Goal: Information Seeking & Learning: Find contact information

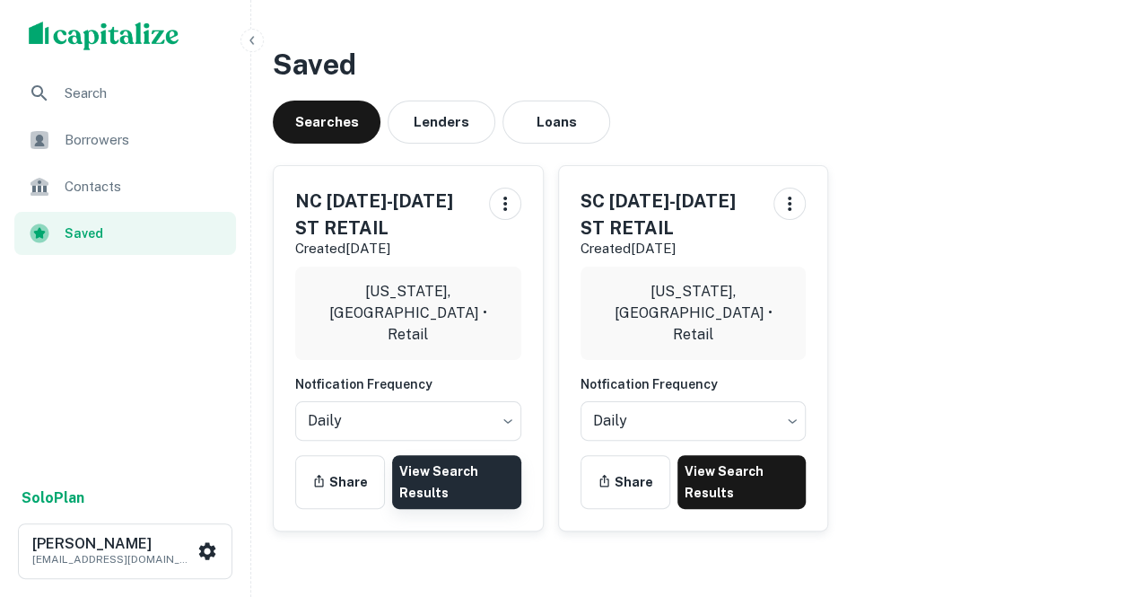
click at [488, 495] on link "View Search Results" at bounding box center [456, 482] width 129 height 54
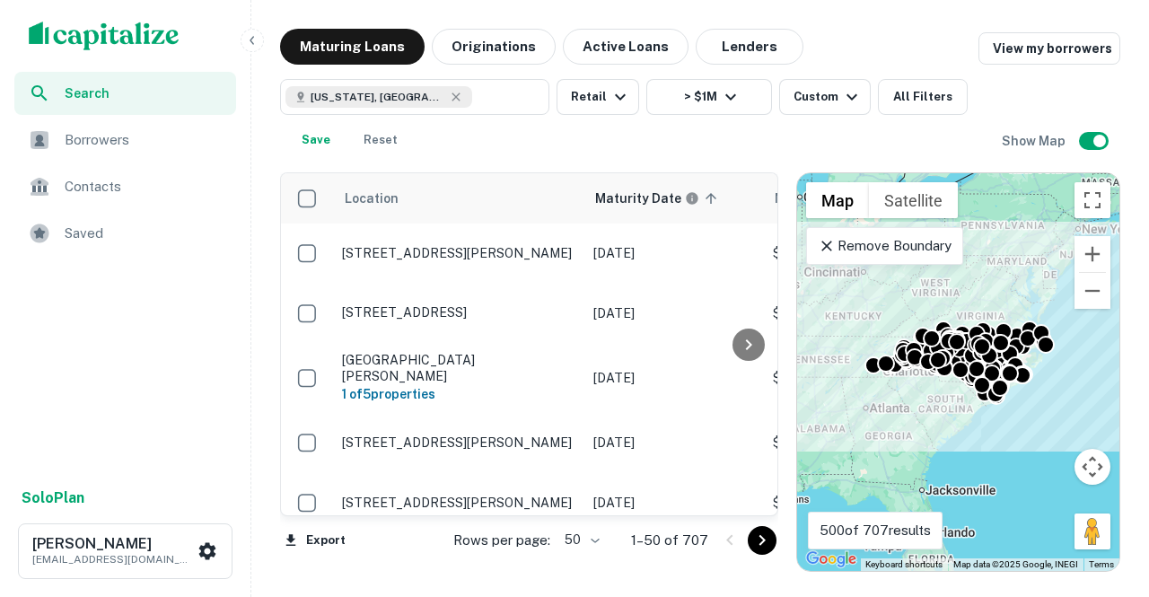
click at [585, 548] on body "Search Borrowers Contacts Saved Solo Plan Thomas Solano tsolano@surmount.com Ma…" at bounding box center [574, 298] width 1149 height 597
click at [576, 565] on li "100" at bounding box center [584, 559] width 52 height 32
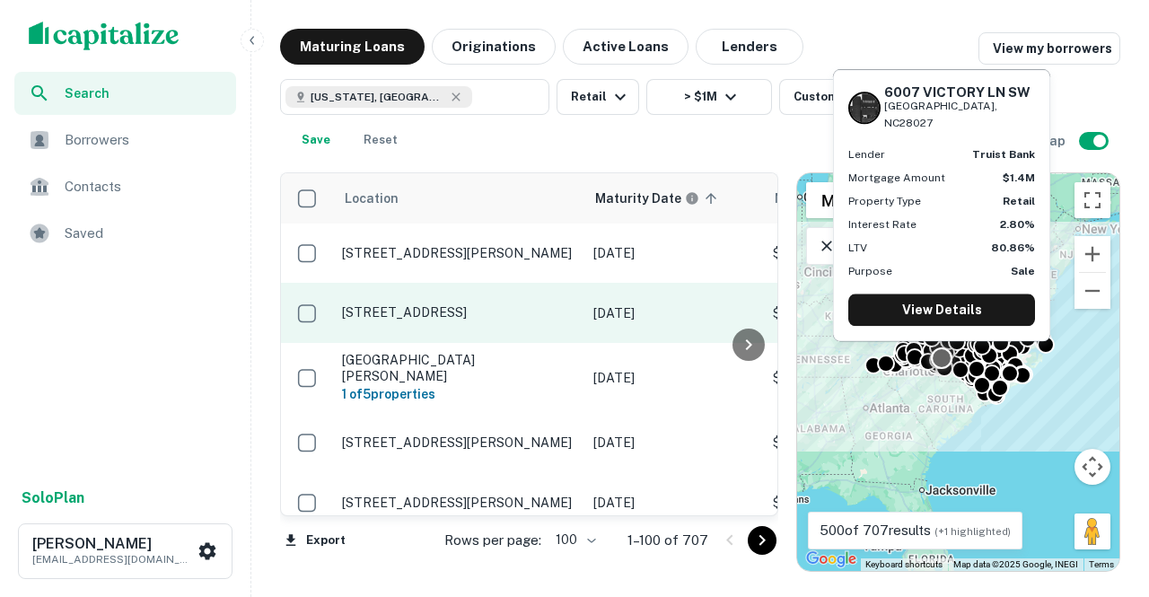
click at [452, 309] on p "6007 Victory Ln Sw Concord, NC28027" at bounding box center [458, 312] width 233 height 16
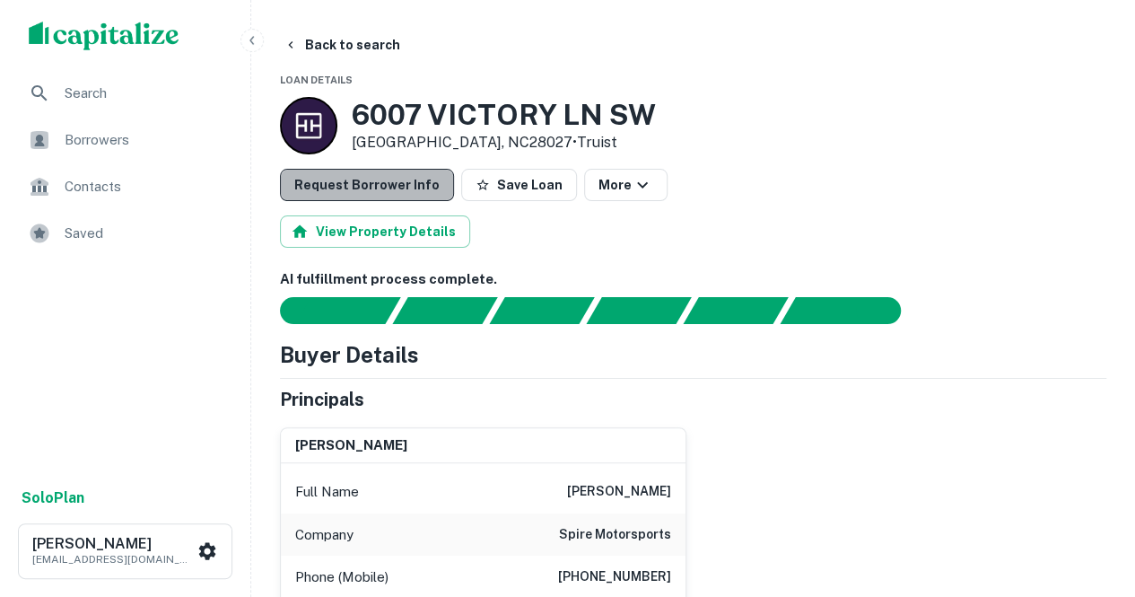
click at [385, 175] on button "Request Borrower Info" at bounding box center [367, 185] width 174 height 32
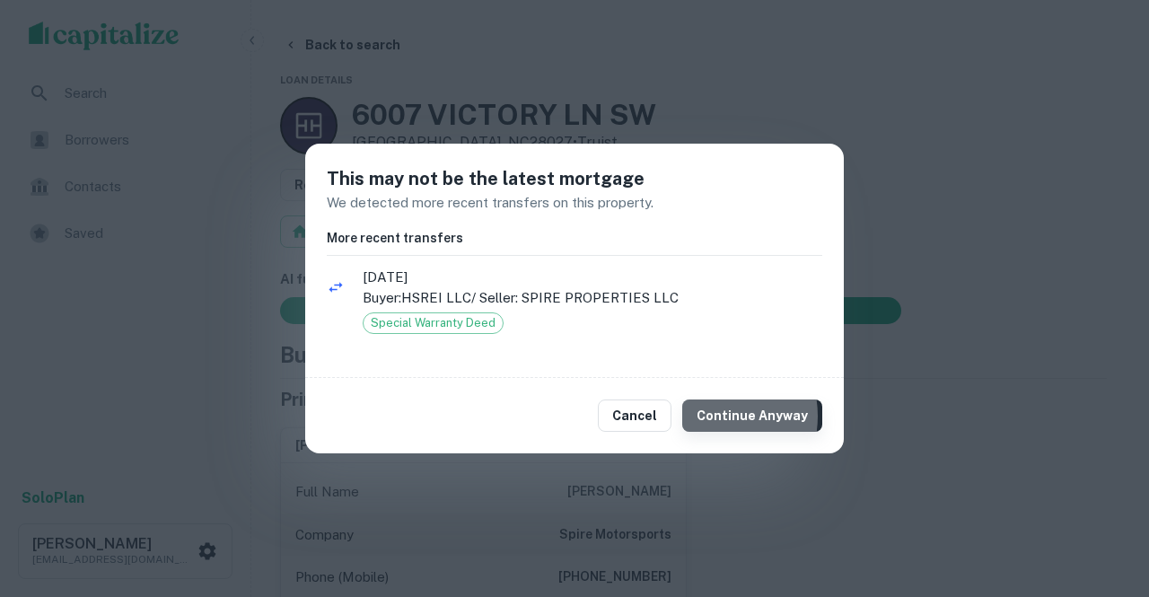
click at [711, 416] on button "Continue Anyway" at bounding box center [752, 415] width 140 height 32
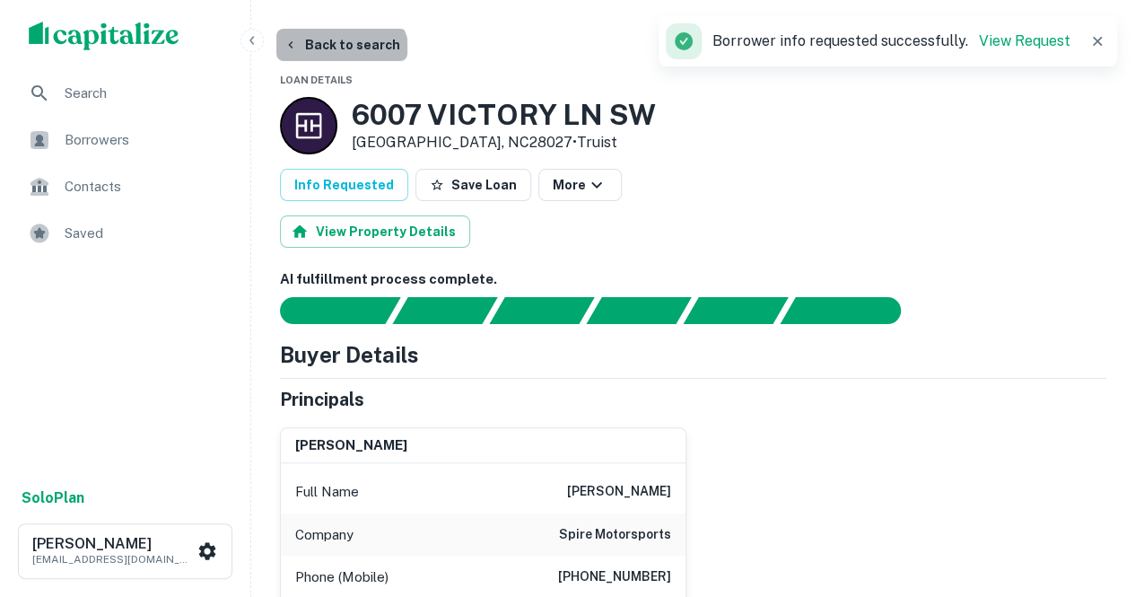
click at [339, 58] on button "Back to search" at bounding box center [341, 45] width 131 height 32
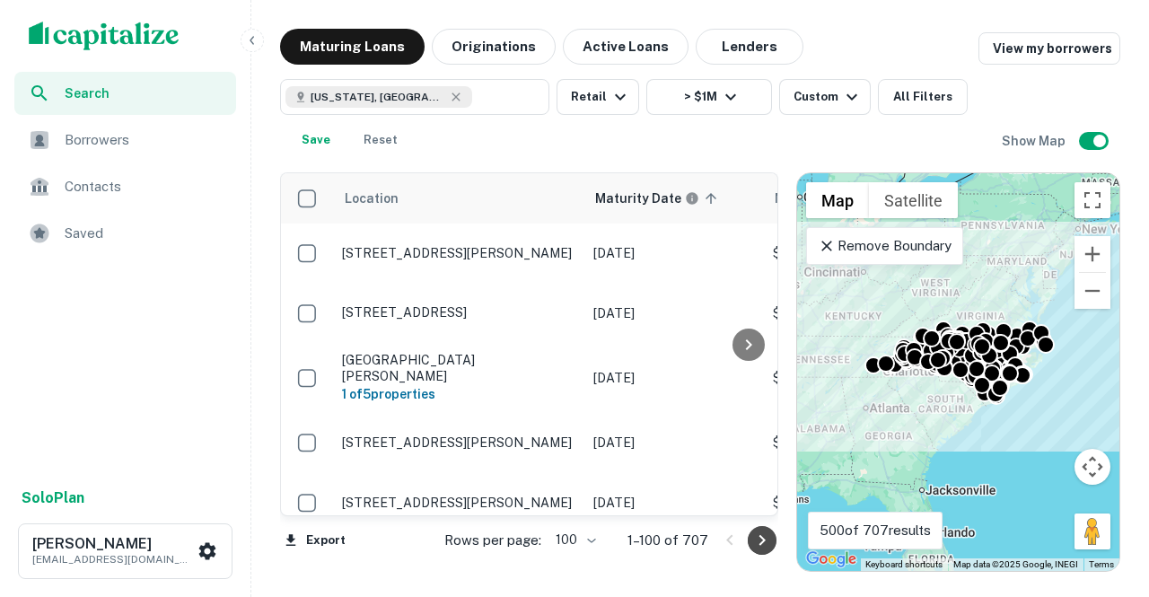
click at [760, 547] on icon "Go to next page" at bounding box center [762, 541] width 22 height 22
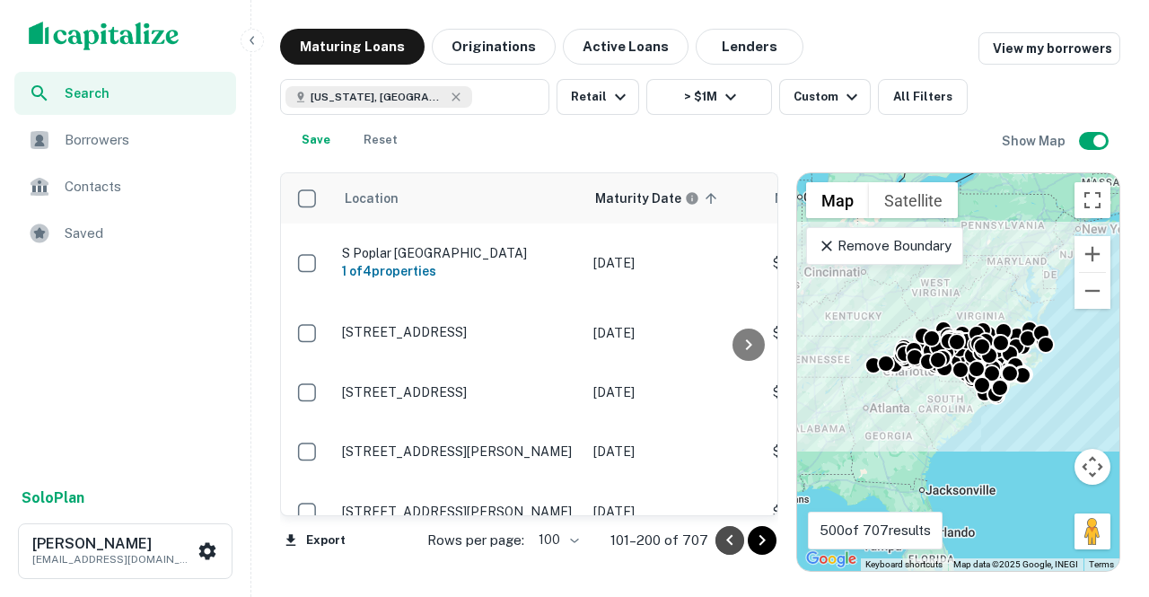
click at [729, 537] on icon "Go to previous page" at bounding box center [730, 541] width 22 height 22
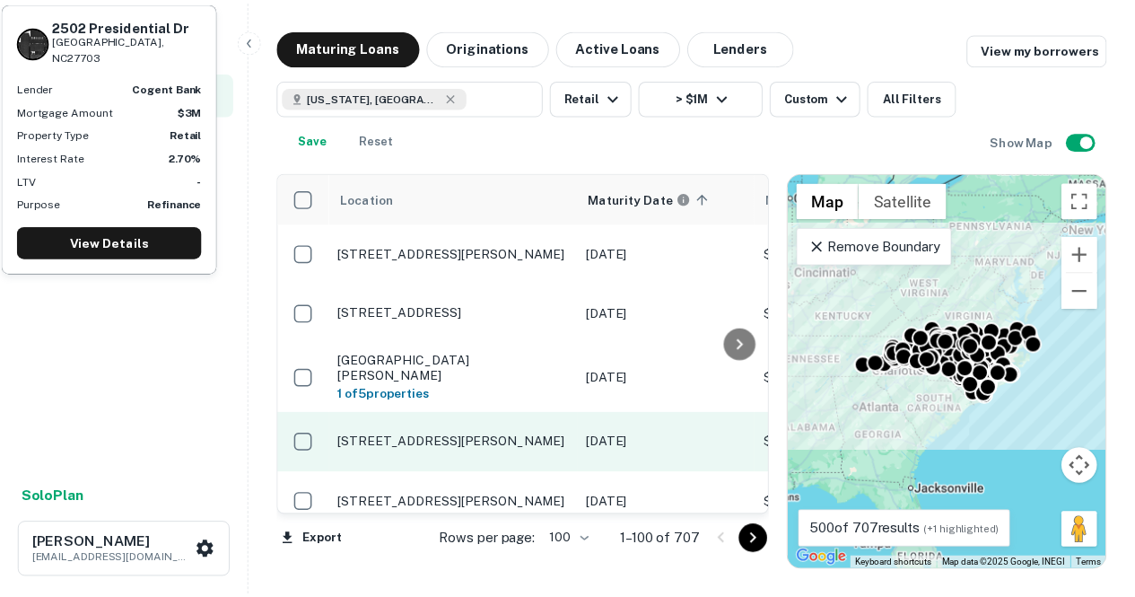
scroll to position [106, 0]
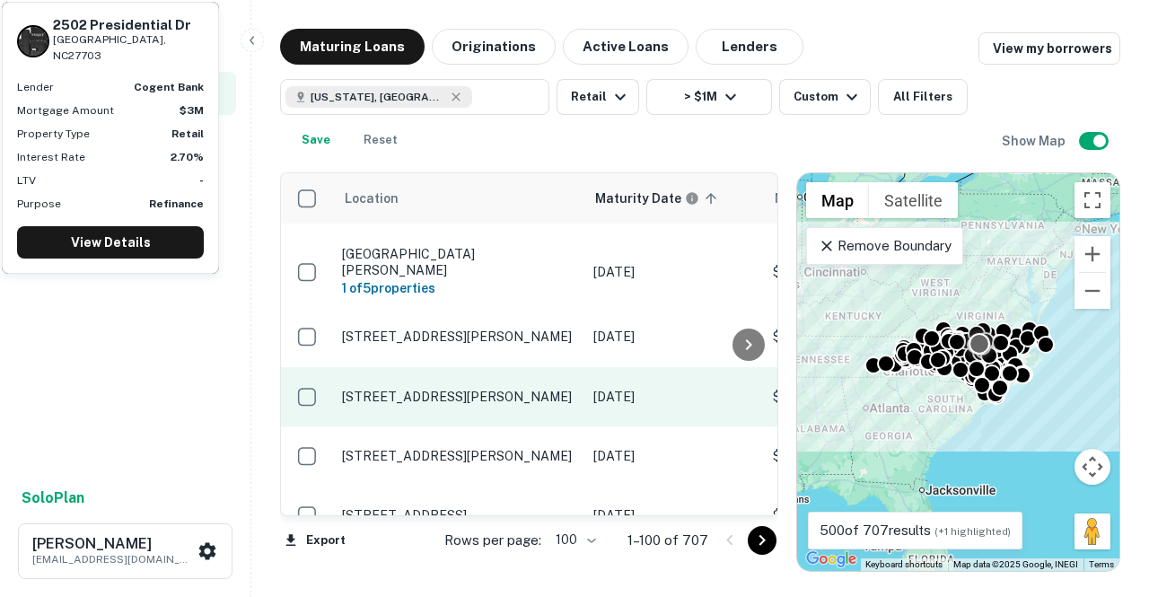
click at [463, 392] on p "2502 Presidential Dr Durham, NC27703" at bounding box center [458, 397] width 233 height 16
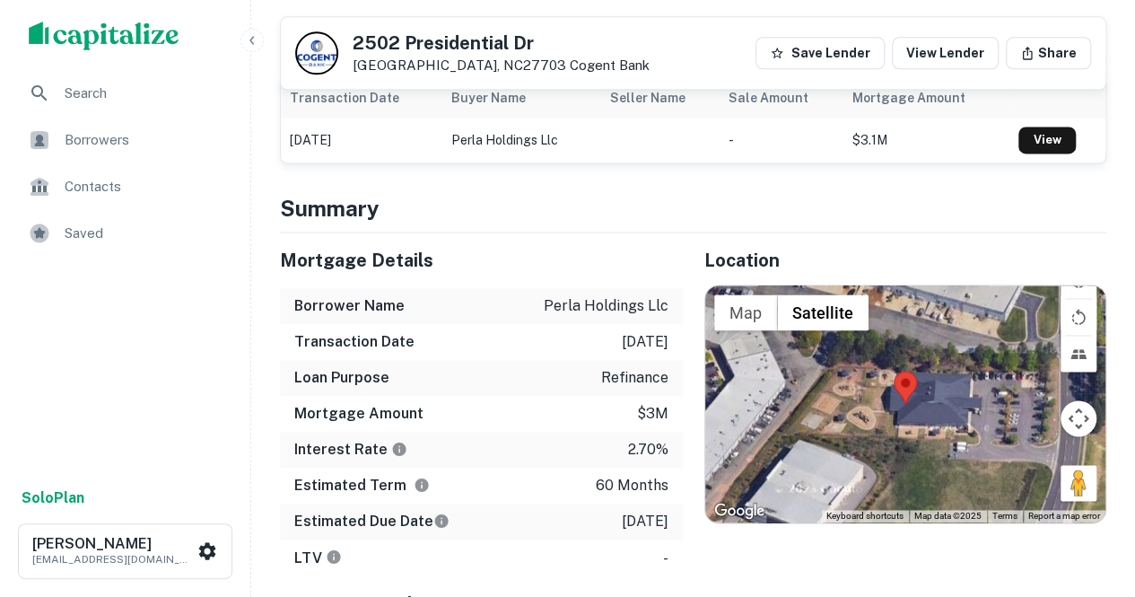
scroll to position [1174, 0]
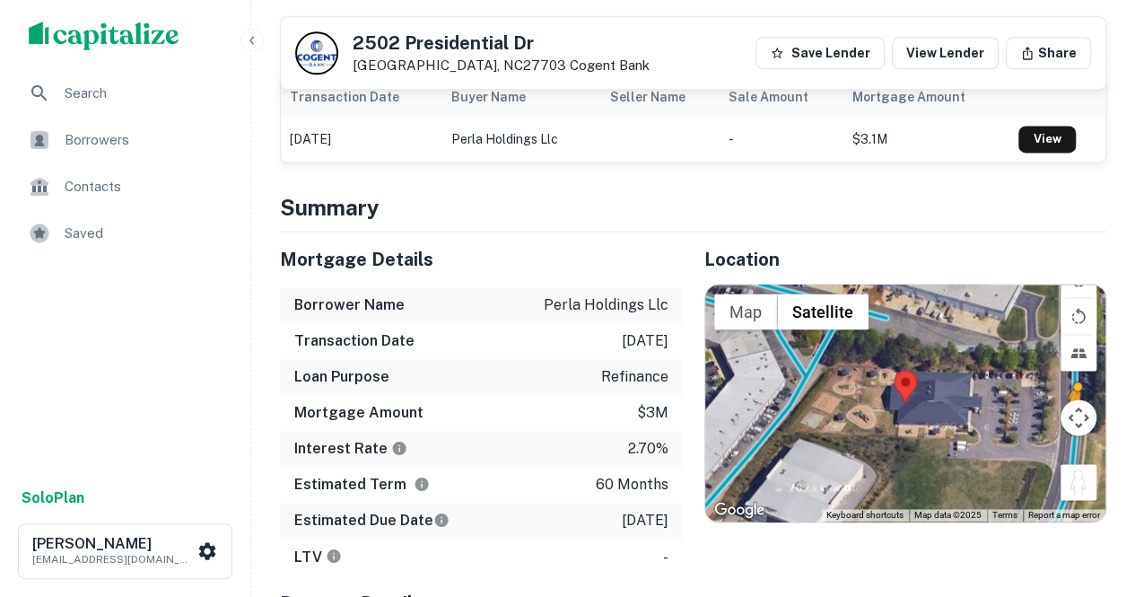
drag, startPoint x: 1081, startPoint y: 434, endPoint x: 1067, endPoint y: 369, distance: 67.1
click at [1061, 261] on div at bounding box center [1061, 261] width 0 height 0
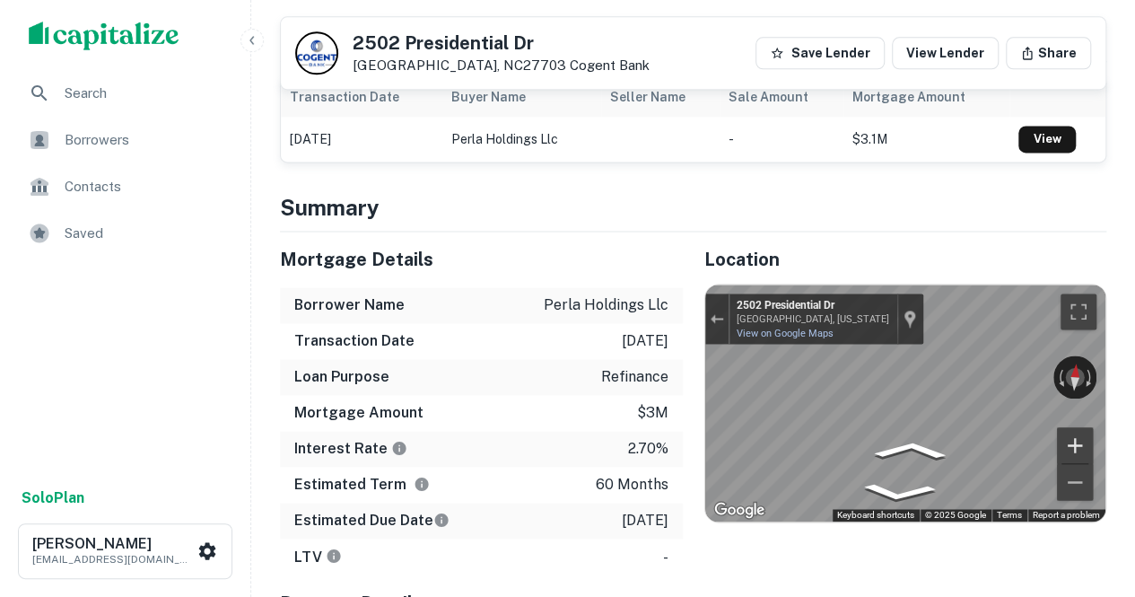
click at [1066, 387] on div "← Move left → Move right ↑ Move up ↓ Move down + Zoom in - Zoom out 2502 Presid…" at bounding box center [905, 403] width 401 height 237
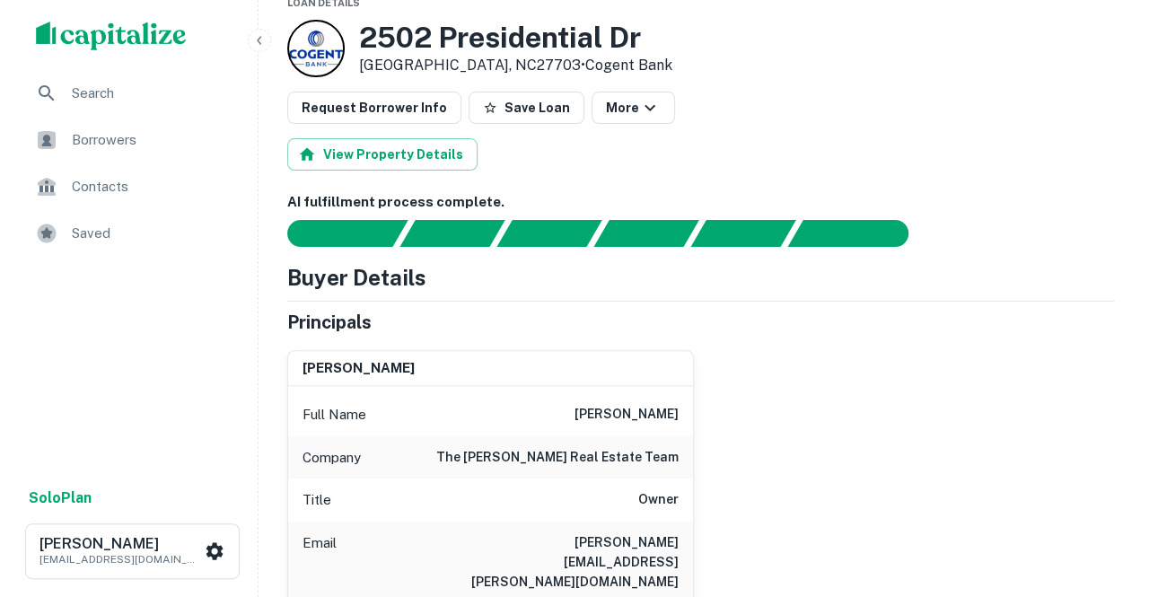
scroll to position [0, 0]
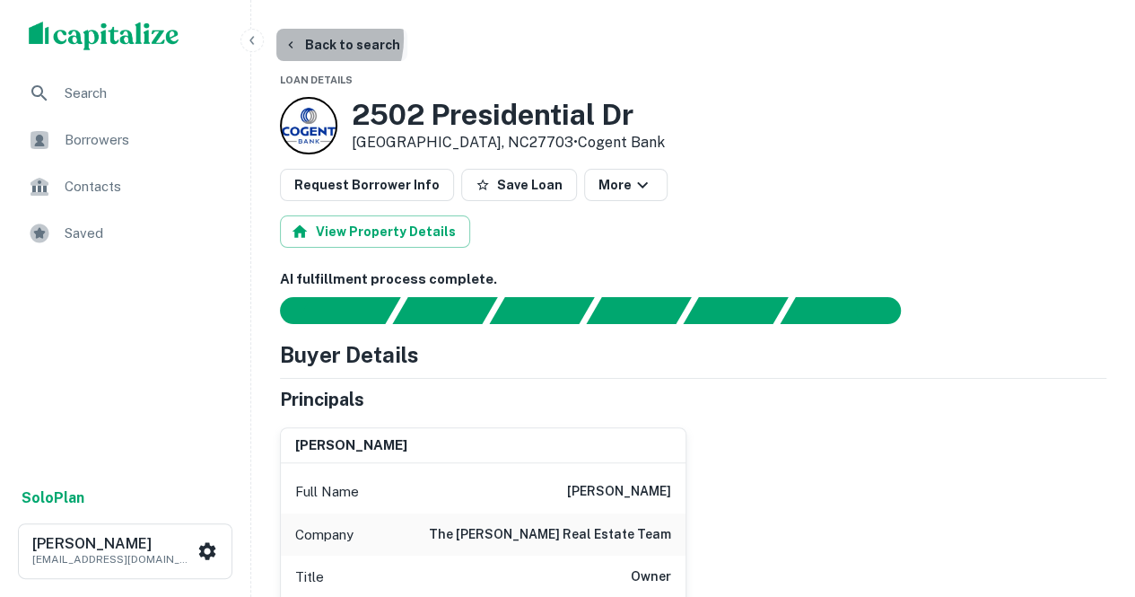
click at [312, 39] on button "Back to search" at bounding box center [341, 45] width 131 height 32
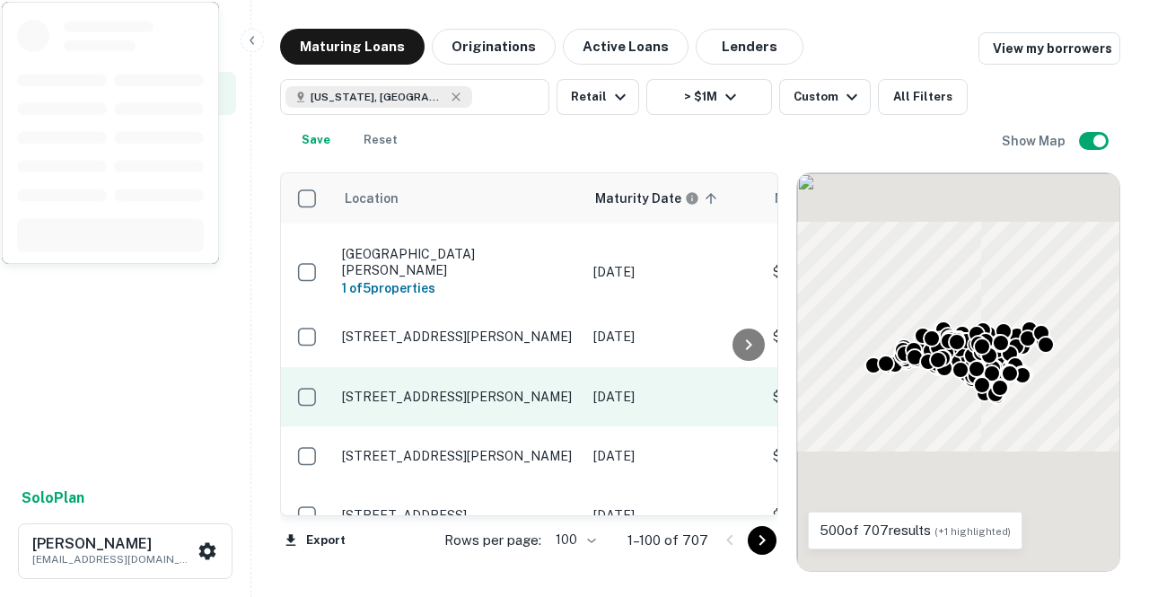
scroll to position [156, 0]
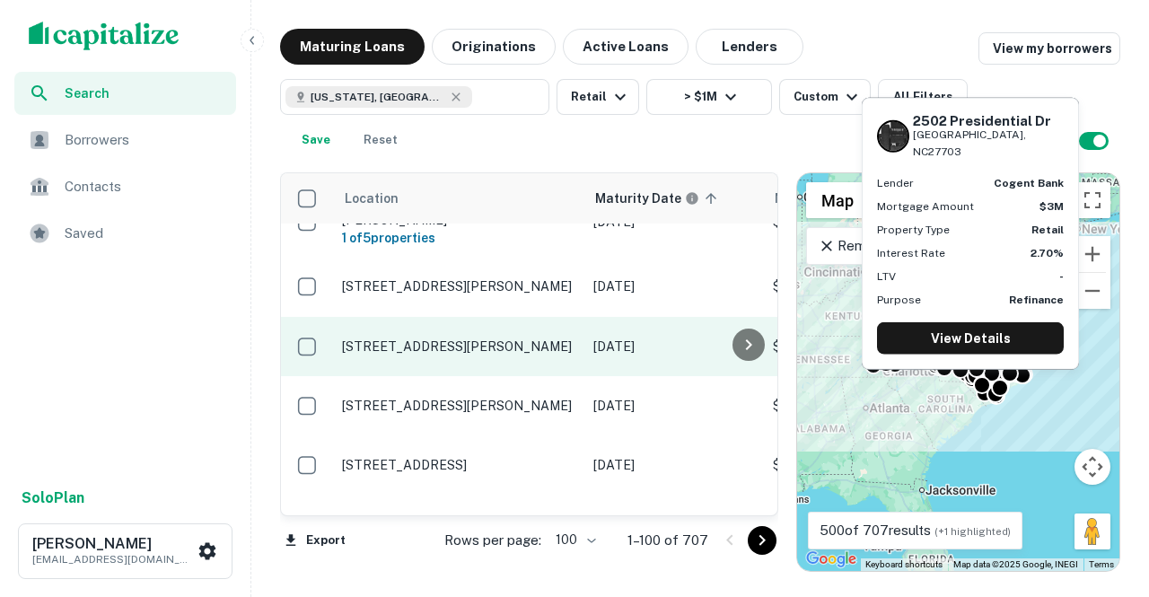
drag, startPoint x: 440, startPoint y: 384, endPoint x: 409, endPoint y: 338, distance: 55.0
click at [409, 338] on p "2502 Presidential Dr Durham, NC27703" at bounding box center [458, 346] width 233 height 16
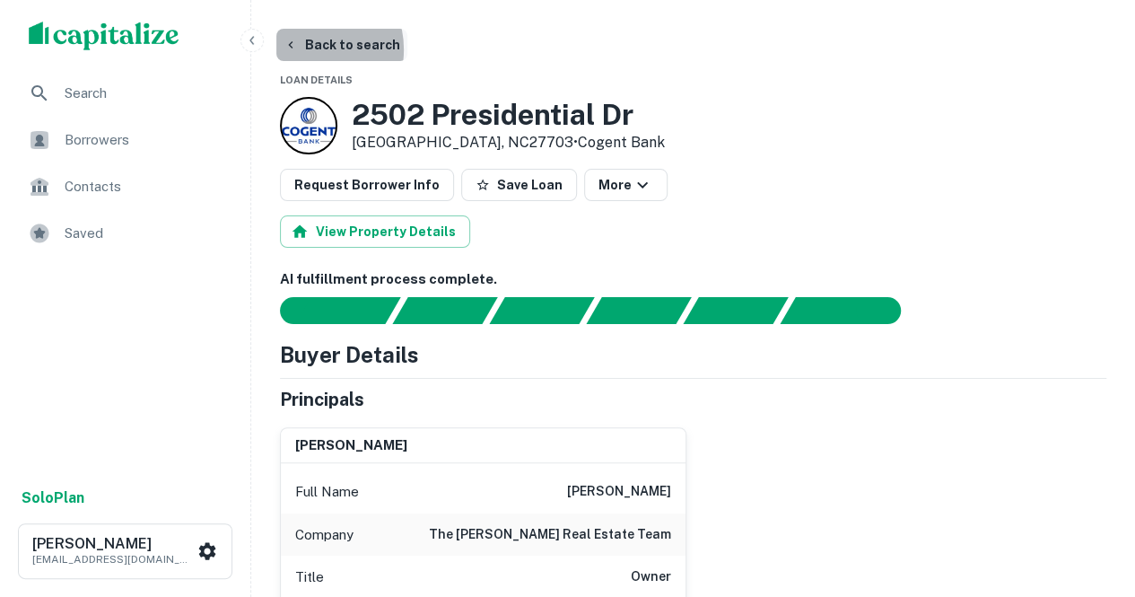
click at [307, 49] on button "Back to search" at bounding box center [341, 45] width 131 height 32
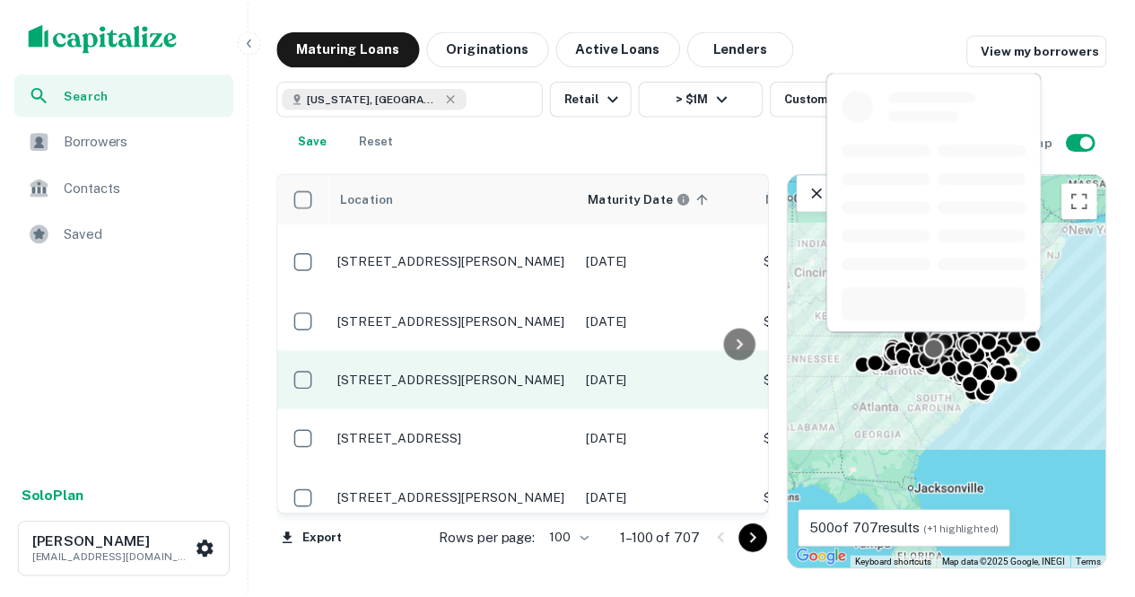
scroll to position [183, 0]
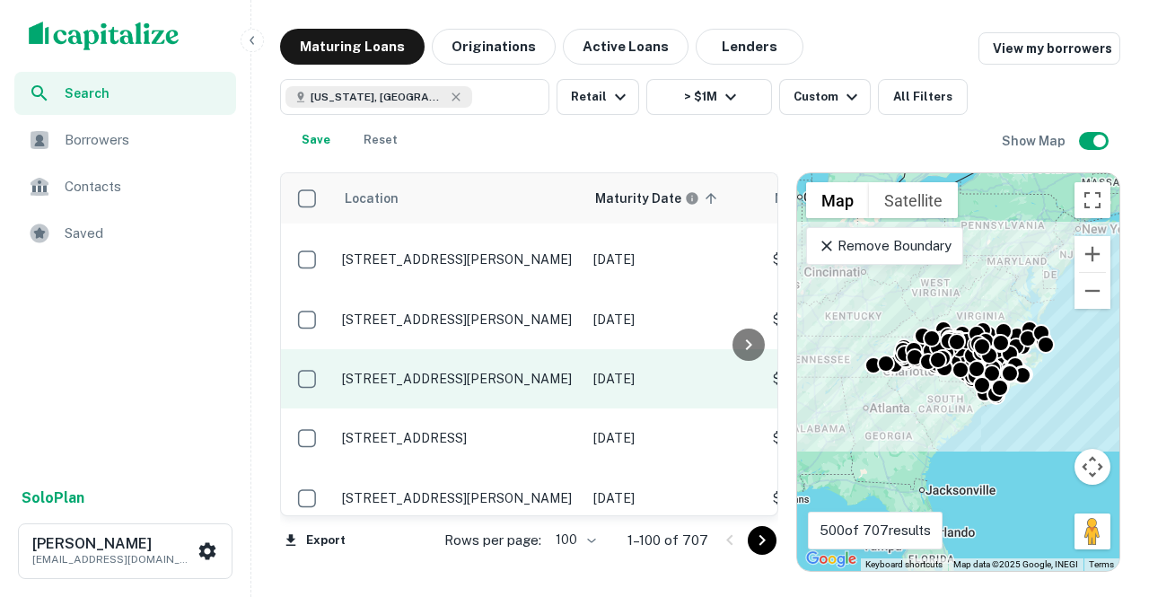
click at [434, 371] on p "2205 Woodleaf Rd Salisbury, NC28147" at bounding box center [458, 379] width 233 height 16
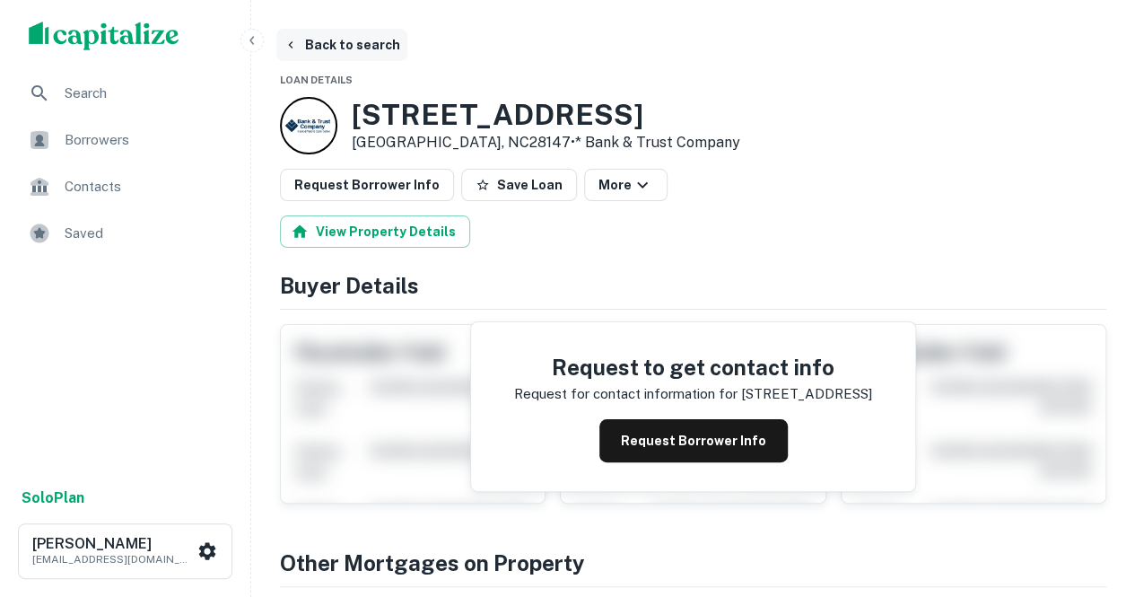
click at [345, 50] on button "Back to search" at bounding box center [341, 45] width 131 height 32
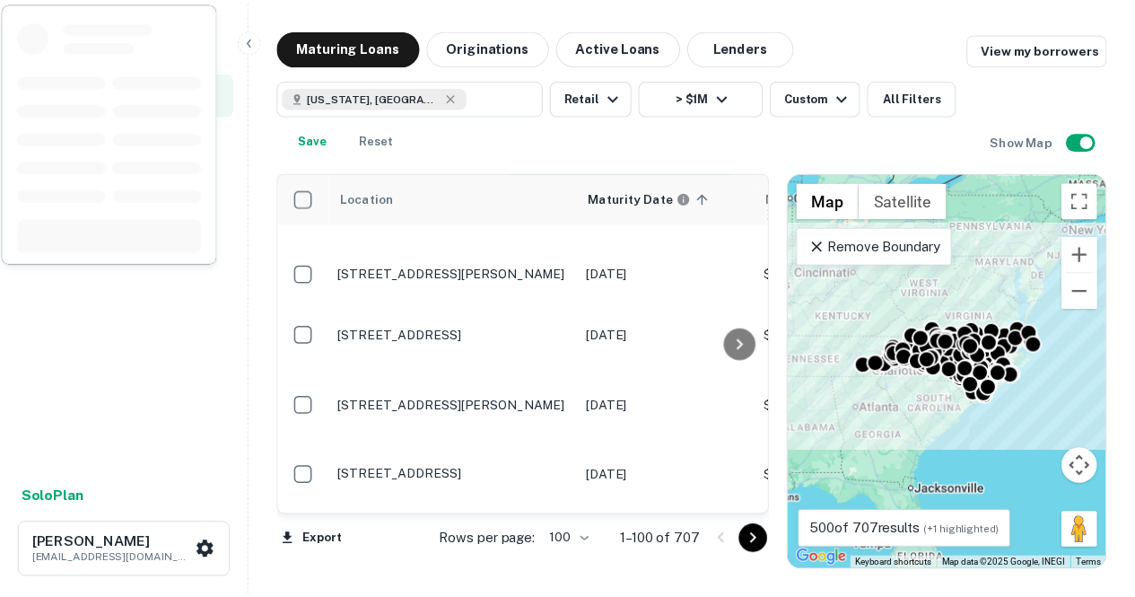
scroll to position [408, 0]
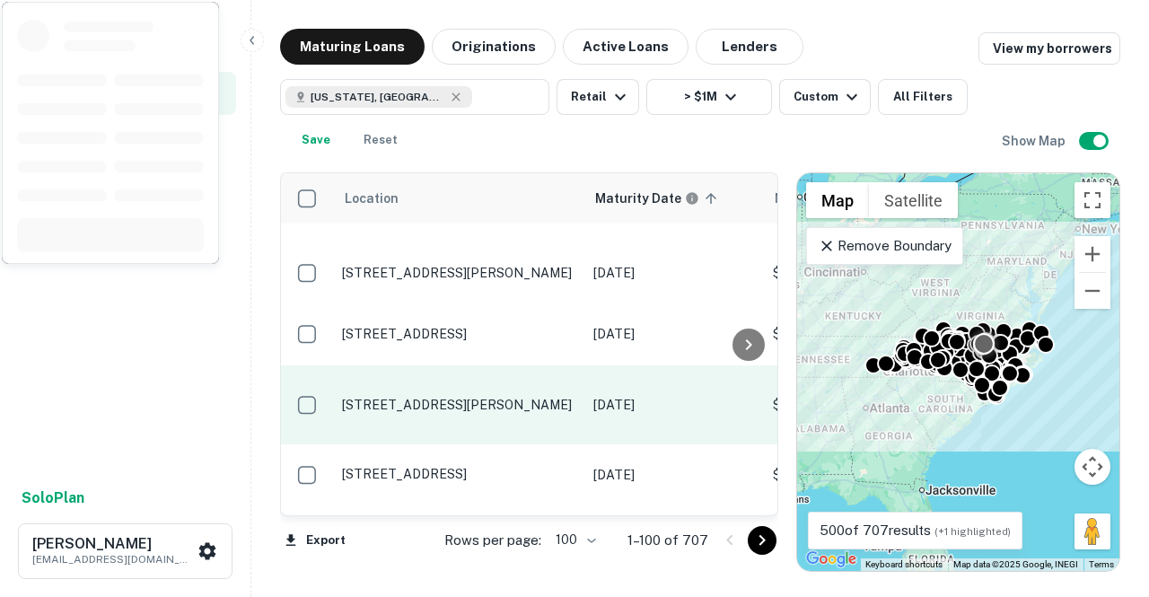
click at [426, 397] on p "11201 Durant Rd Raleigh, NC27614" at bounding box center [458, 405] width 233 height 16
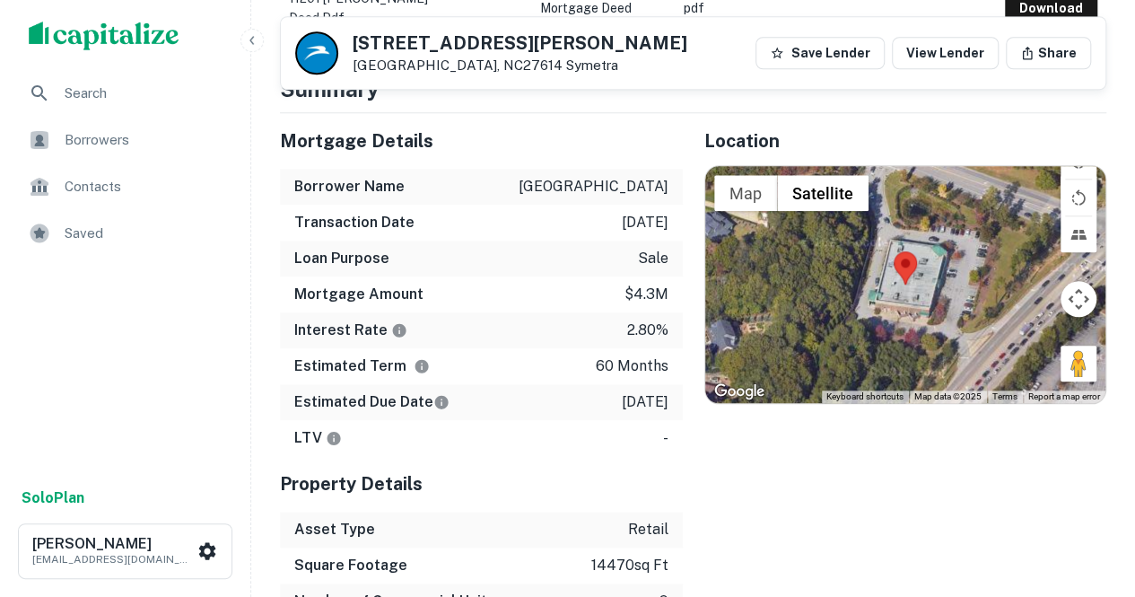
scroll to position [878, 0]
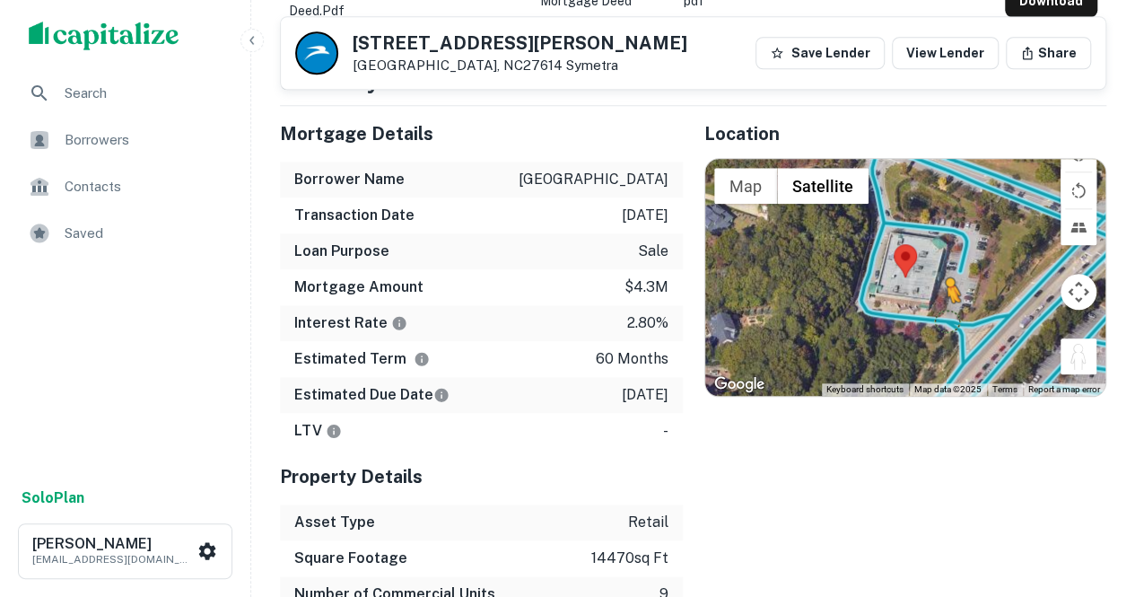
drag, startPoint x: 1088, startPoint y: 374, endPoint x: 950, endPoint y: 332, distance: 143.7
click at [950, 332] on div "To activate drag with keyboard, press Alt + Enter. Once in keyboard drag state,…" at bounding box center [905, 277] width 401 height 237
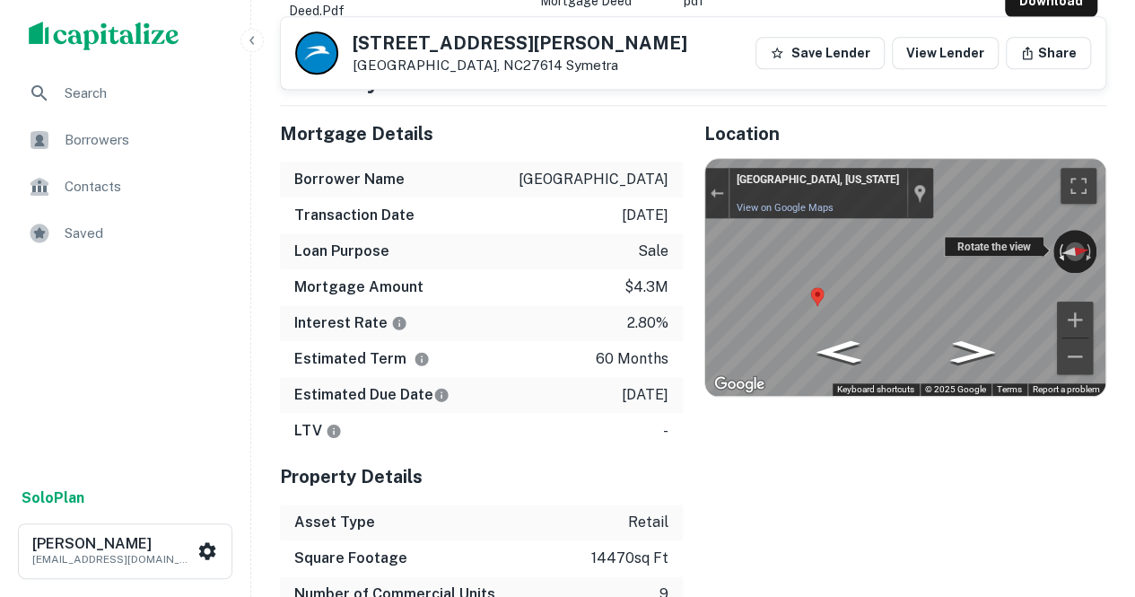
click at [1060, 272] on div "← Move left → Move right ↑ Move up ↓ Move down + Zoom in - Zoom out Raleigh, No…" at bounding box center [905, 277] width 401 height 237
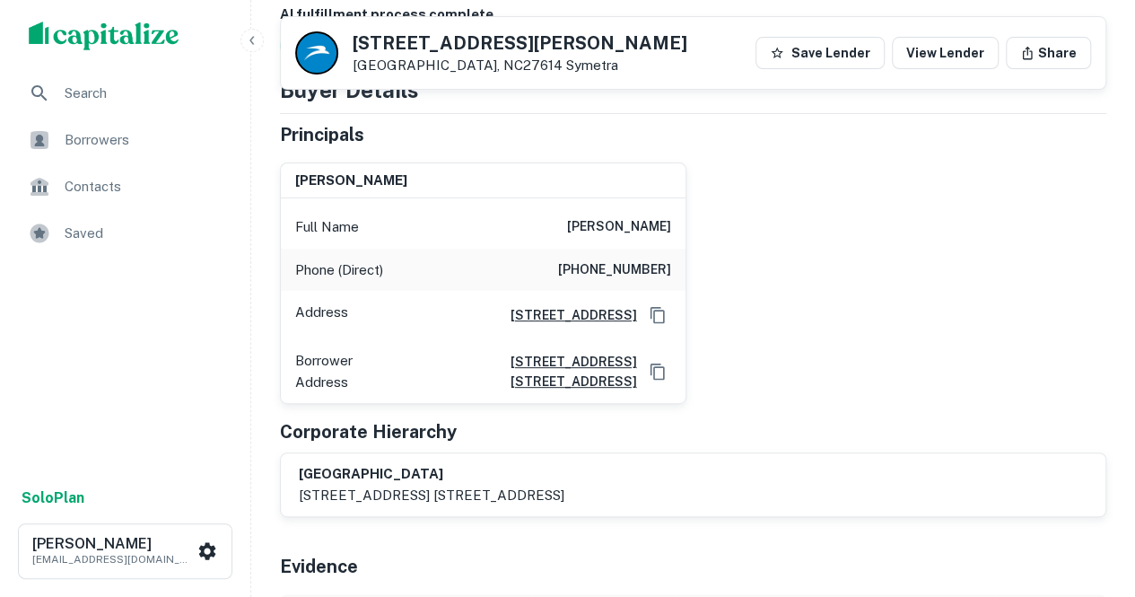
scroll to position [205, 0]
drag, startPoint x: 551, startPoint y: 212, endPoint x: 711, endPoint y: 236, distance: 161.6
click at [711, 236] on div "thomas l. frankel Full Name thomas l. frankel Phone (Direct) (415) 563-0533 Add…" at bounding box center [686, 277] width 841 height 257
copy h6 "thomas l. frankel"
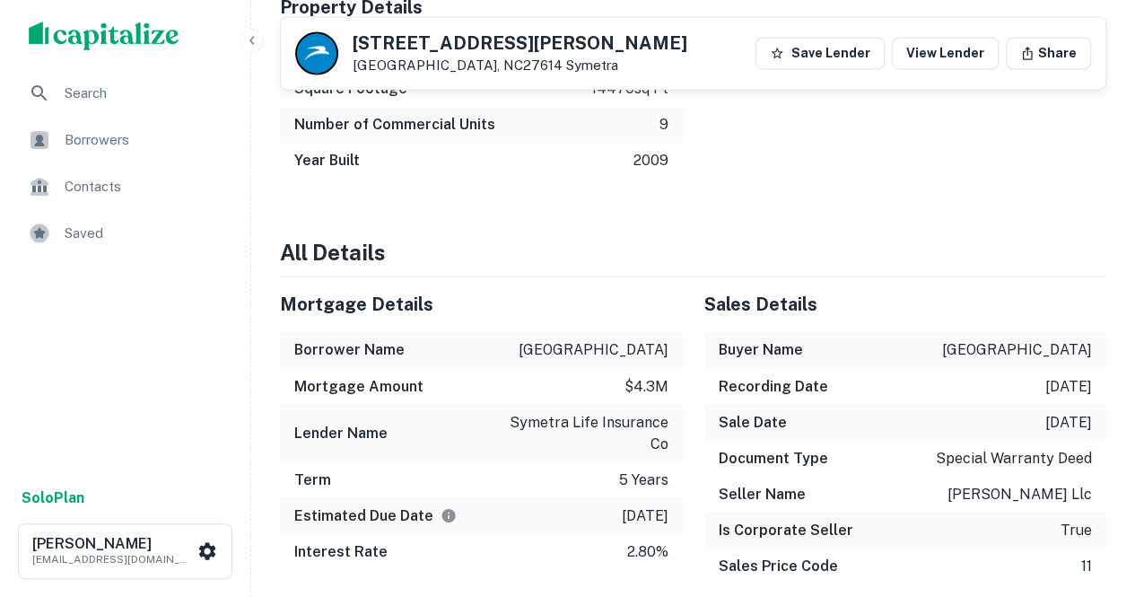
scroll to position [1348, 0]
click at [522, 304] on h5 "Mortgage Details" at bounding box center [481, 303] width 403 height 27
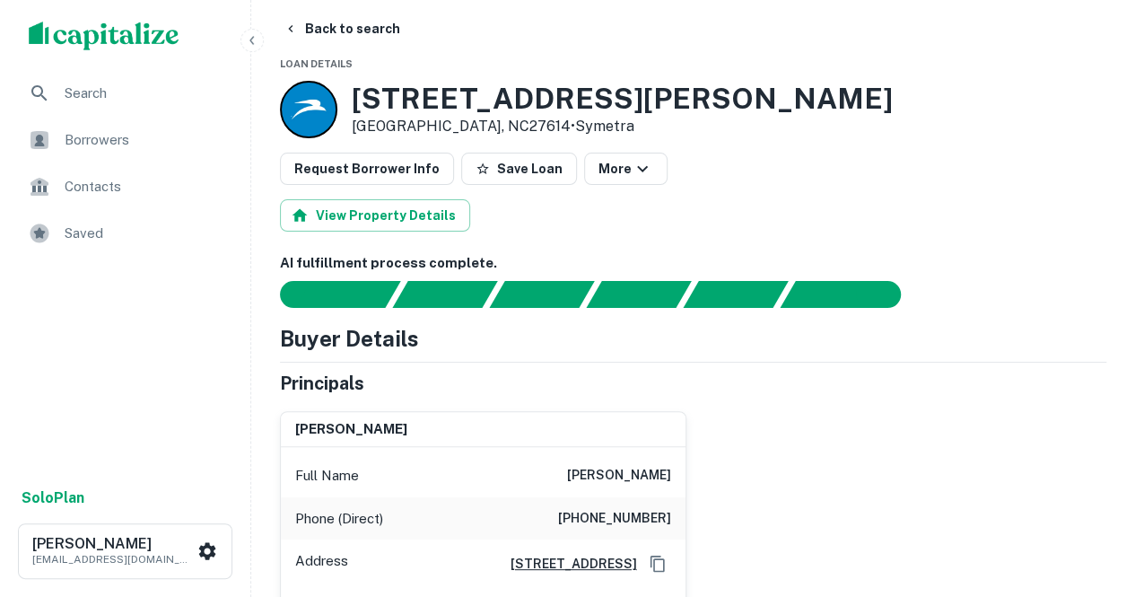
scroll to position [0, 0]
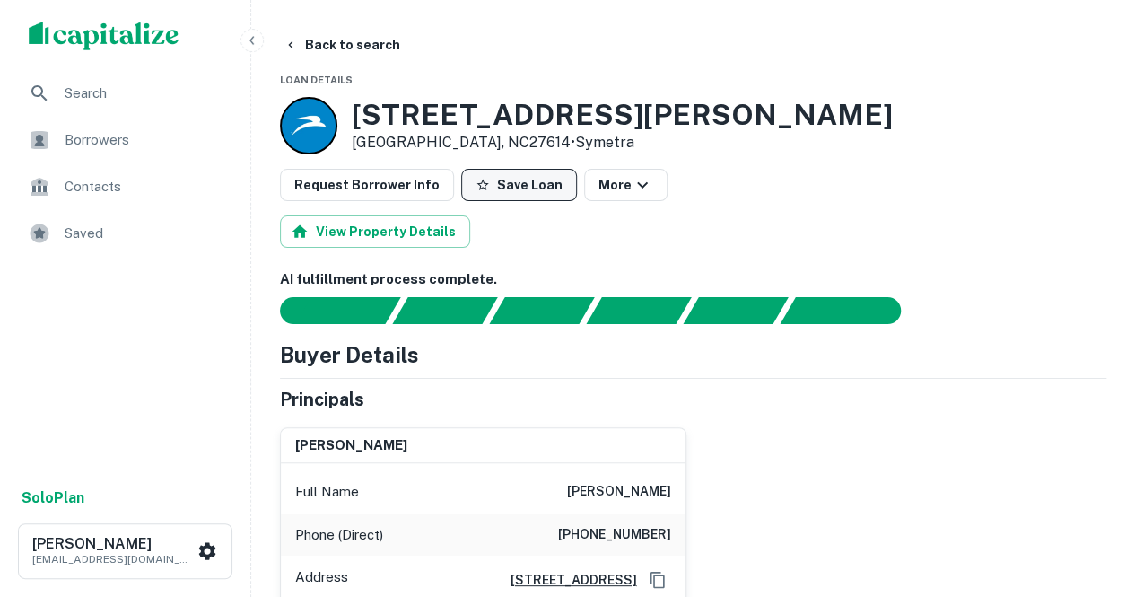
click at [501, 179] on button "Save Loan" at bounding box center [519, 185] width 116 height 32
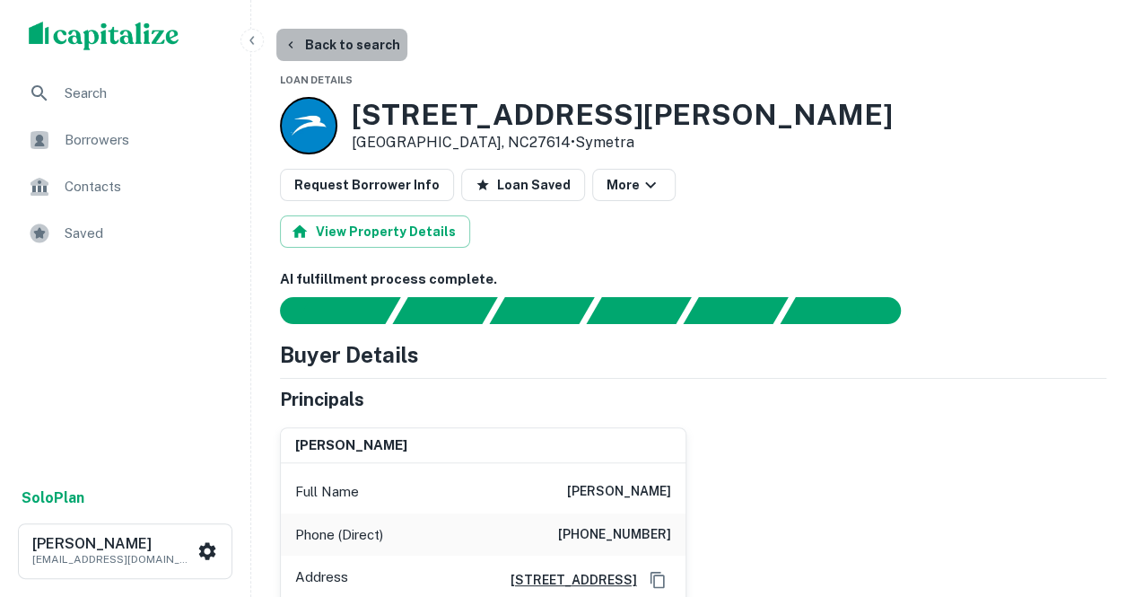
click at [358, 46] on button "Back to search" at bounding box center [341, 45] width 131 height 32
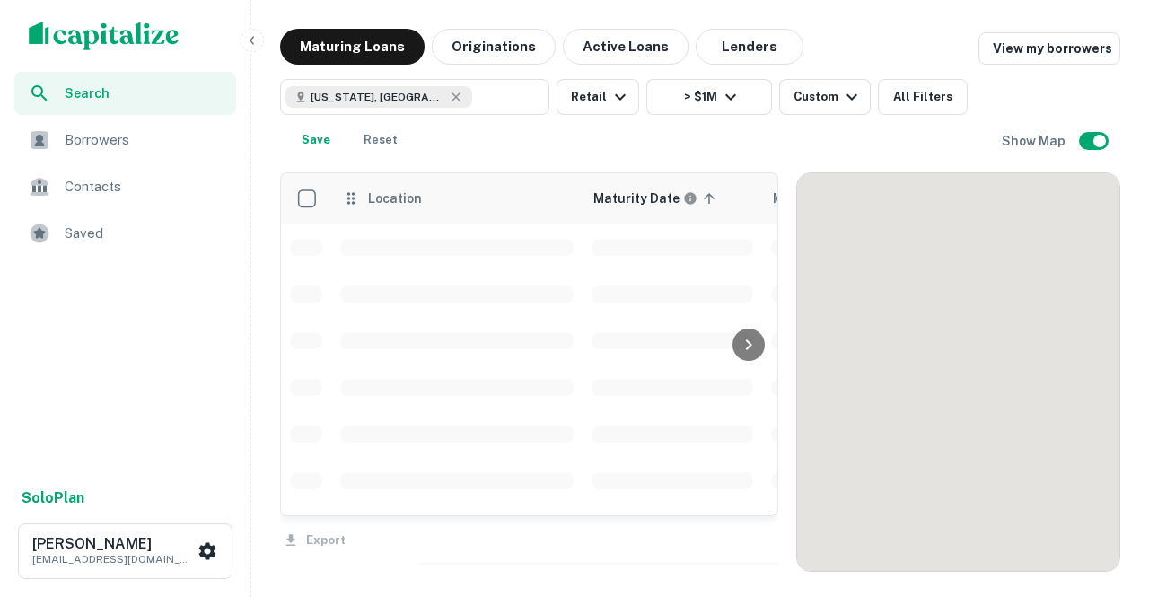
scroll to position [408, 0]
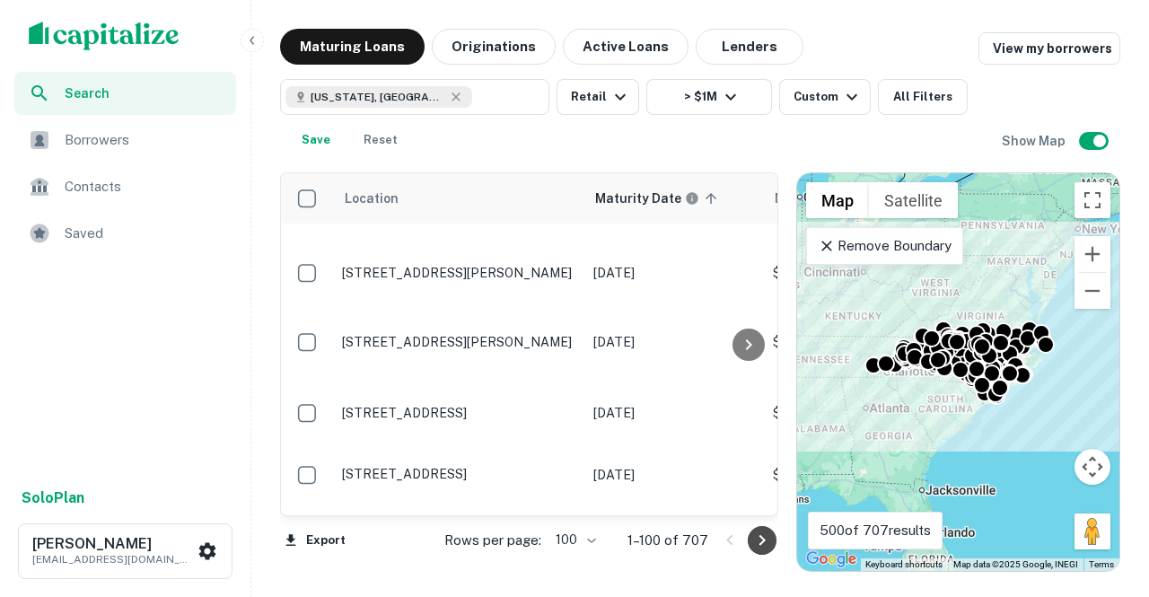
click at [761, 543] on icon "Go to next page" at bounding box center [762, 540] width 6 height 11
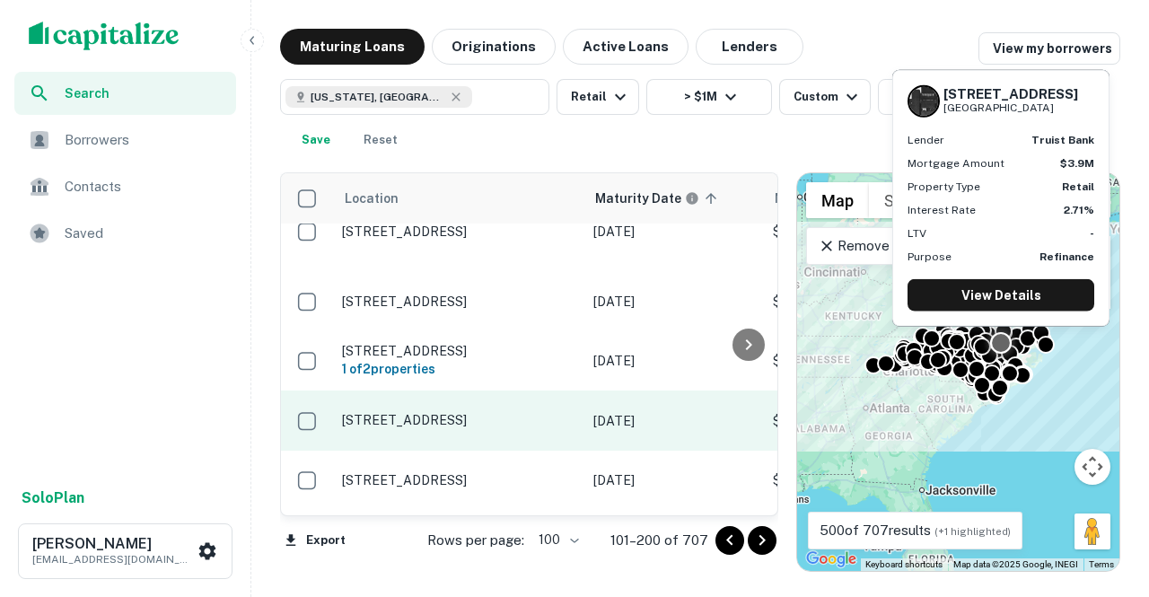
click at [468, 428] on p "1450 Atlantic Ave Rocky Mount, NC27801" at bounding box center [458, 420] width 233 height 16
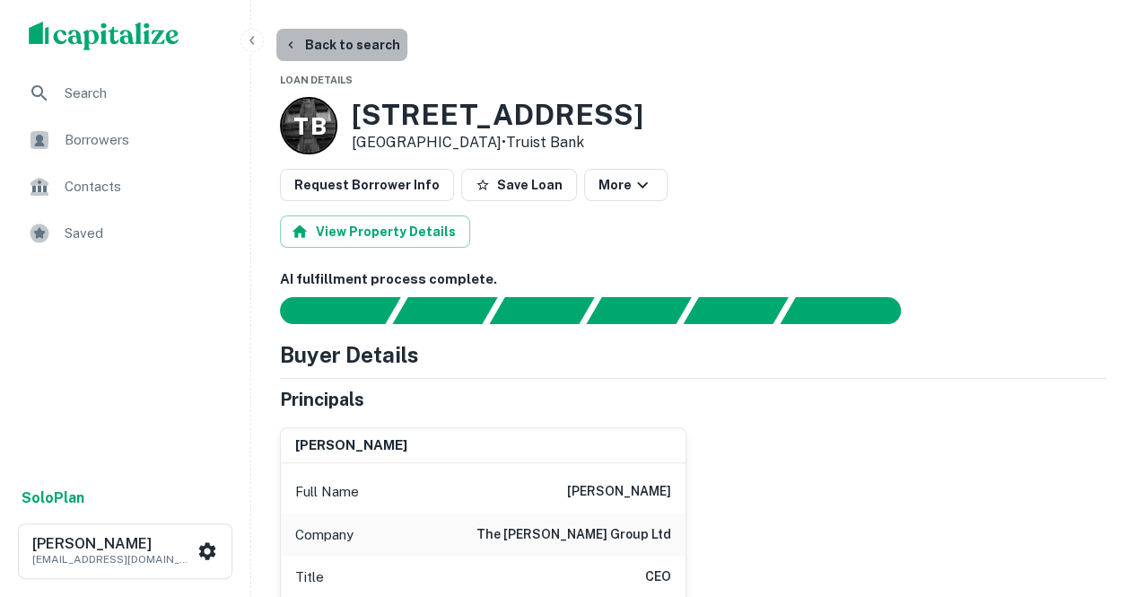
click at [358, 47] on button "Back to search" at bounding box center [341, 45] width 131 height 32
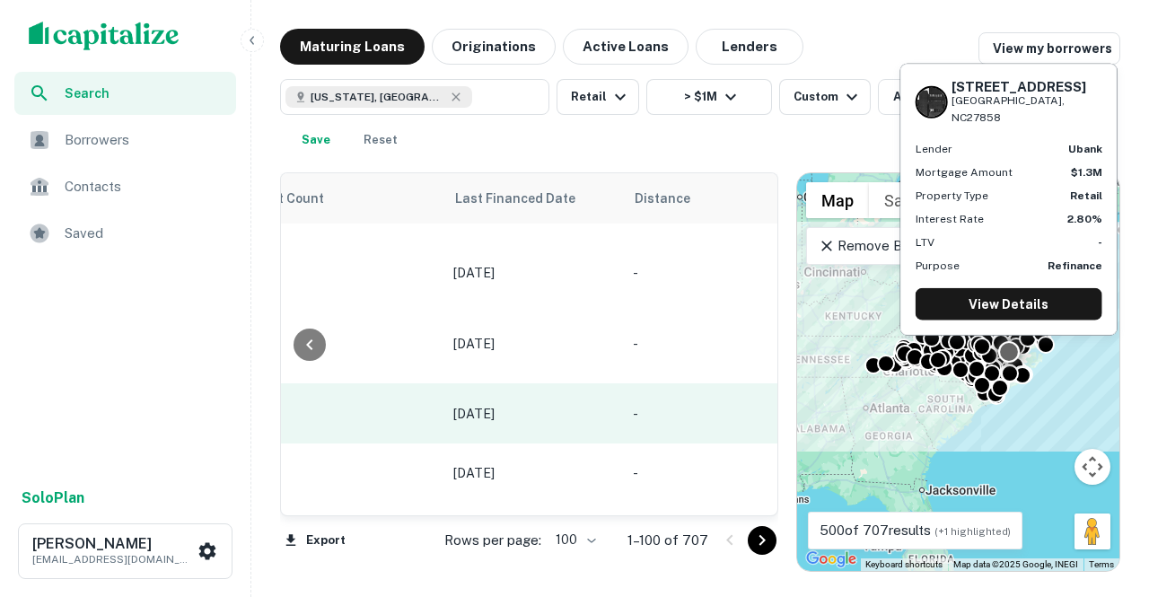
scroll to position [469, 2285]
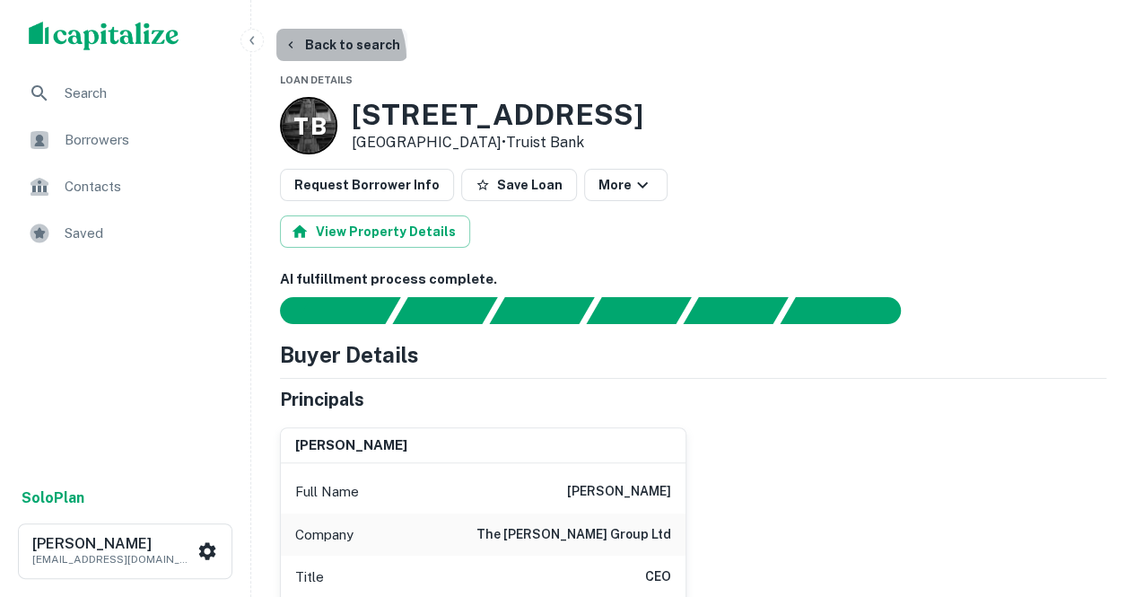
click at [316, 58] on button "Back to search" at bounding box center [341, 45] width 131 height 32
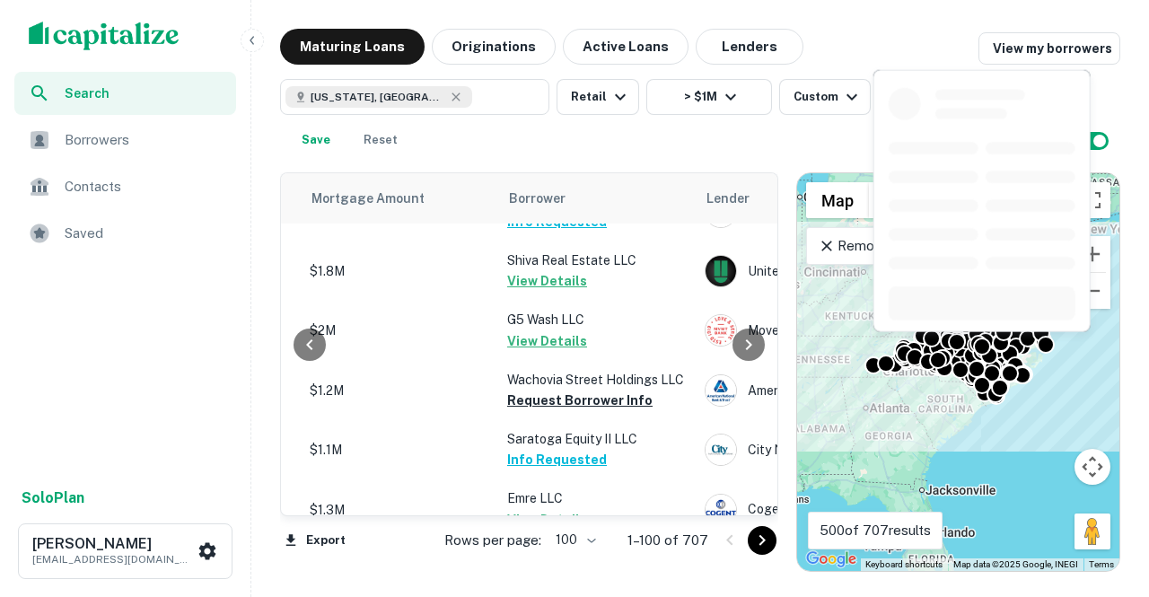
scroll to position [1458, 463]
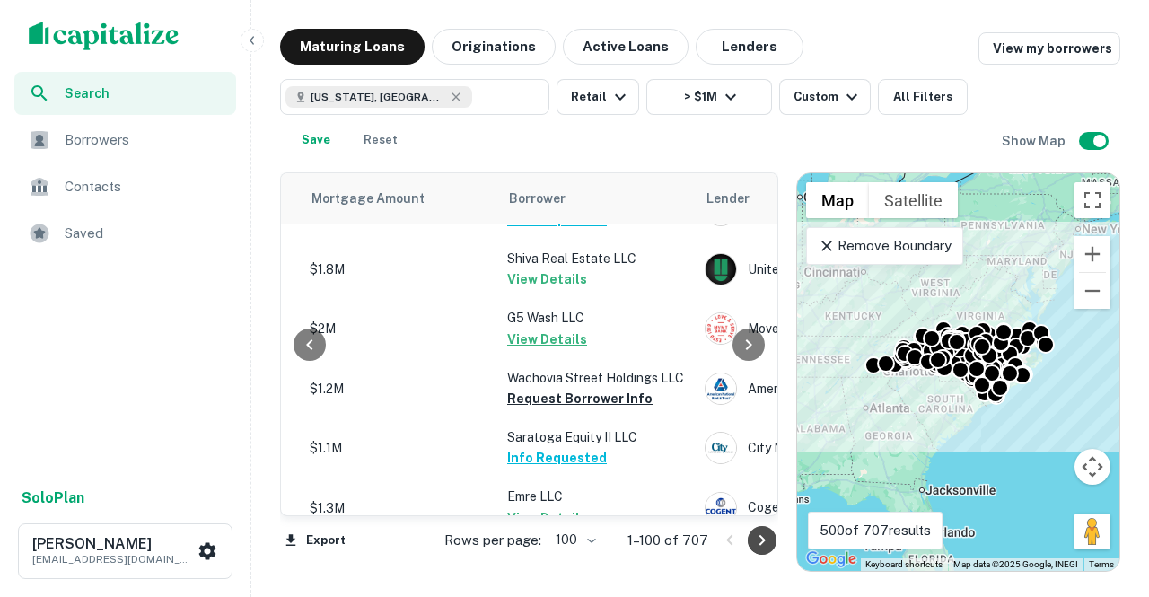
click at [755, 530] on icon "Go to next page" at bounding box center [762, 541] width 22 height 22
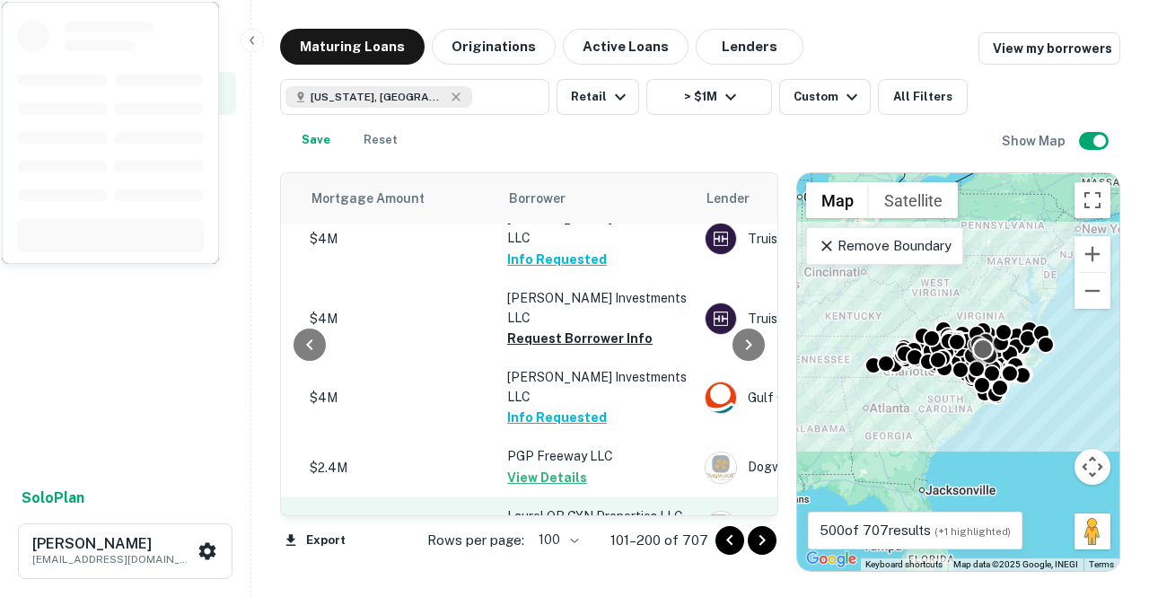
scroll to position [1513, 463]
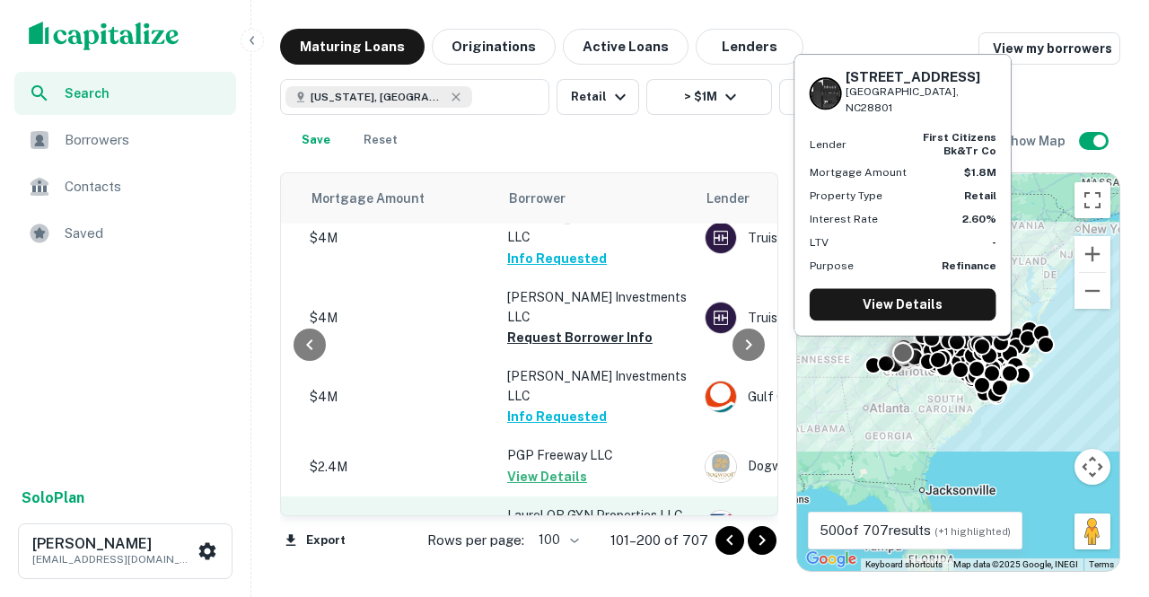
click at [592, 525] on button "Request Borrower Info" at bounding box center [579, 536] width 145 height 22
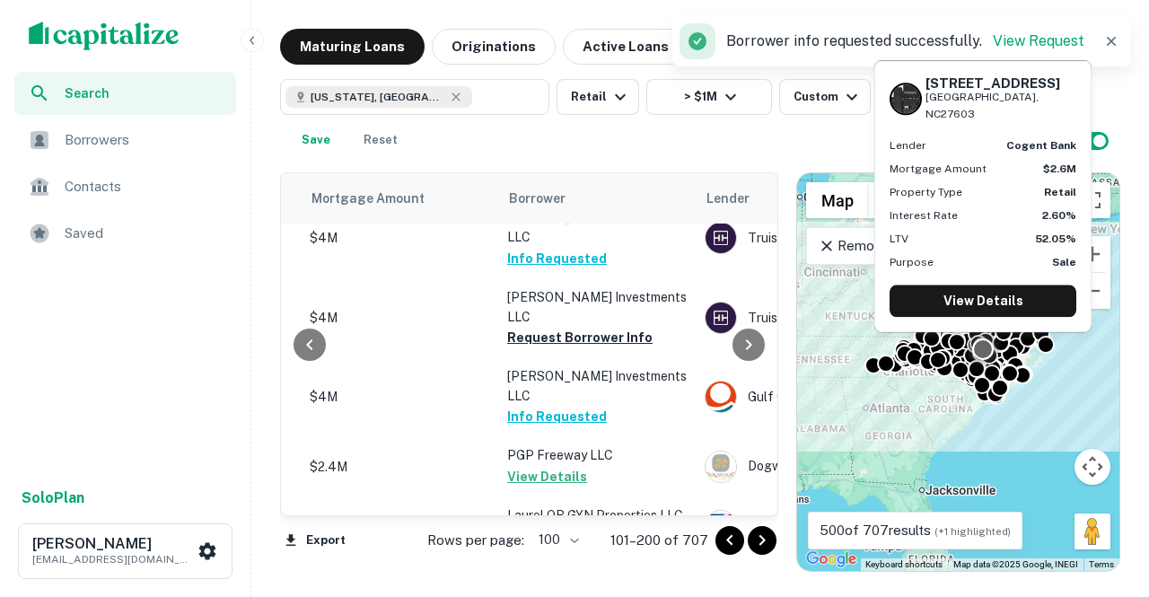
click at [601, 585] on button "Request Borrower Info" at bounding box center [579, 596] width 145 height 22
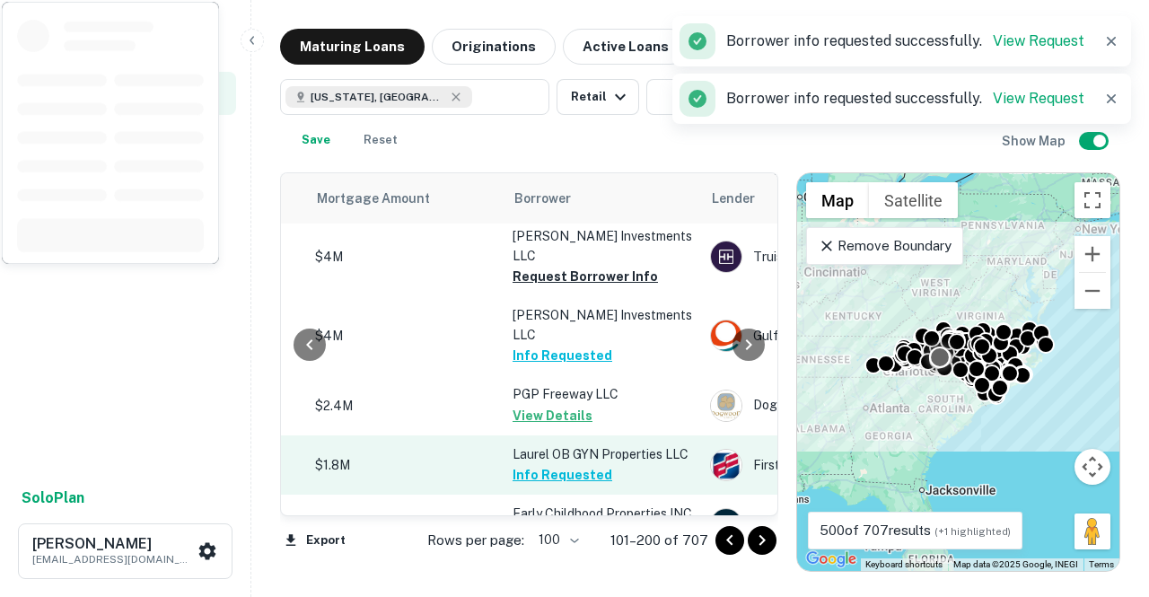
scroll to position [1590, 485]
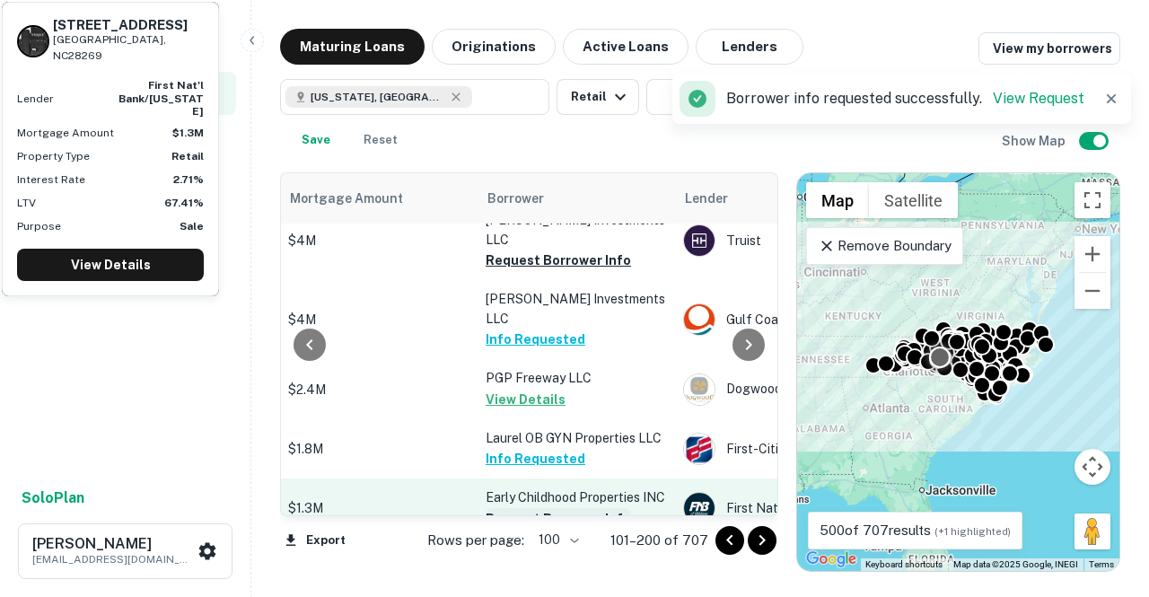
click at [541, 508] on button "Request Borrower Info" at bounding box center [558, 519] width 145 height 22
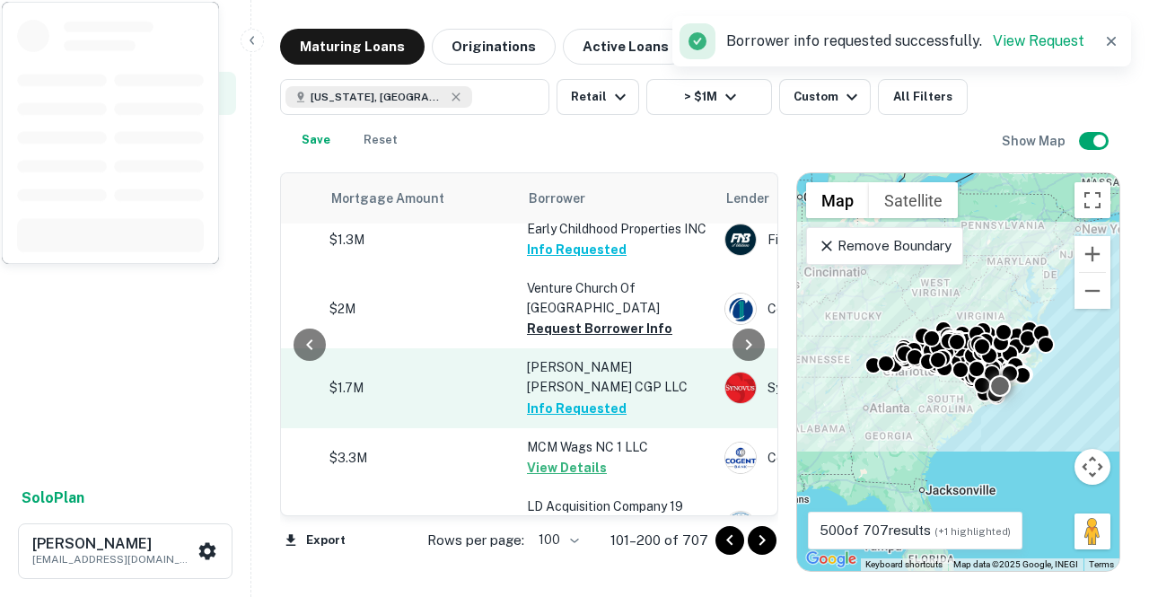
scroll to position [1975, 461]
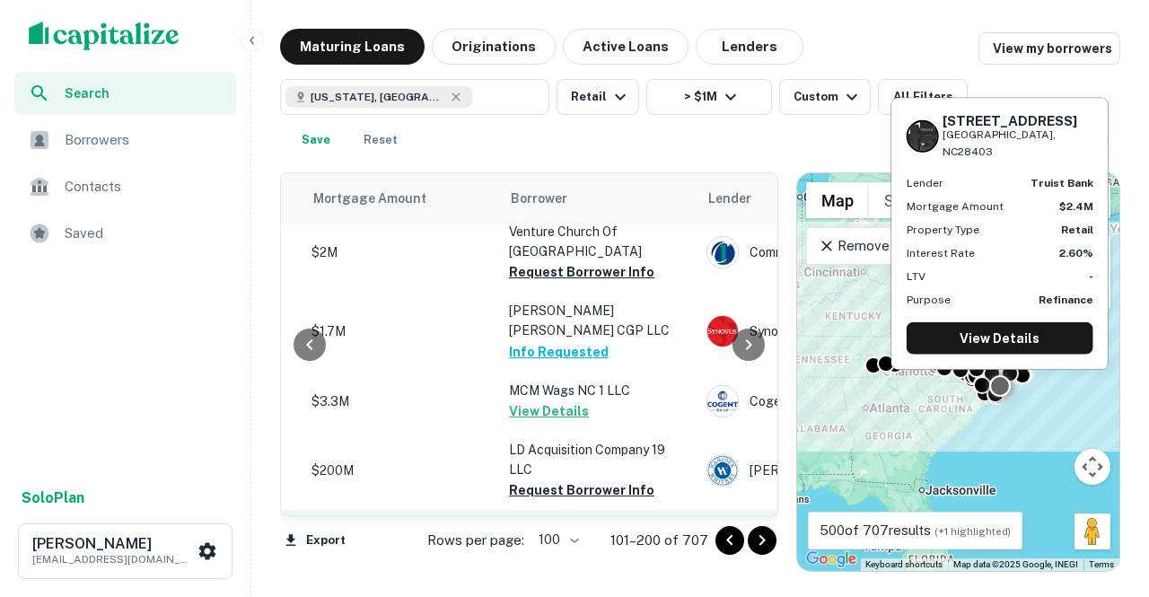
click at [562, 539] on button "Request Borrower Info" at bounding box center [581, 550] width 145 height 22
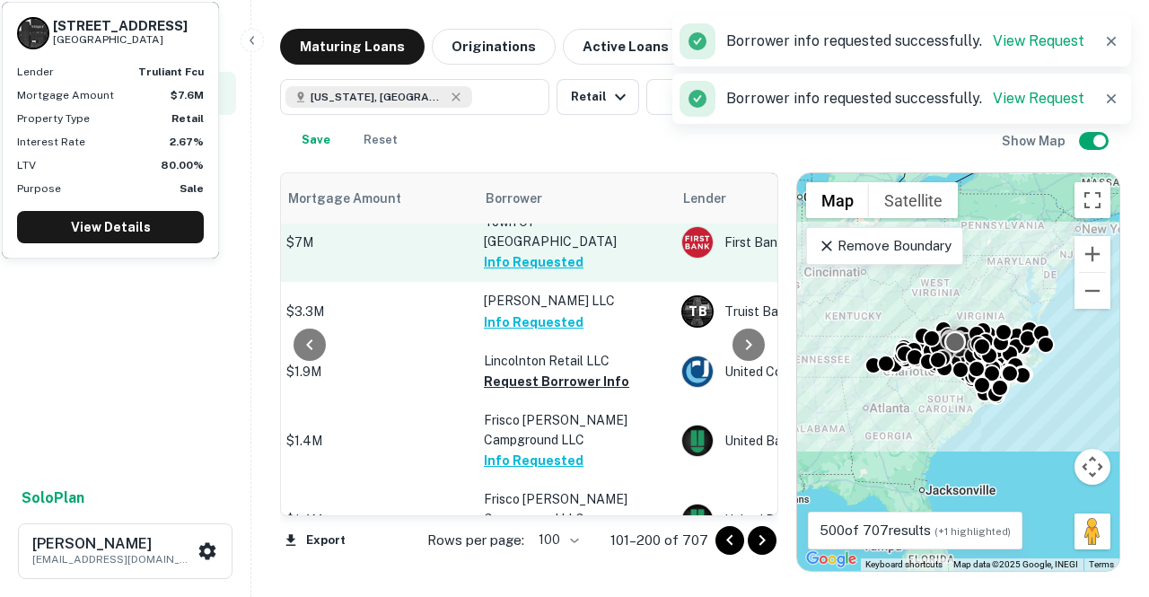
scroll to position [2345, 486]
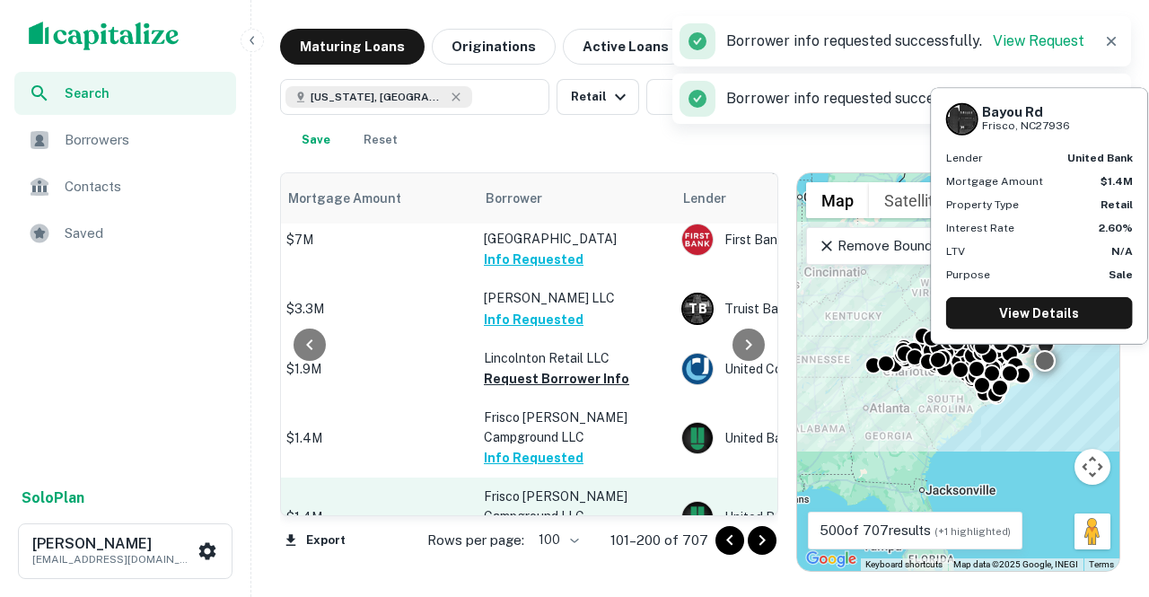
click at [546, 527] on button "Request Borrower Info" at bounding box center [556, 538] width 145 height 22
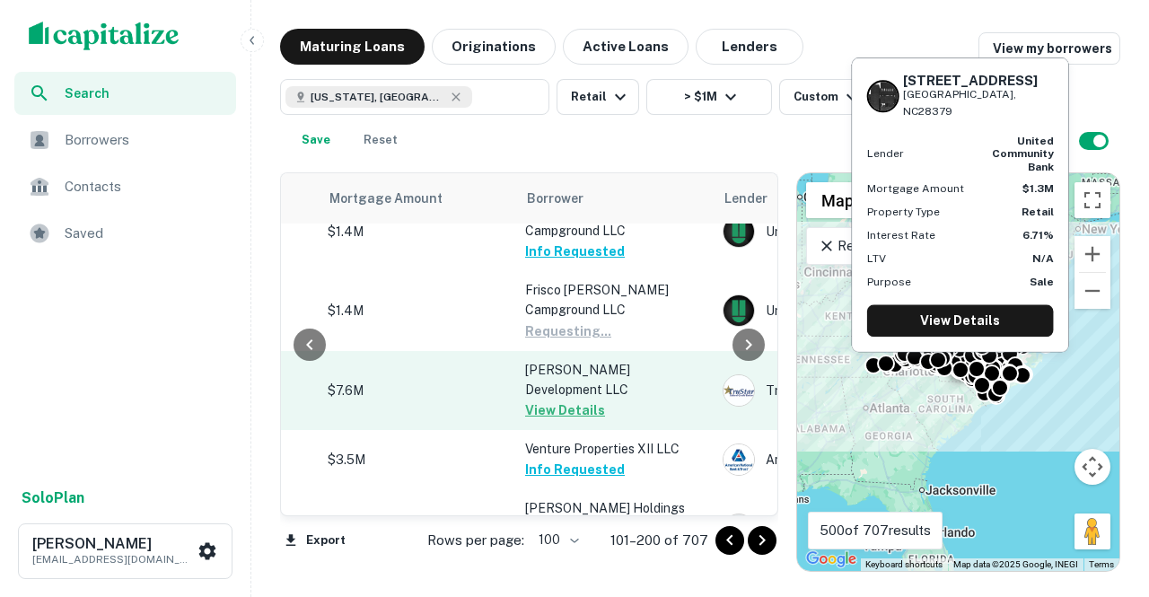
scroll to position [2552, 445]
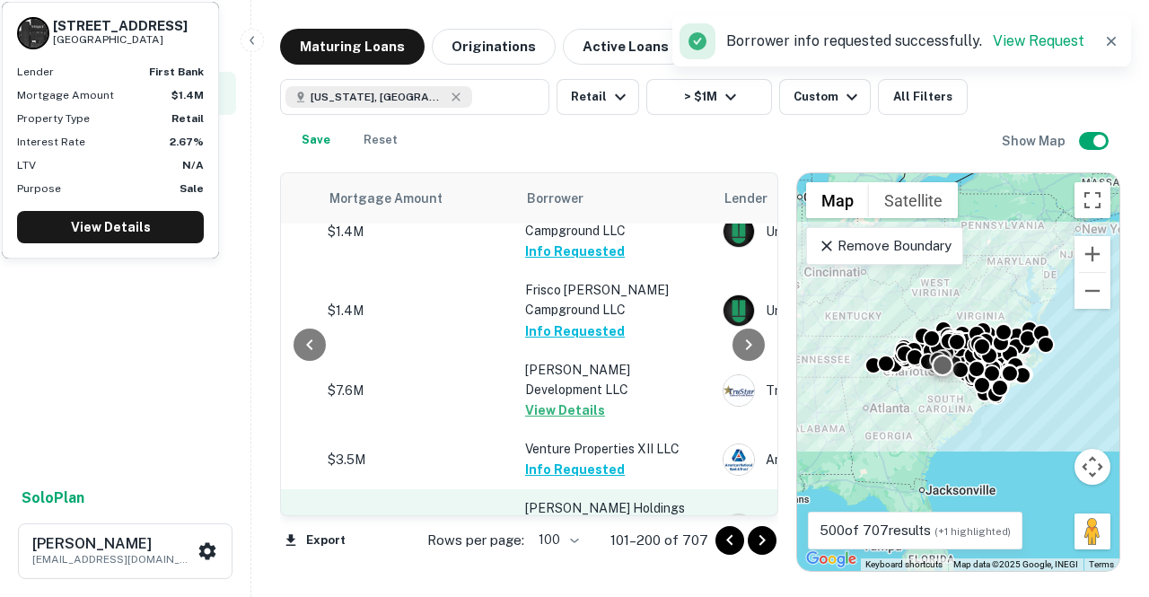
click at [589, 538] on button "Request Borrower Info" at bounding box center [597, 549] width 145 height 22
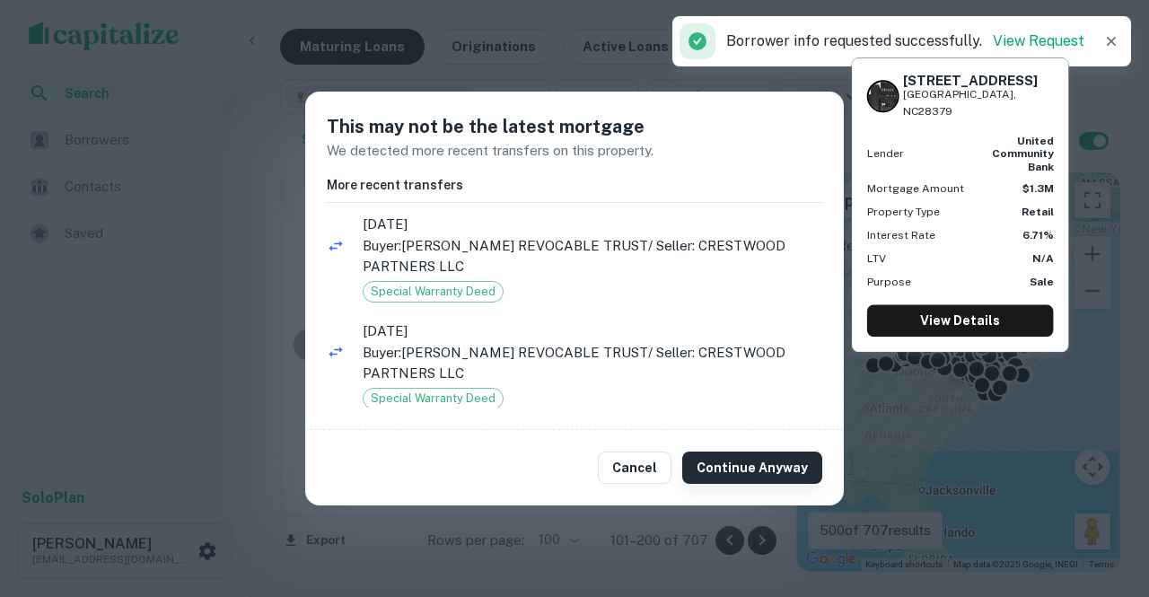
click at [720, 460] on button "Continue Anyway" at bounding box center [752, 467] width 140 height 32
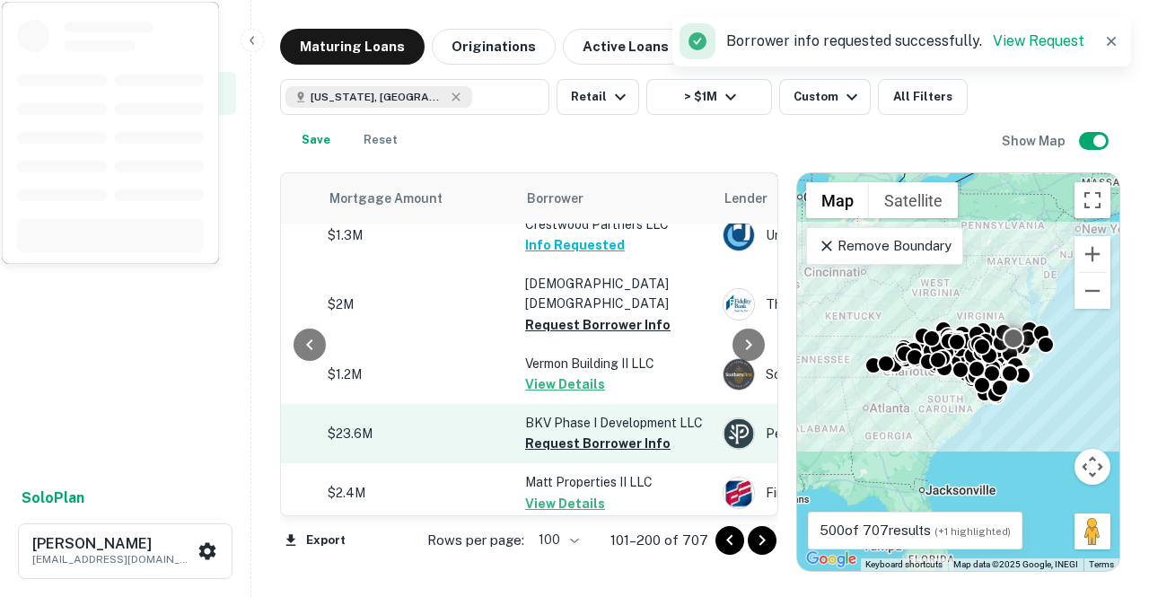
scroll to position [2916, 445]
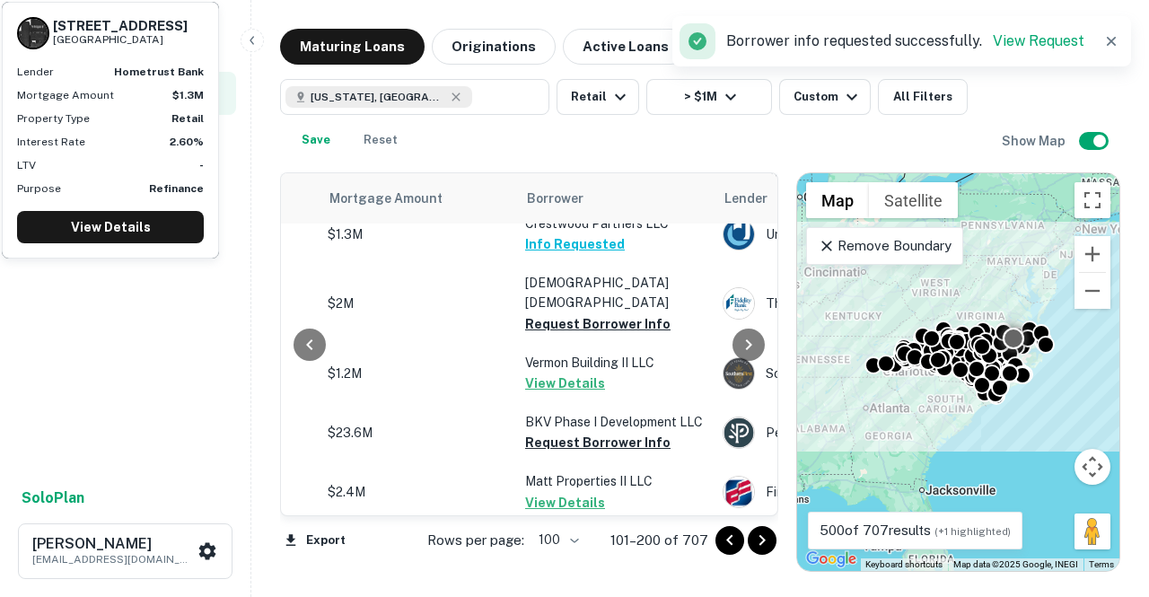
click at [587, 551] on button "Request Borrower Info" at bounding box center [597, 562] width 145 height 22
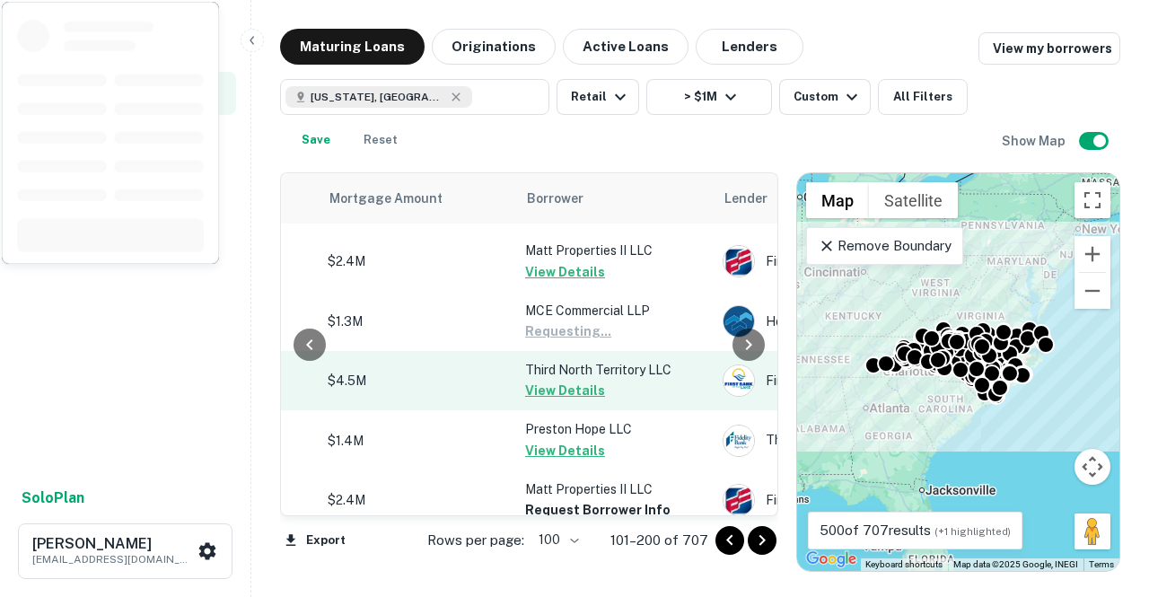
scroll to position [3151, 445]
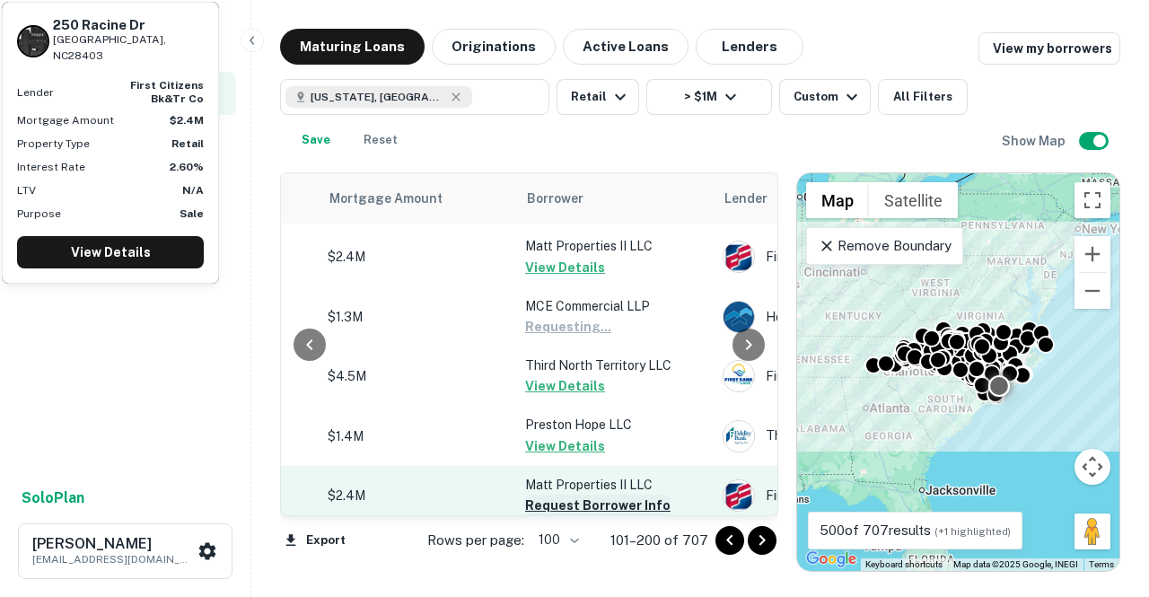
click at [610, 495] on button "Request Borrower Info" at bounding box center [597, 506] width 145 height 22
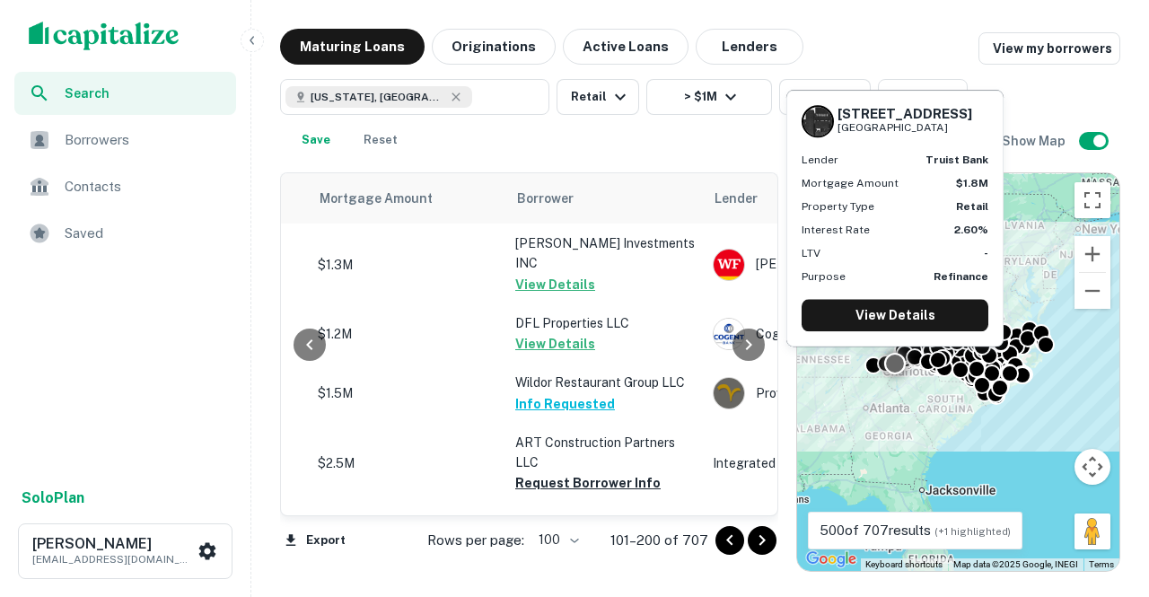
scroll to position [3868, 454]
click at [551, 594] on button "Request Borrower Info" at bounding box center [588, 605] width 145 height 22
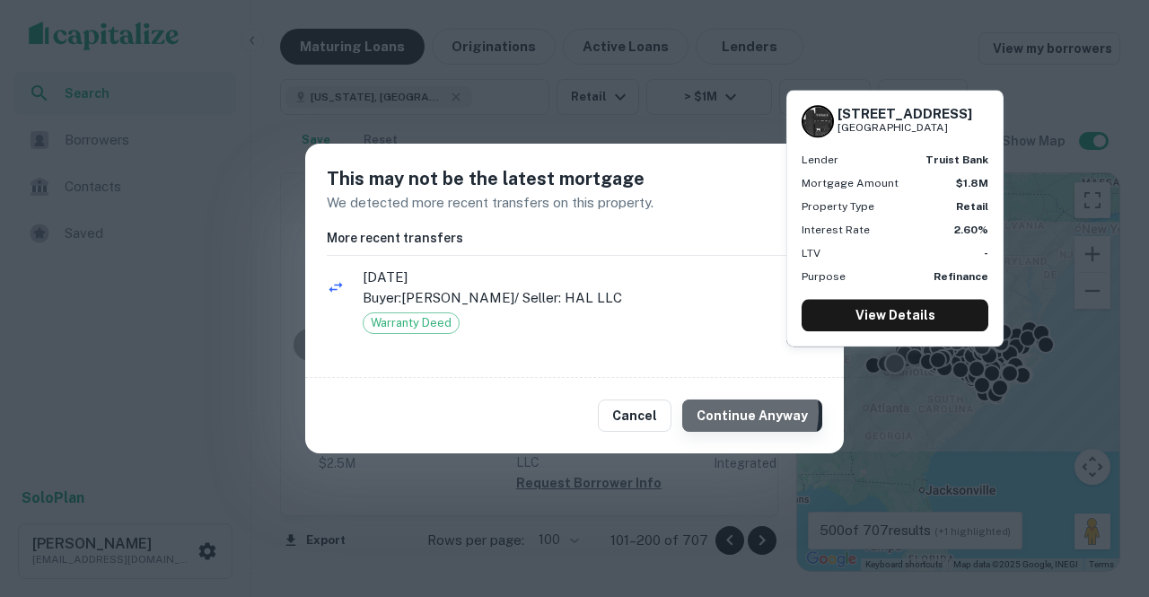
click at [736, 412] on button "Continue Anyway" at bounding box center [752, 415] width 140 height 32
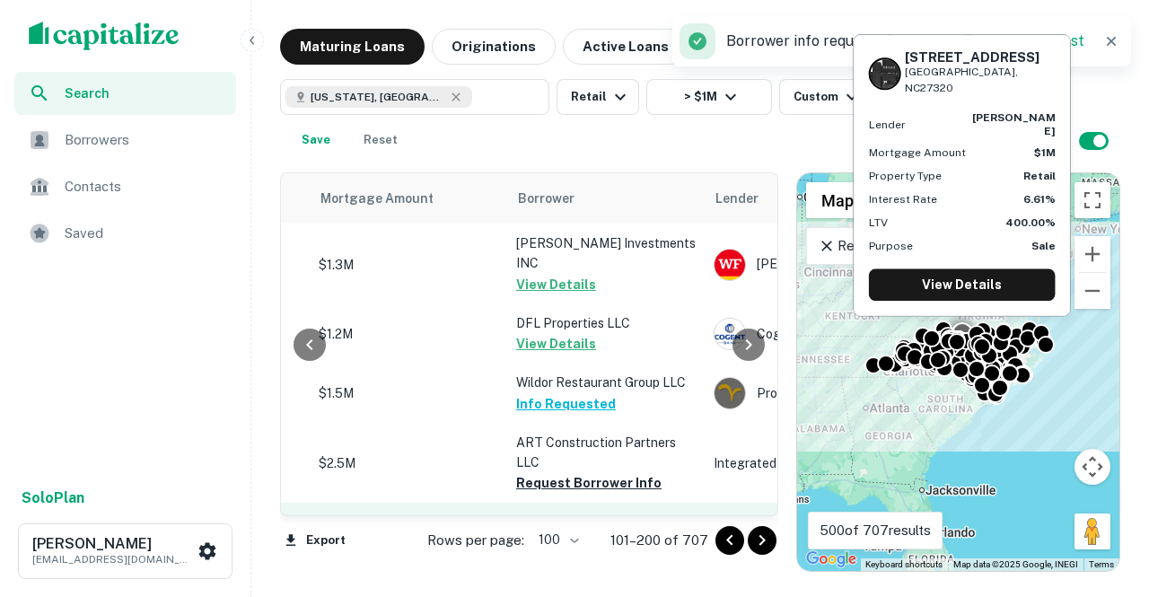
click at [579, 533] on button "Request Borrower Info" at bounding box center [588, 544] width 145 height 22
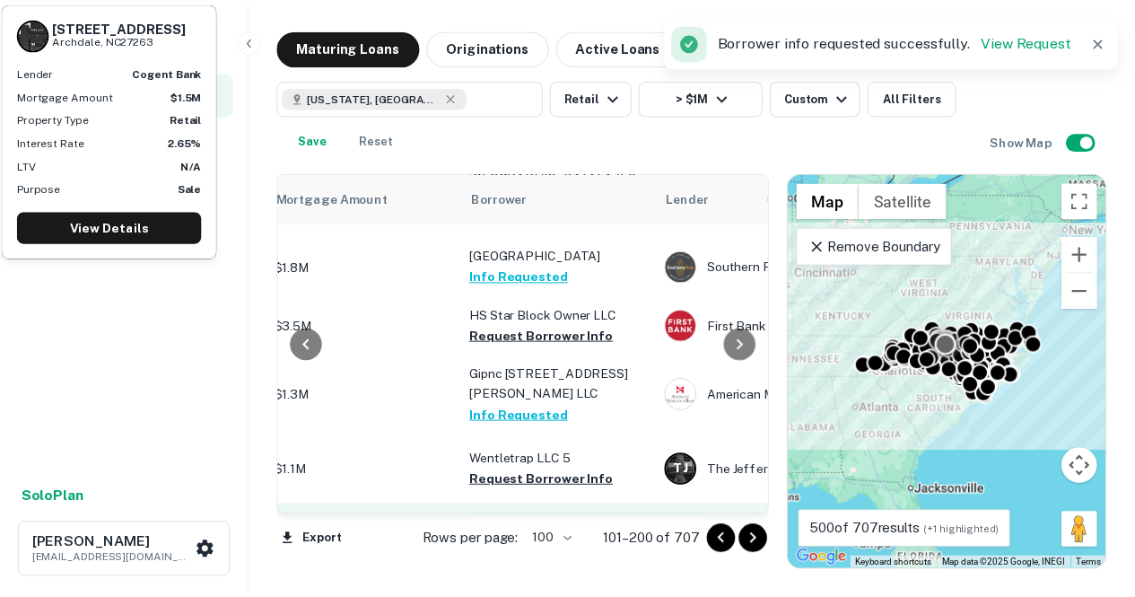
scroll to position [4456, 495]
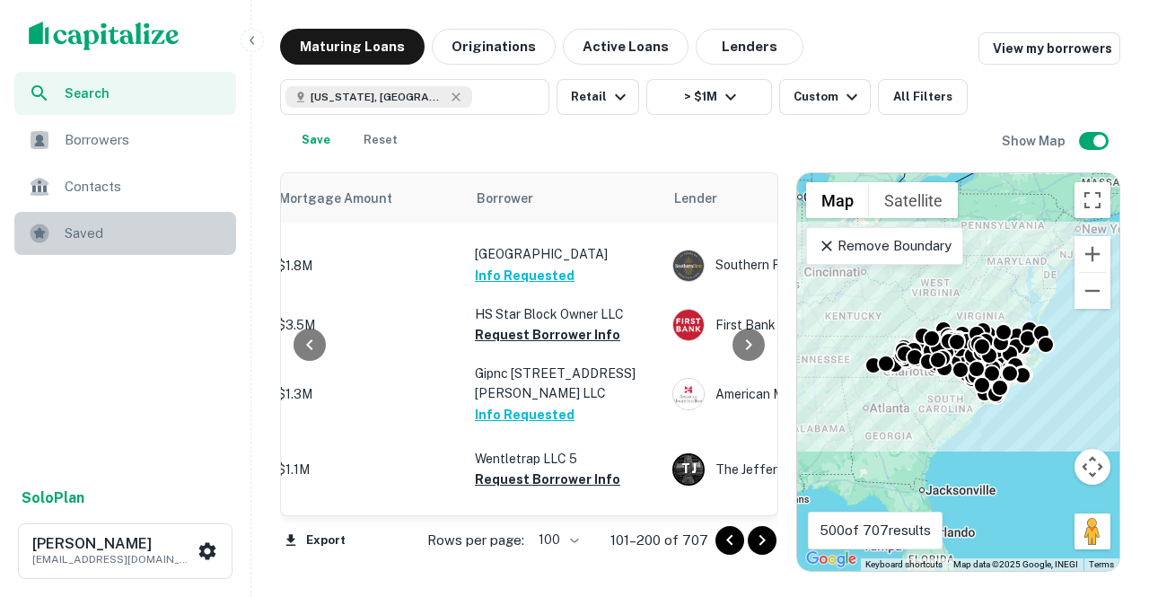
click at [93, 223] on span "Saved" at bounding box center [145, 234] width 161 height 22
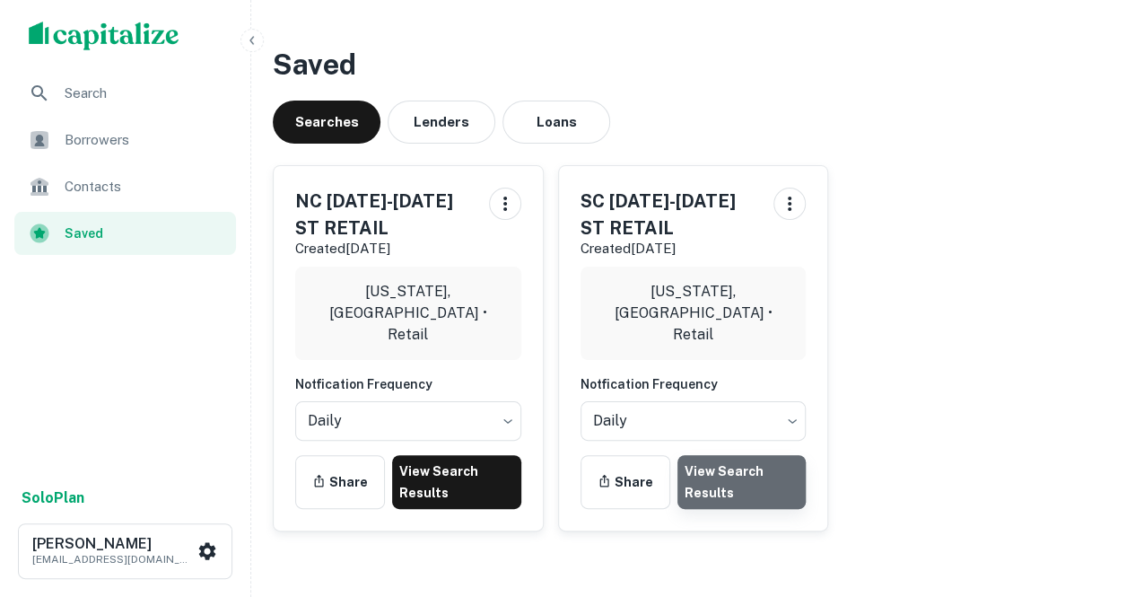
click at [759, 505] on link "View Search Results" at bounding box center [742, 482] width 129 height 54
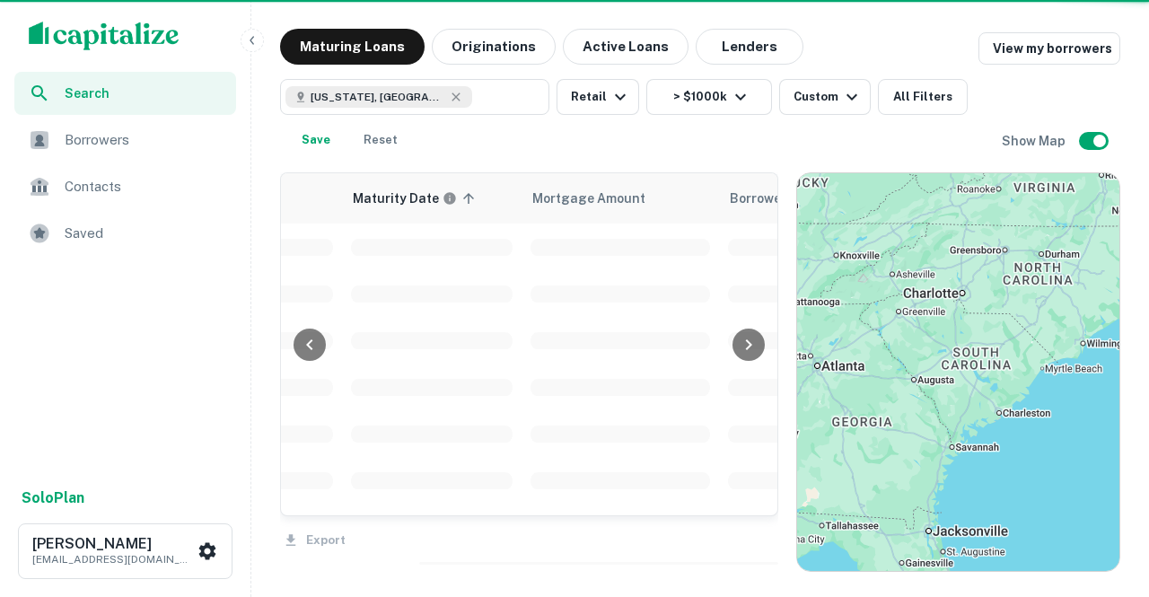
scroll to position [0, 309]
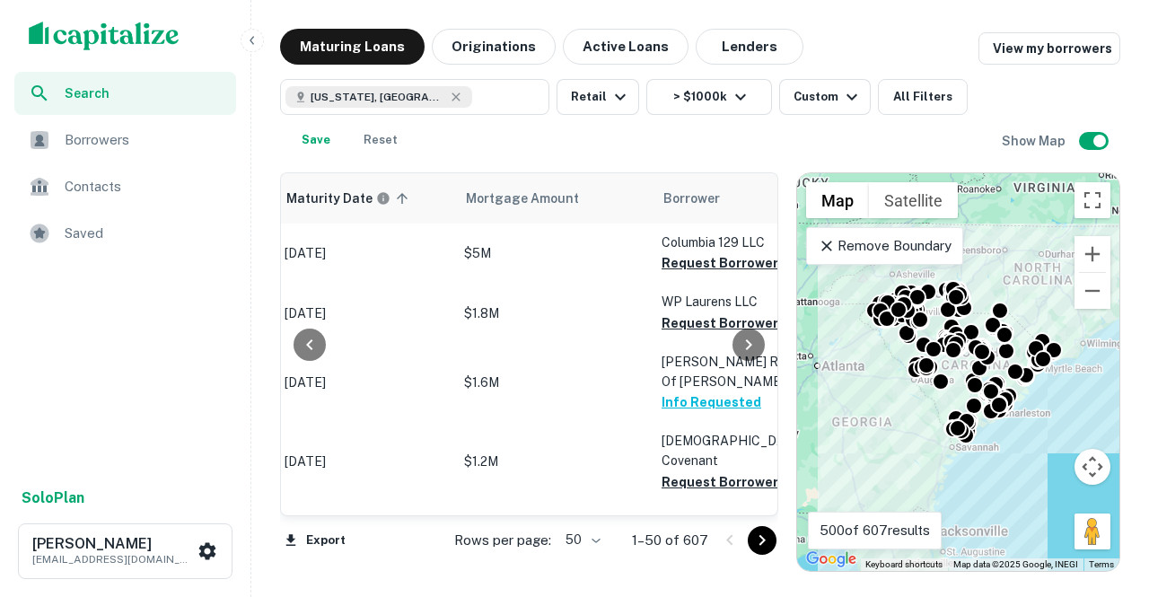
click at [578, 538] on body "Search Borrowers Contacts Saved Solo Plan Thomas Solano tsolano@surmount.com Ma…" at bounding box center [574, 298] width 1149 height 597
click at [591, 568] on li "100" at bounding box center [584, 559] width 52 height 32
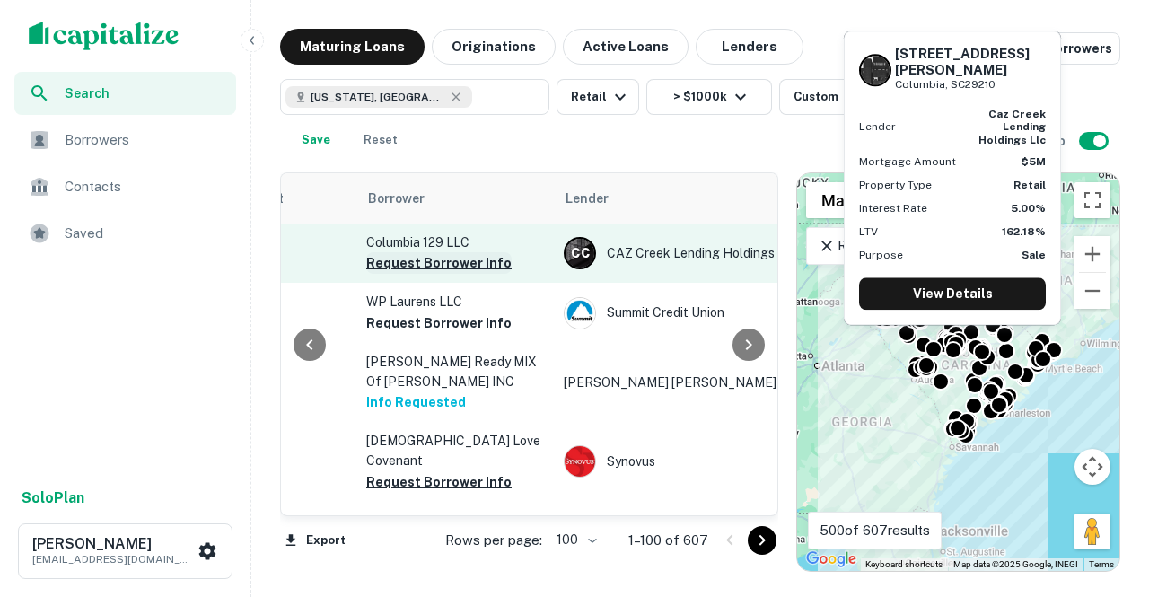
scroll to position [0, 603]
click at [454, 263] on button "Request Borrower Info" at bounding box center [439, 263] width 145 height 22
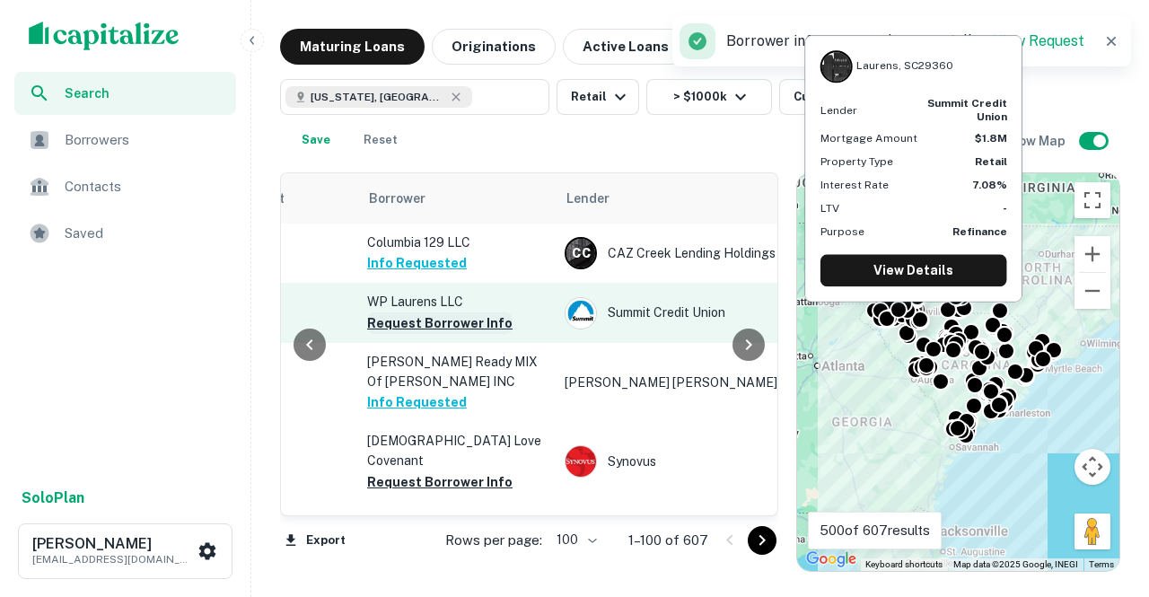
click at [427, 328] on button "Request Borrower Info" at bounding box center [439, 323] width 145 height 22
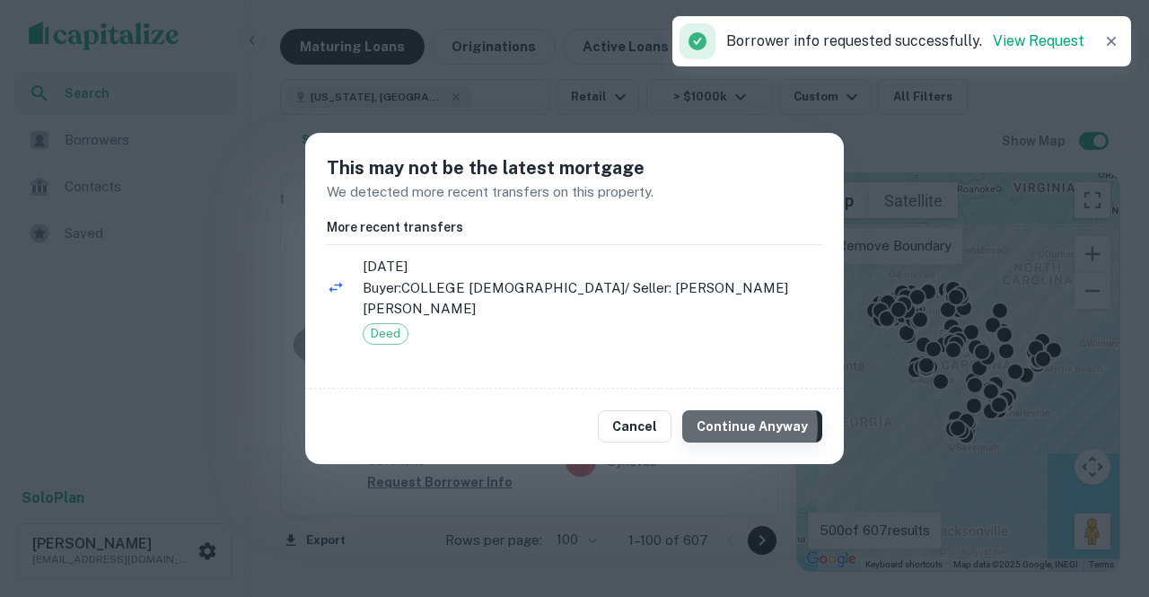
click at [749, 416] on button "Continue Anyway" at bounding box center [752, 426] width 140 height 32
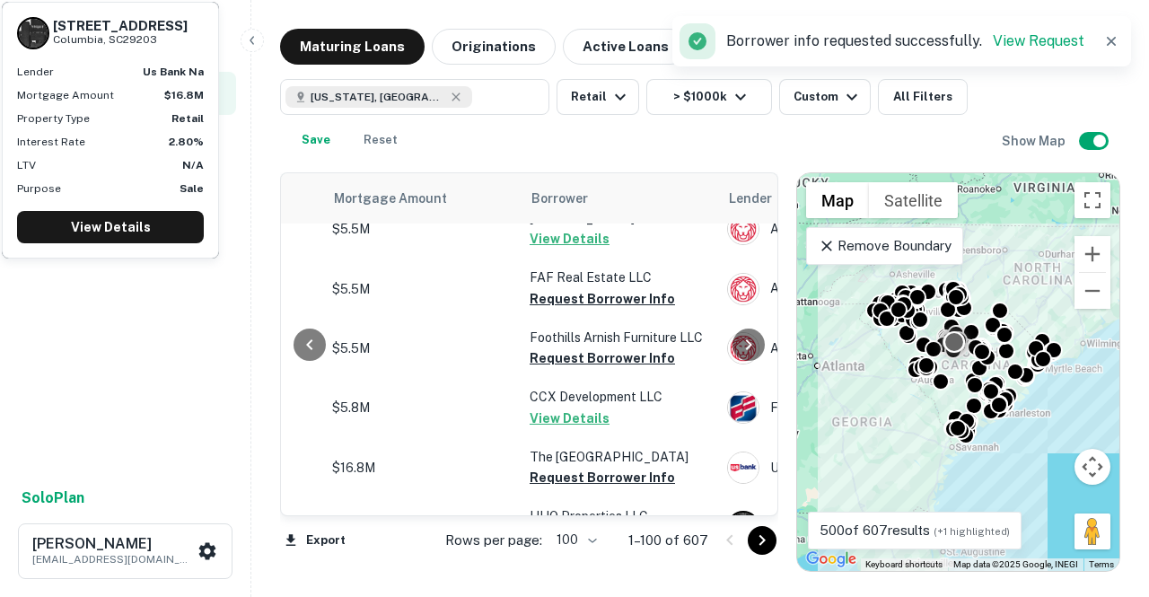
scroll to position [580, 440]
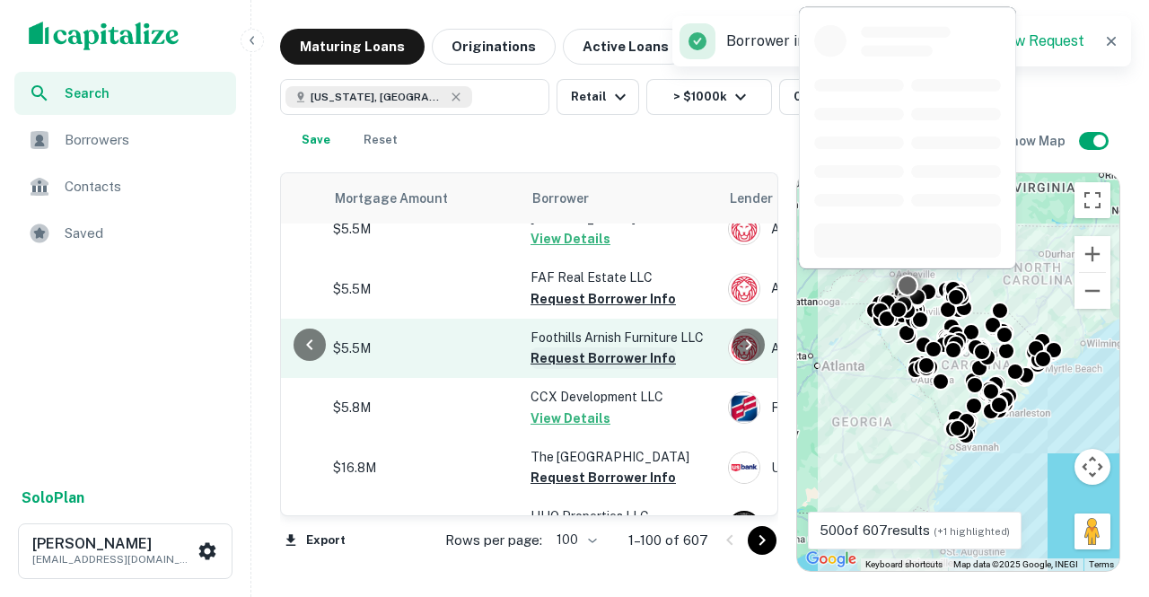
click at [550, 347] on button "Request Borrower Info" at bounding box center [602, 358] width 145 height 22
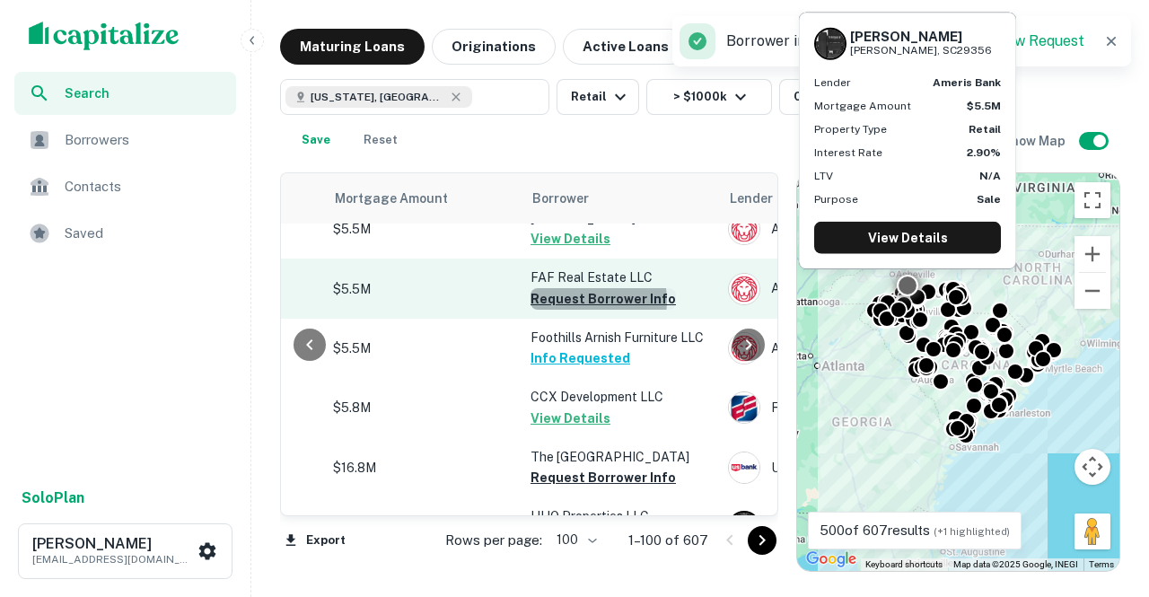
click at [578, 288] on button "Request Borrower Info" at bounding box center [602, 299] width 145 height 22
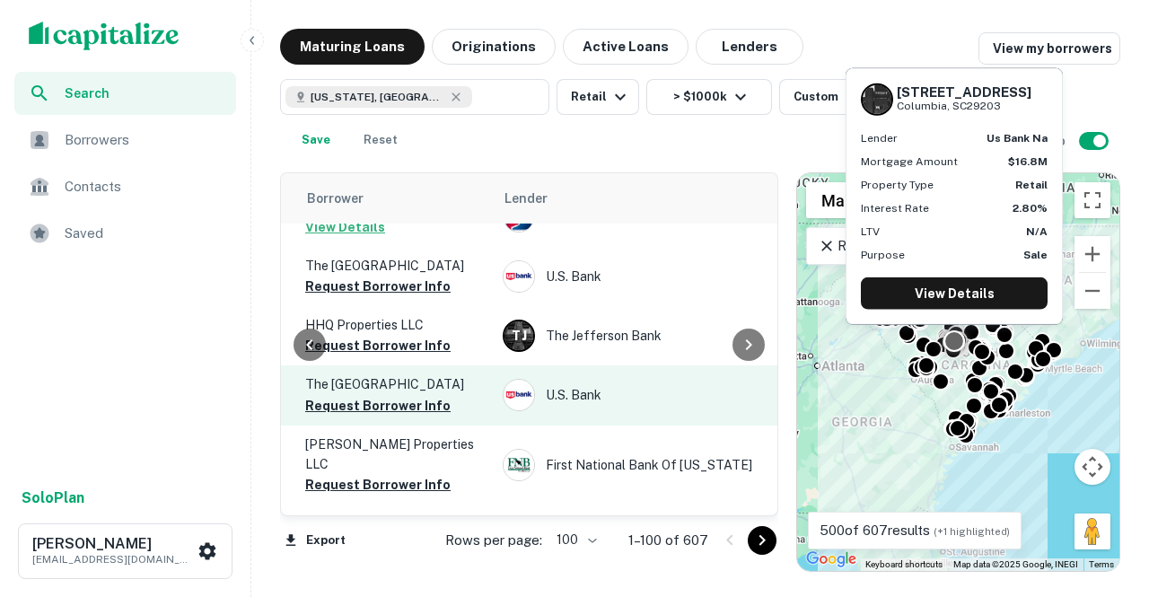
scroll to position [771, 659]
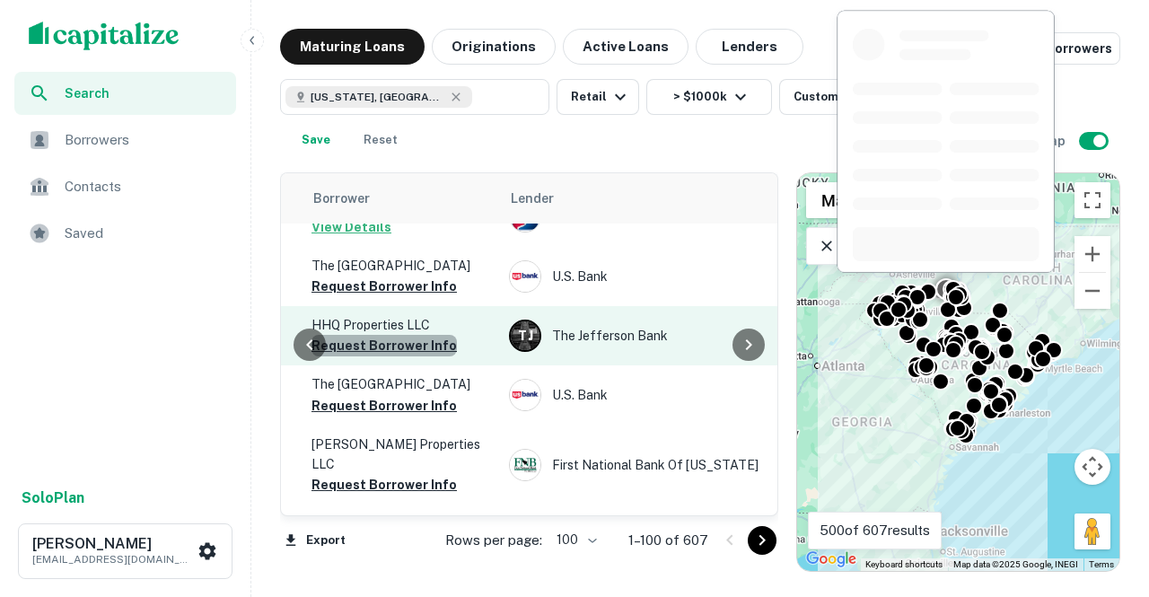
click at [409, 335] on button "Request Borrower Info" at bounding box center [383, 346] width 145 height 22
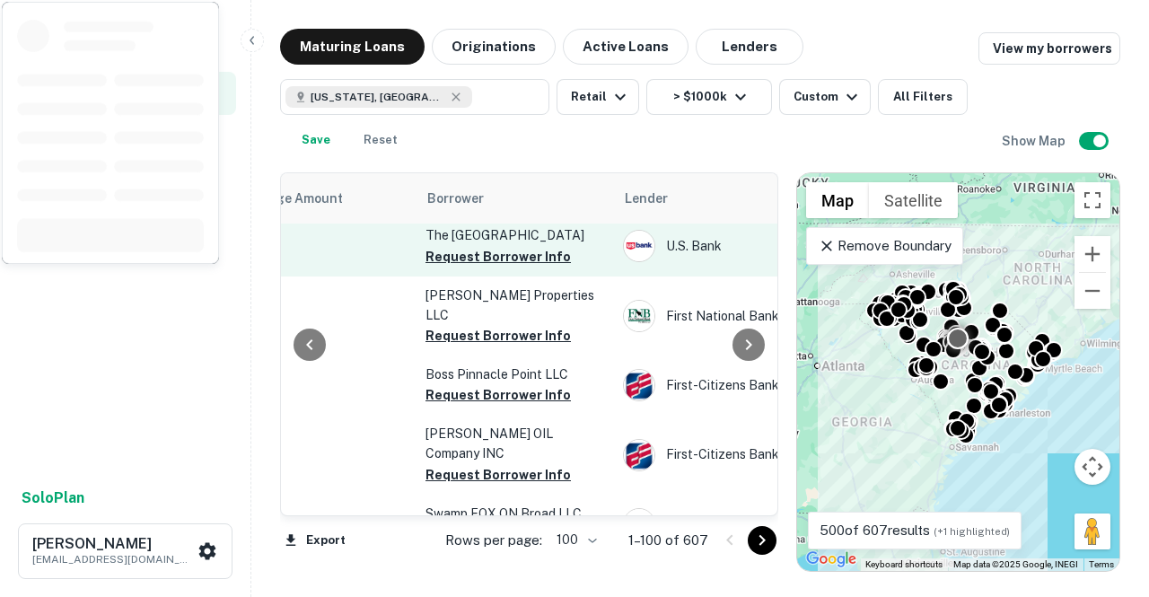
scroll to position [920, 541]
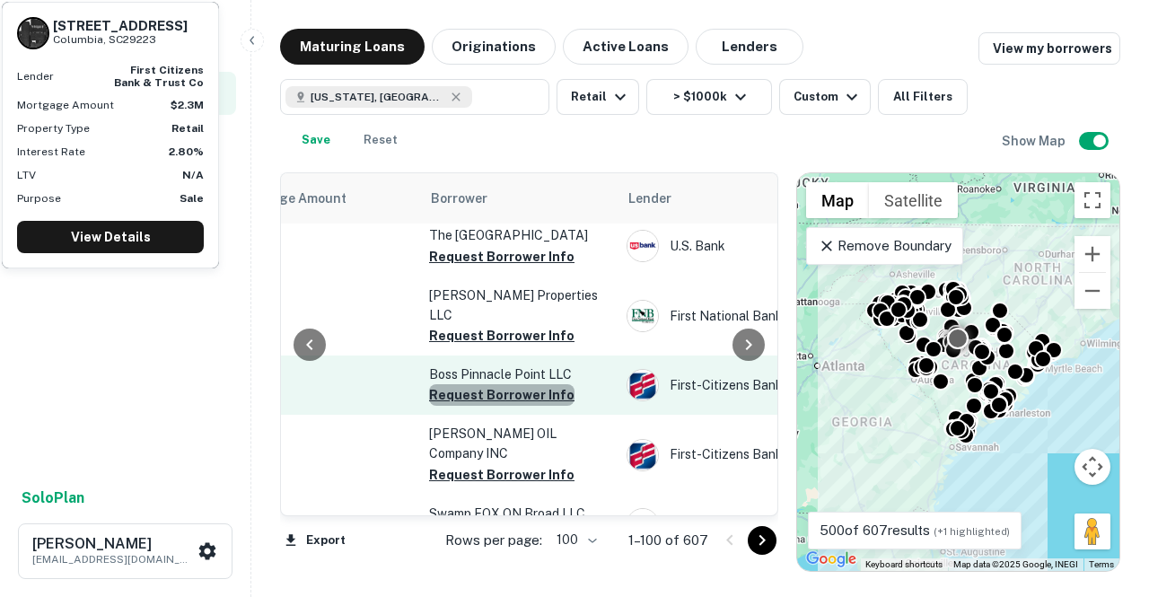
click at [510, 384] on button "Request Borrower Info" at bounding box center [501, 395] width 145 height 22
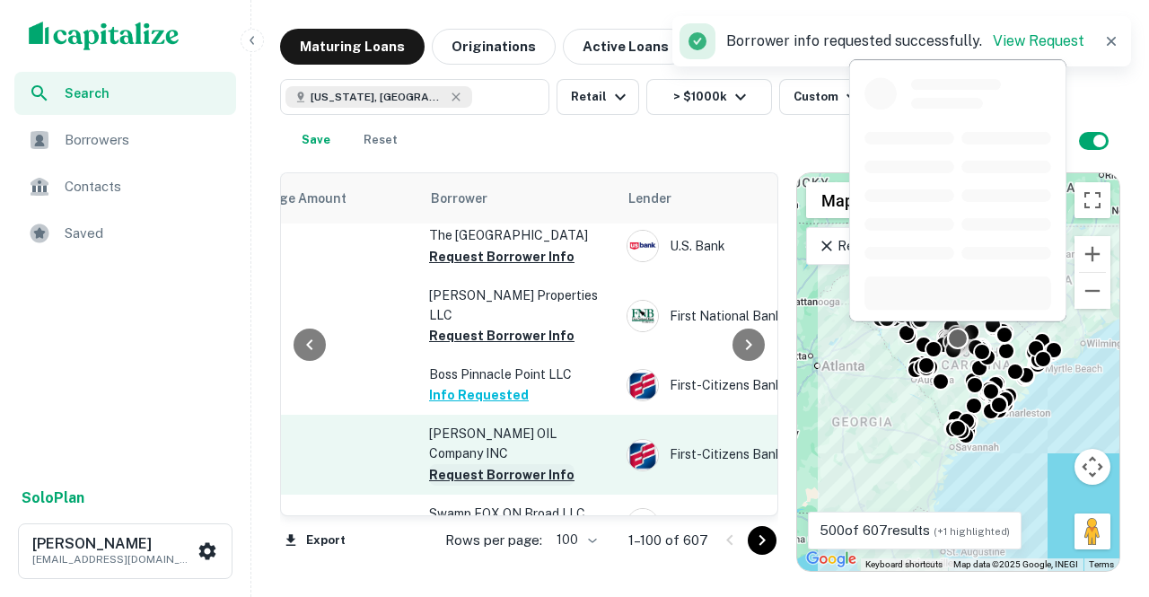
click at [484, 464] on button "Request Borrower Info" at bounding box center [501, 475] width 145 height 22
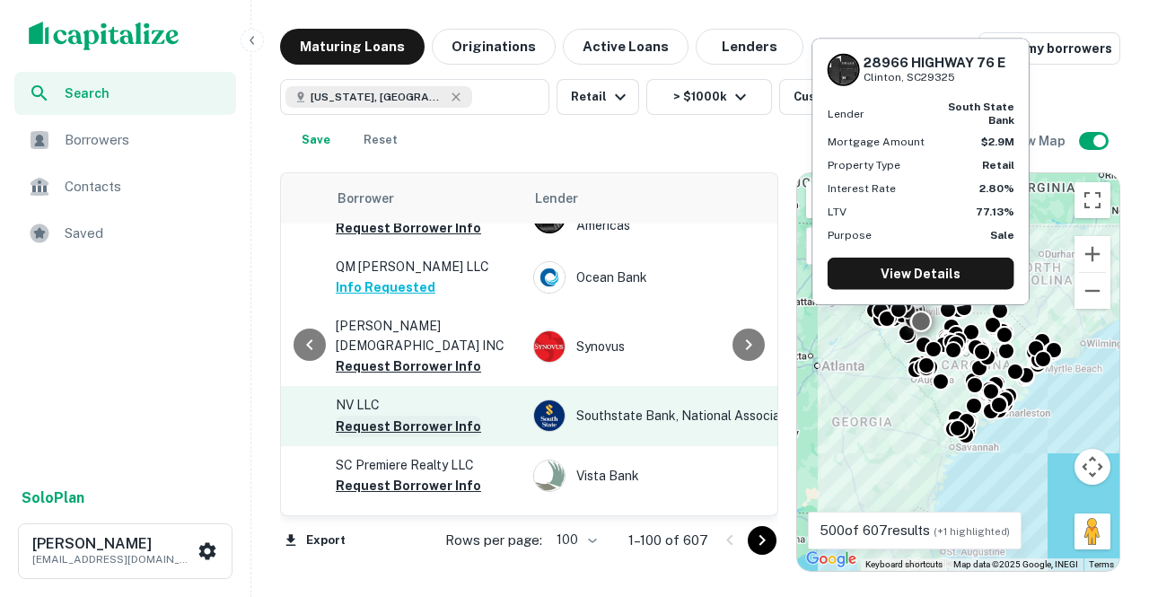
scroll to position [1286, 612]
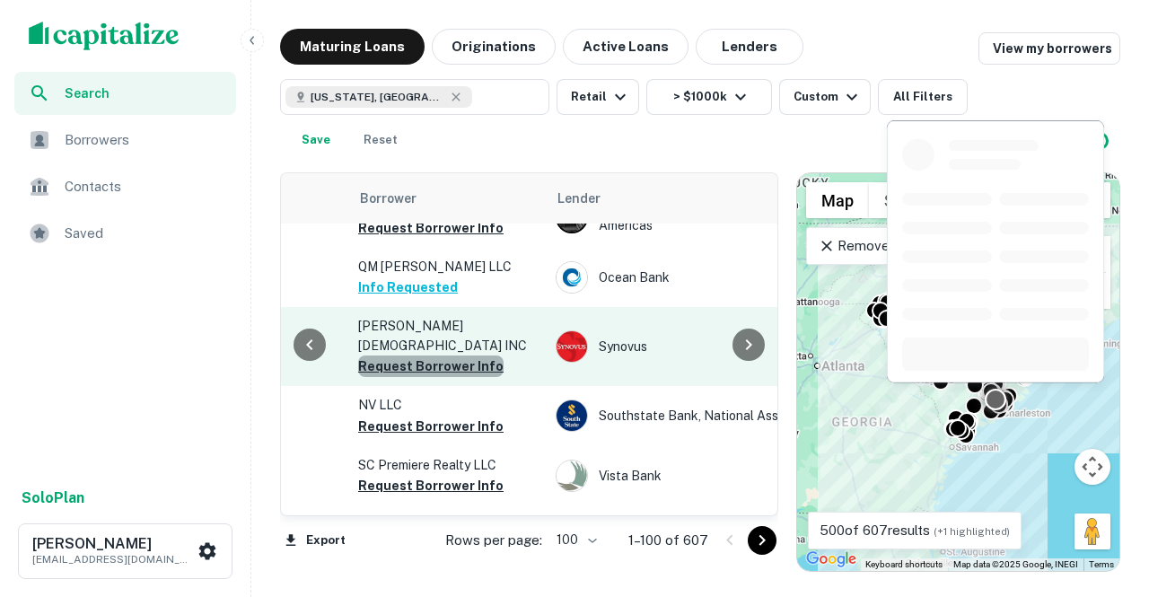
click at [446, 355] on button "Request Borrower Info" at bounding box center [430, 366] width 145 height 22
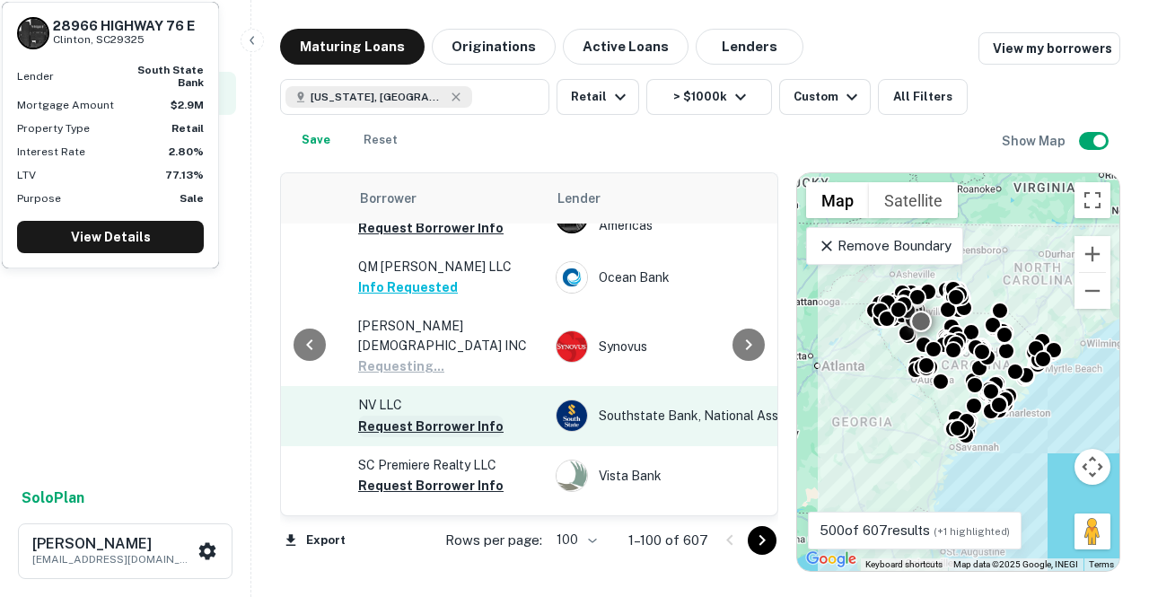
click at [424, 416] on button "Request Borrower Info" at bounding box center [430, 427] width 145 height 22
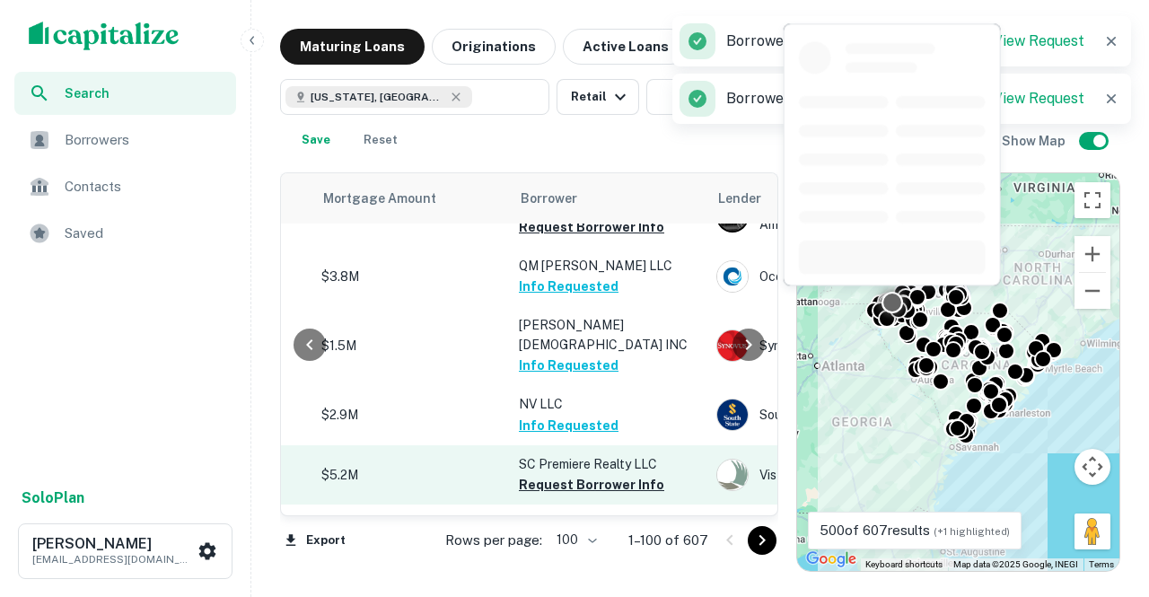
scroll to position [1330, 442]
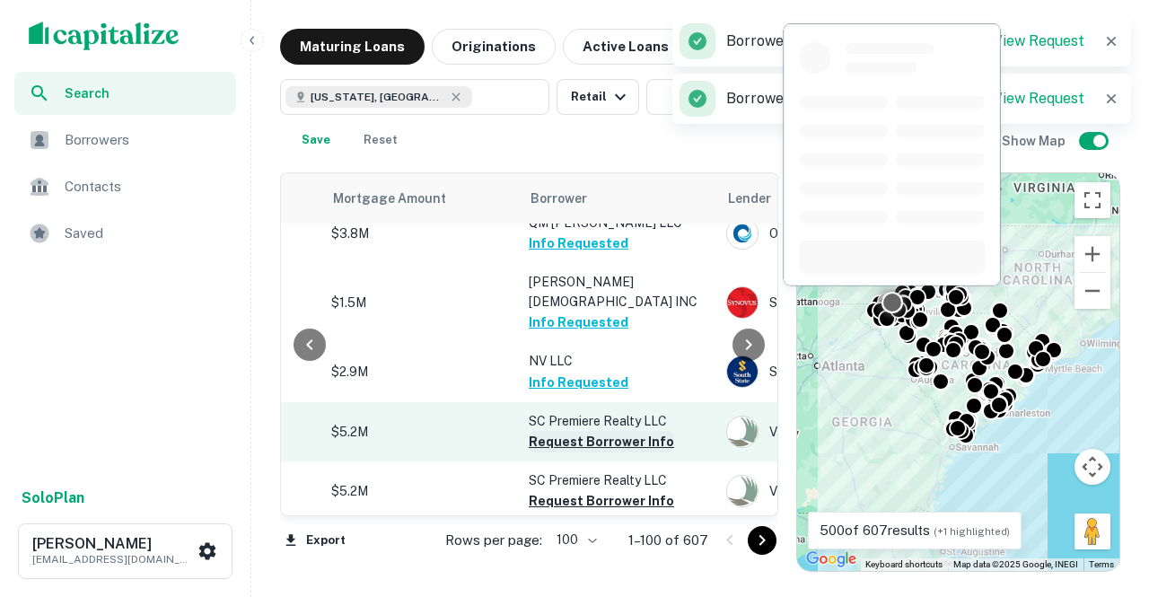
click at [557, 431] on button "Request Borrower Info" at bounding box center [601, 442] width 145 height 22
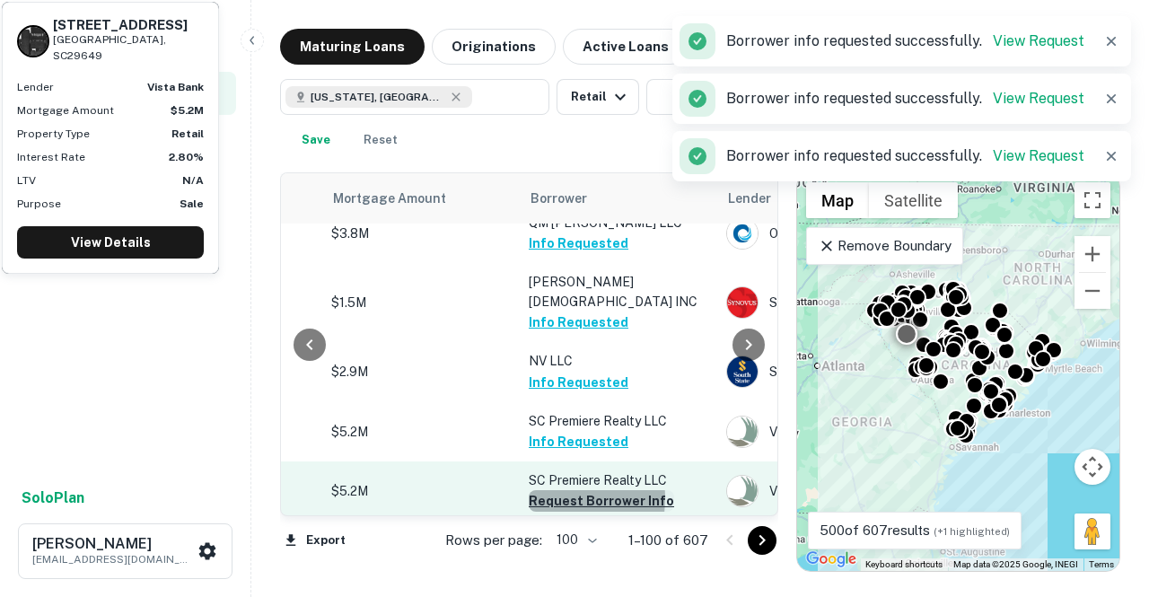
click at [547, 490] on button "Request Borrower Info" at bounding box center [601, 501] width 145 height 22
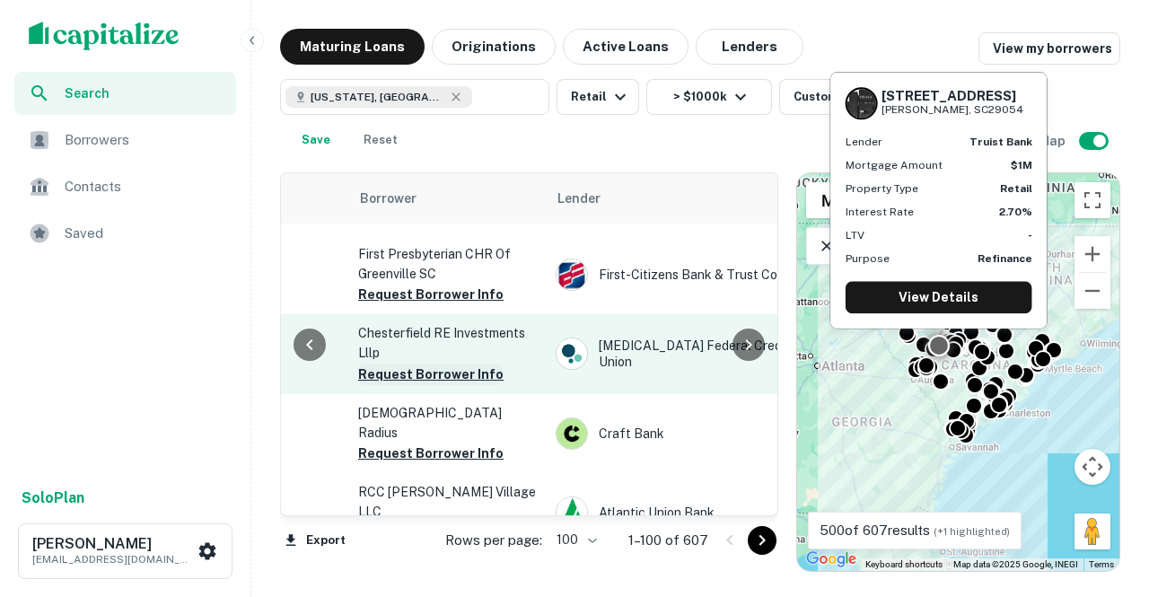
scroll to position [1913, 611]
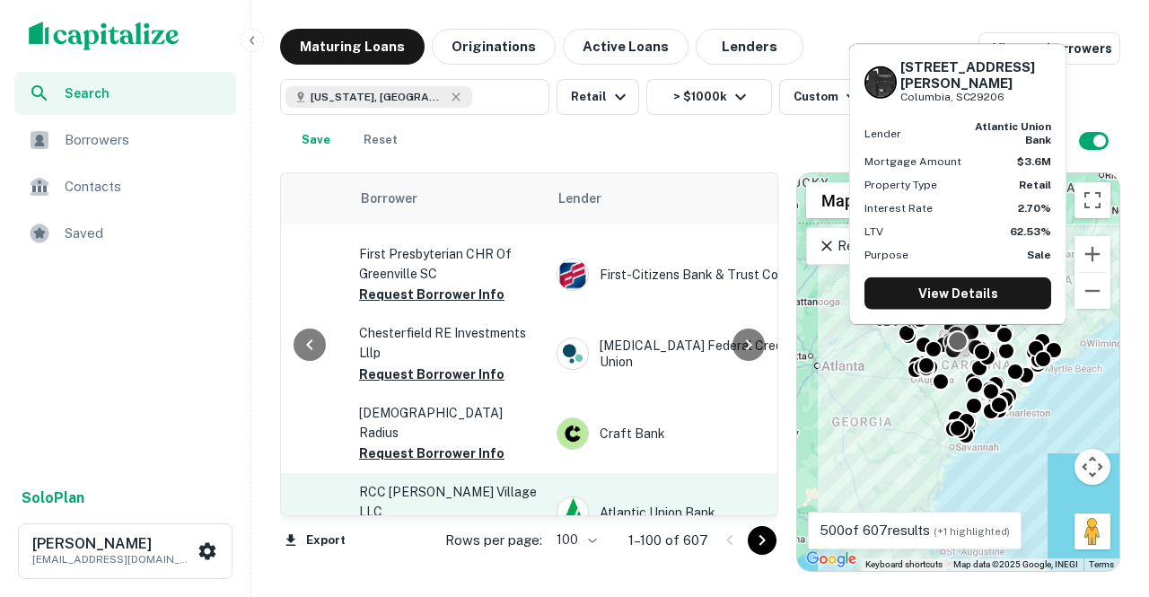
click at [434, 521] on button "Request Borrower Info" at bounding box center [431, 532] width 145 height 22
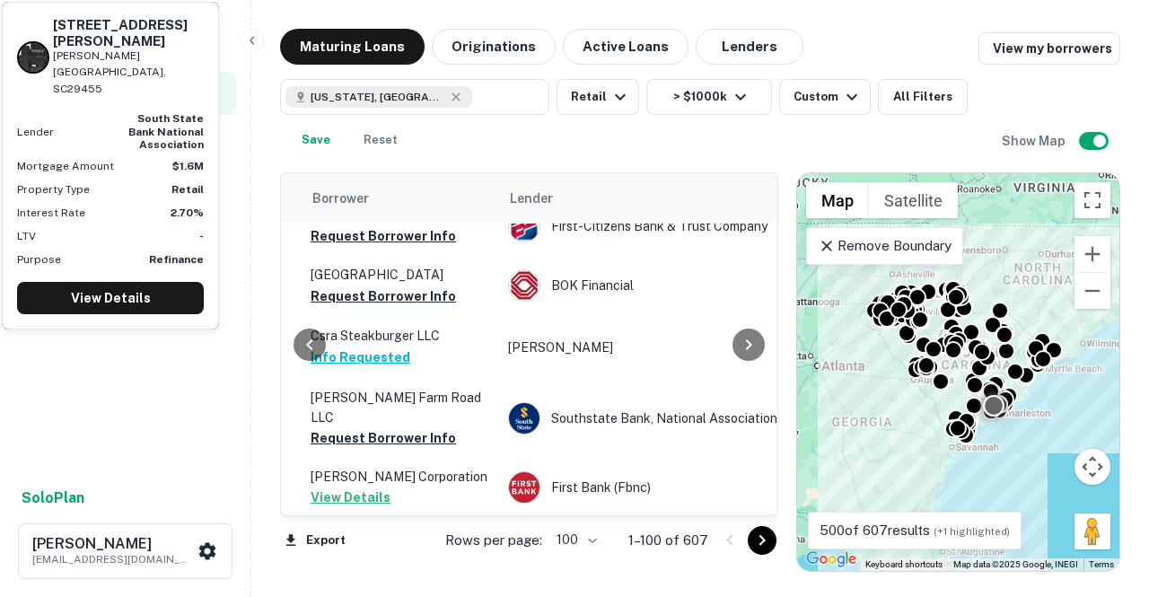
scroll to position [2825, 657]
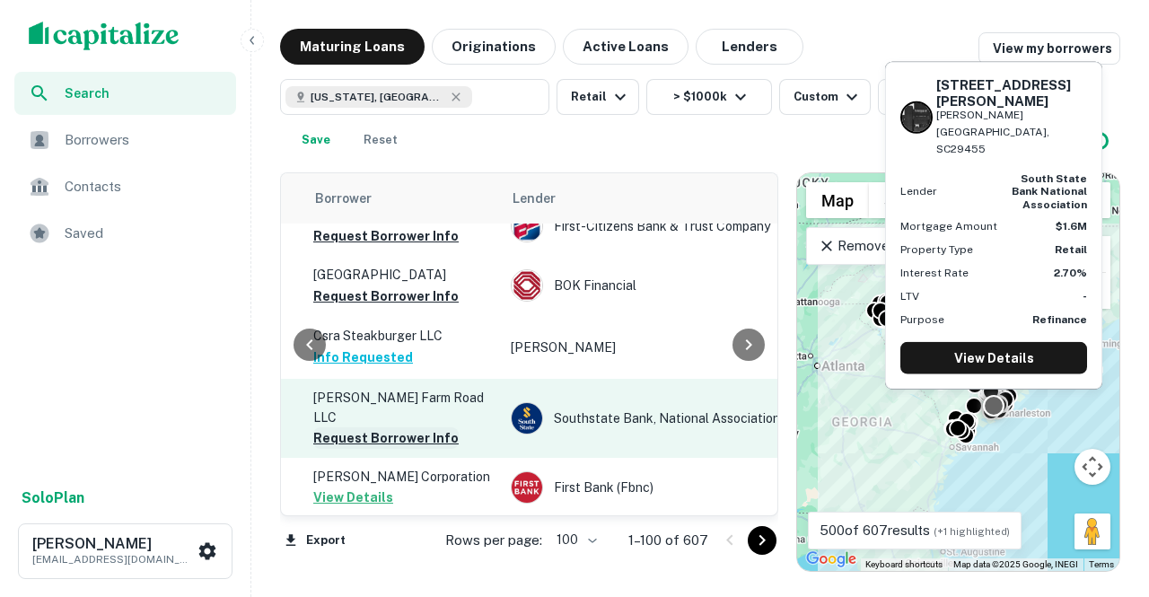
click at [401, 427] on button "Request Borrower Info" at bounding box center [385, 438] width 145 height 22
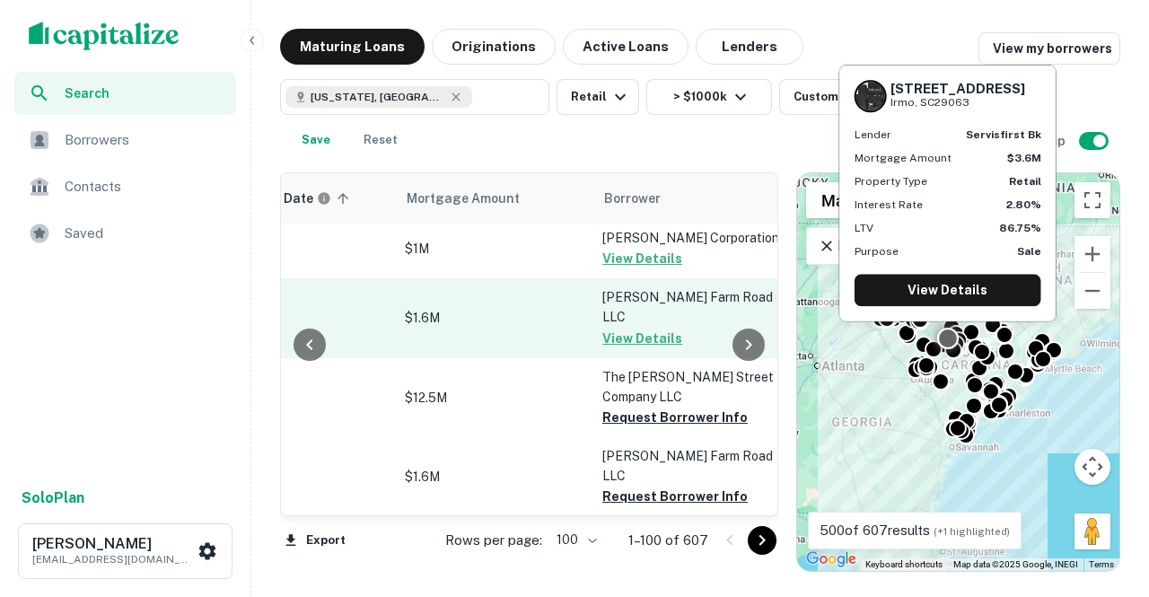
scroll to position [3064, 419]
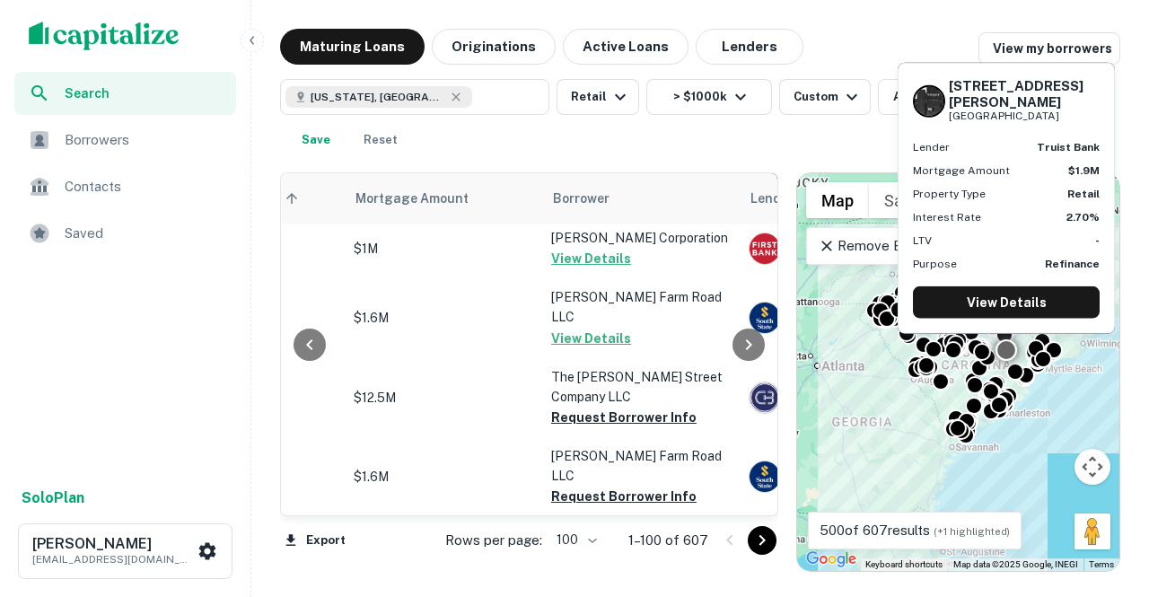
click at [582, 546] on button "Request Borrower Info" at bounding box center [623, 557] width 145 height 22
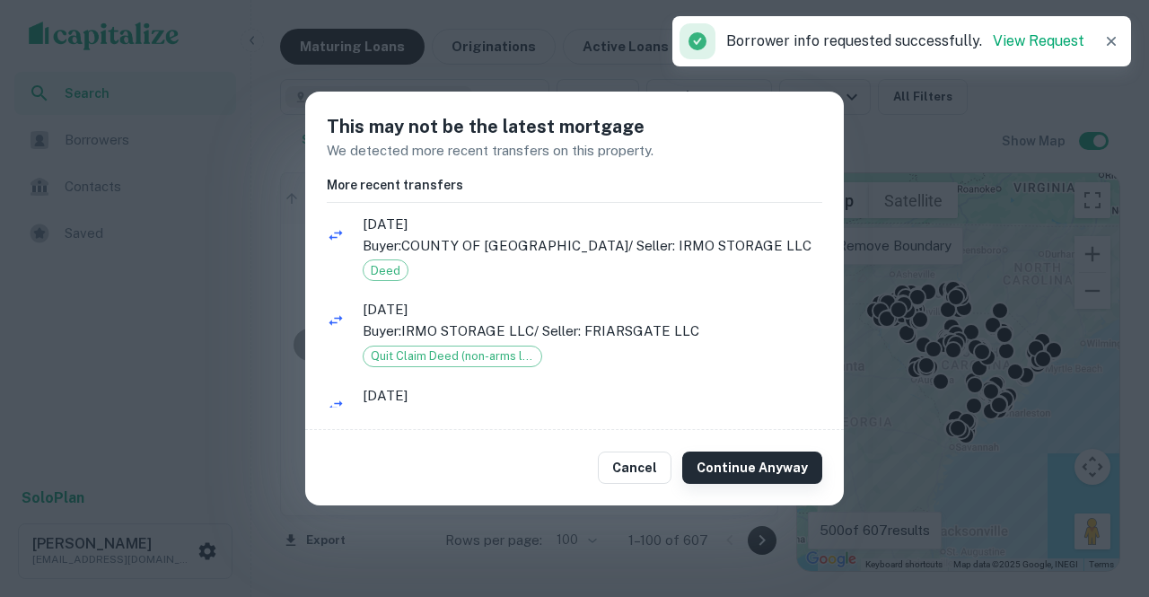
click at [711, 459] on button "Continue Anyway" at bounding box center [752, 467] width 140 height 32
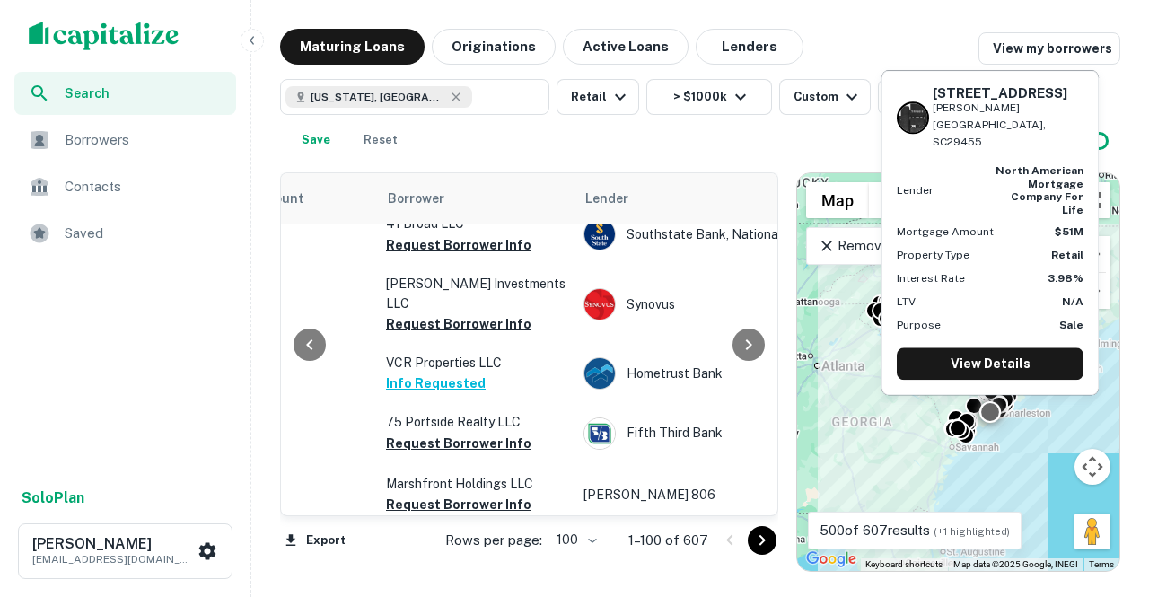
scroll to position [3776, 582]
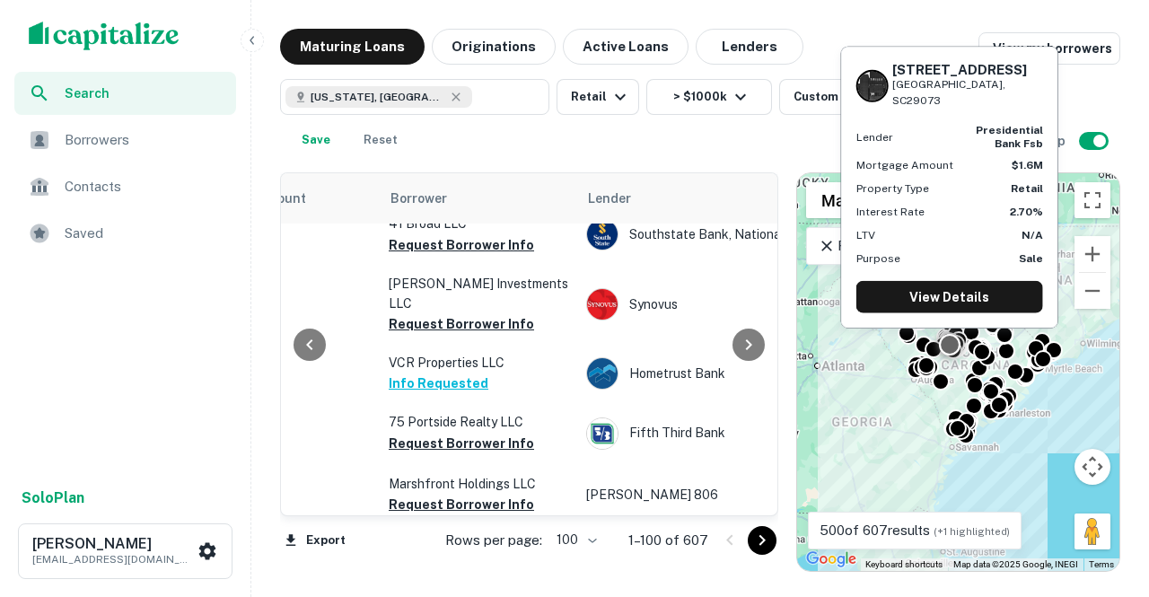
click at [431, 574] on button "Request Borrower Info" at bounding box center [461, 585] width 145 height 22
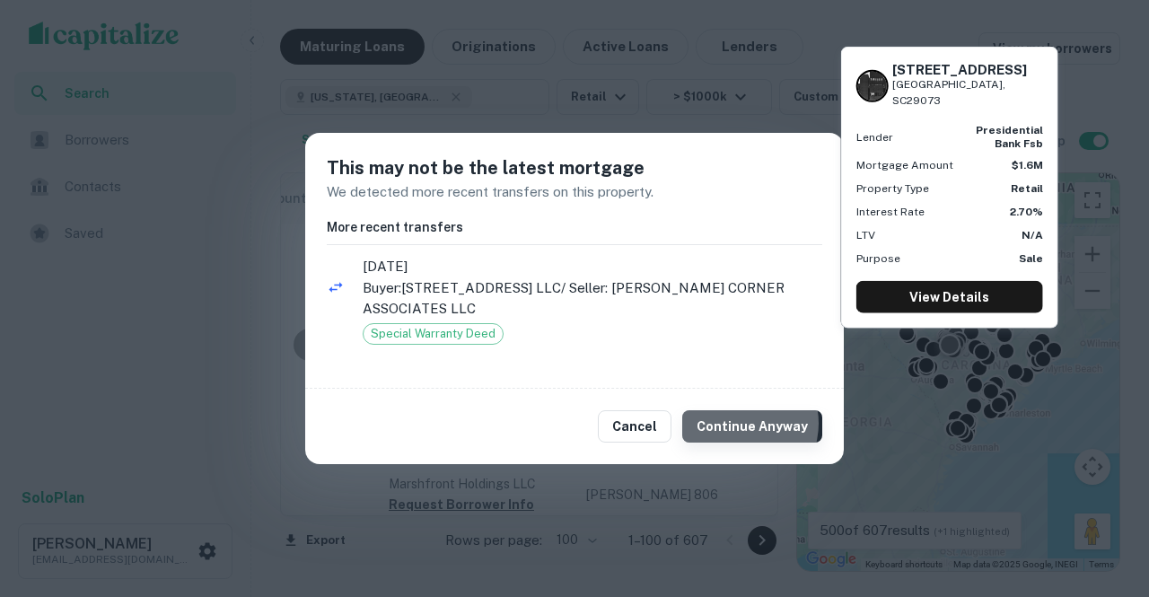
click at [744, 423] on button "Continue Anyway" at bounding box center [752, 426] width 140 height 32
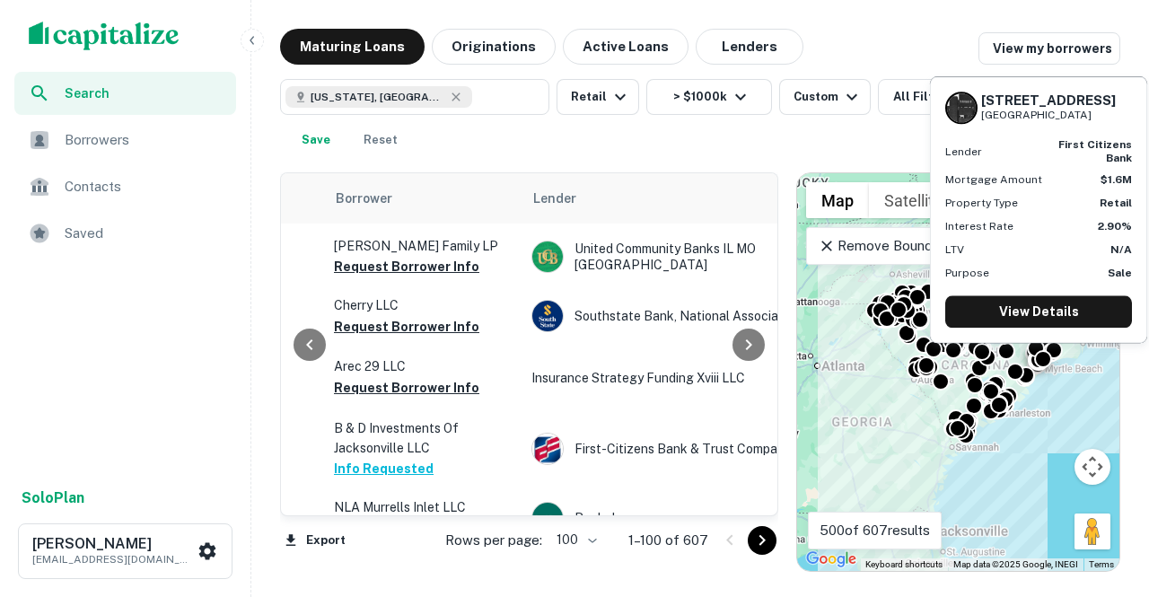
scroll to position [4273, 635]
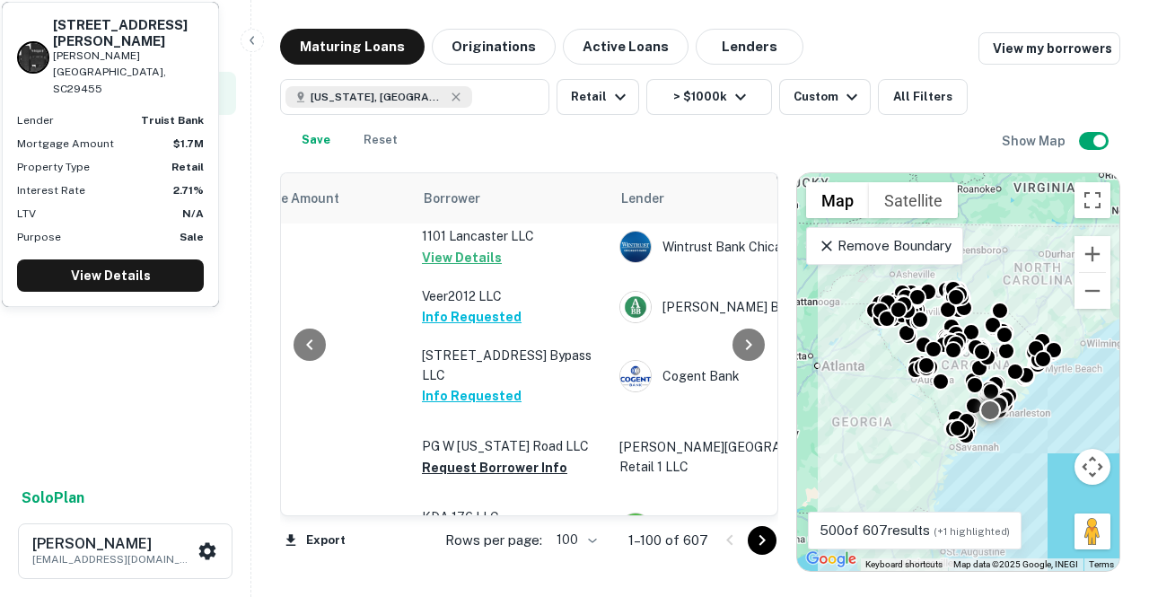
scroll to position [5588, 547]
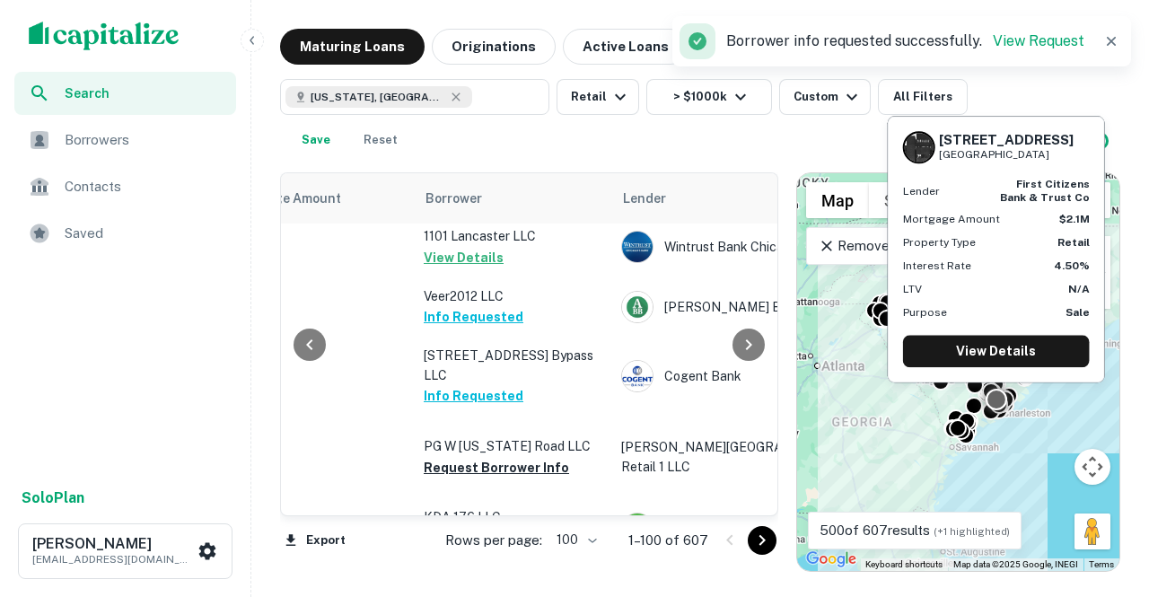
click at [499, 587] on button "Request Borrower Info" at bounding box center [496, 598] width 145 height 22
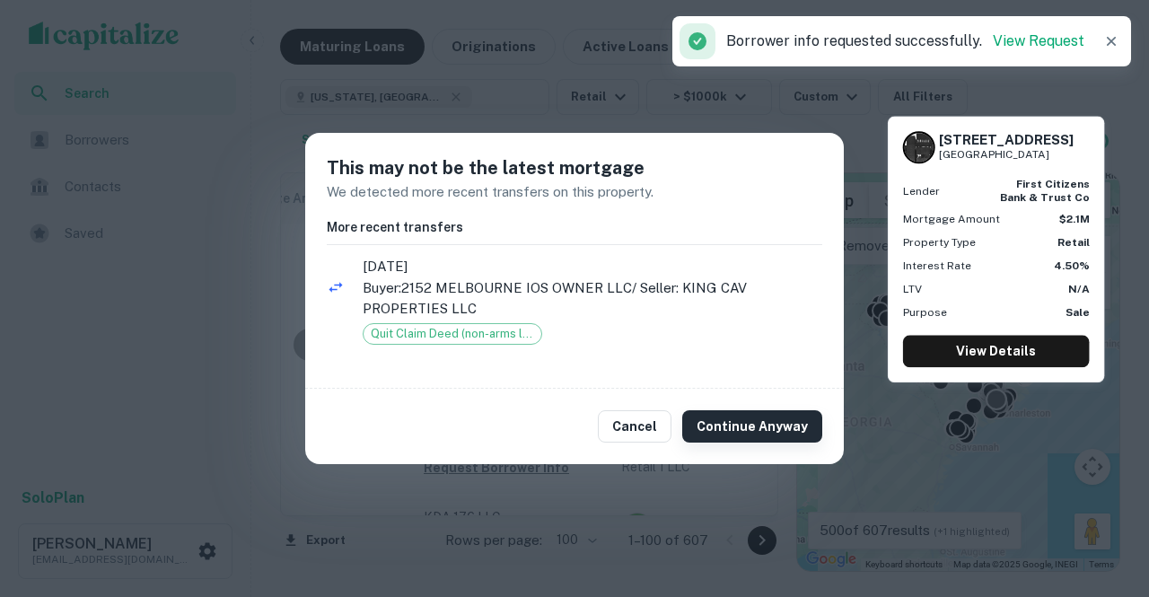
click at [729, 417] on button "Continue Anyway" at bounding box center [752, 426] width 140 height 32
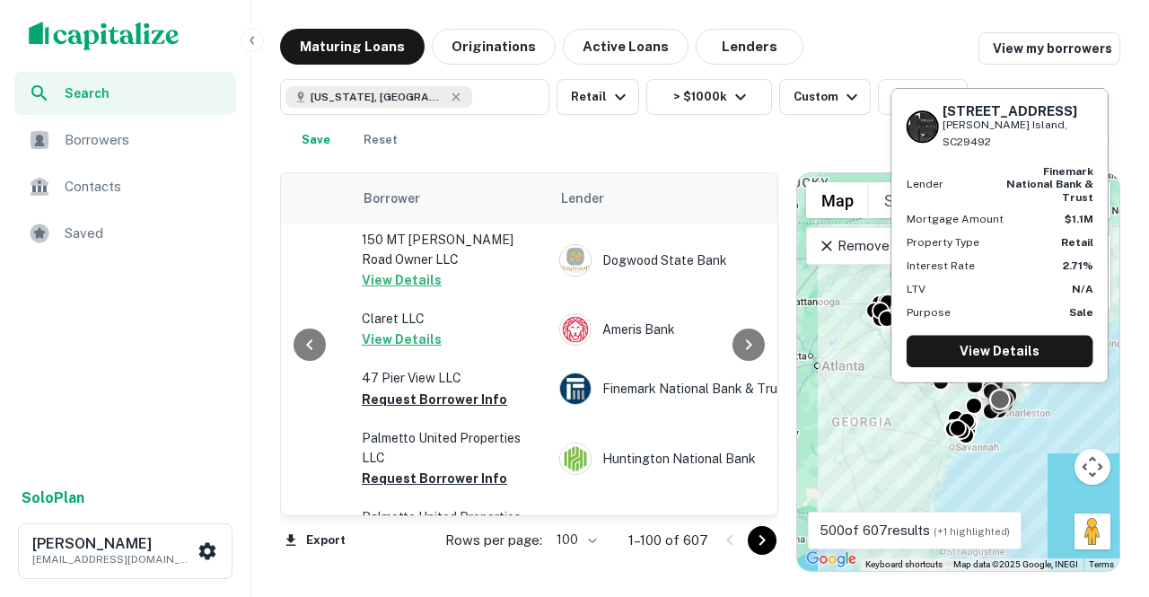
scroll to position [6045, 583]
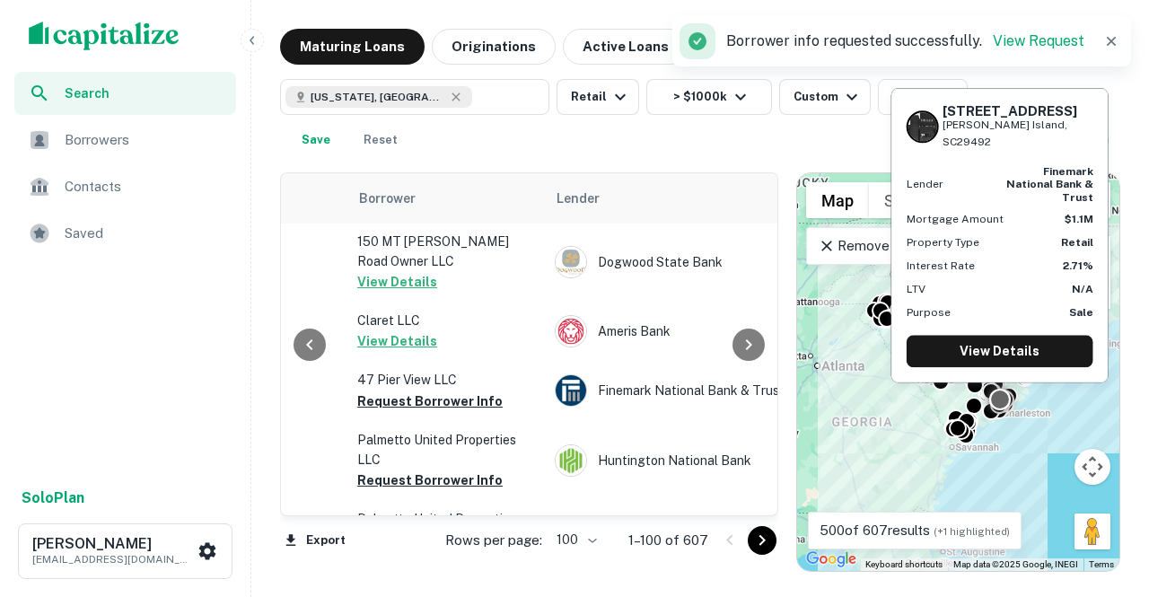
scroll to position [6043, 612]
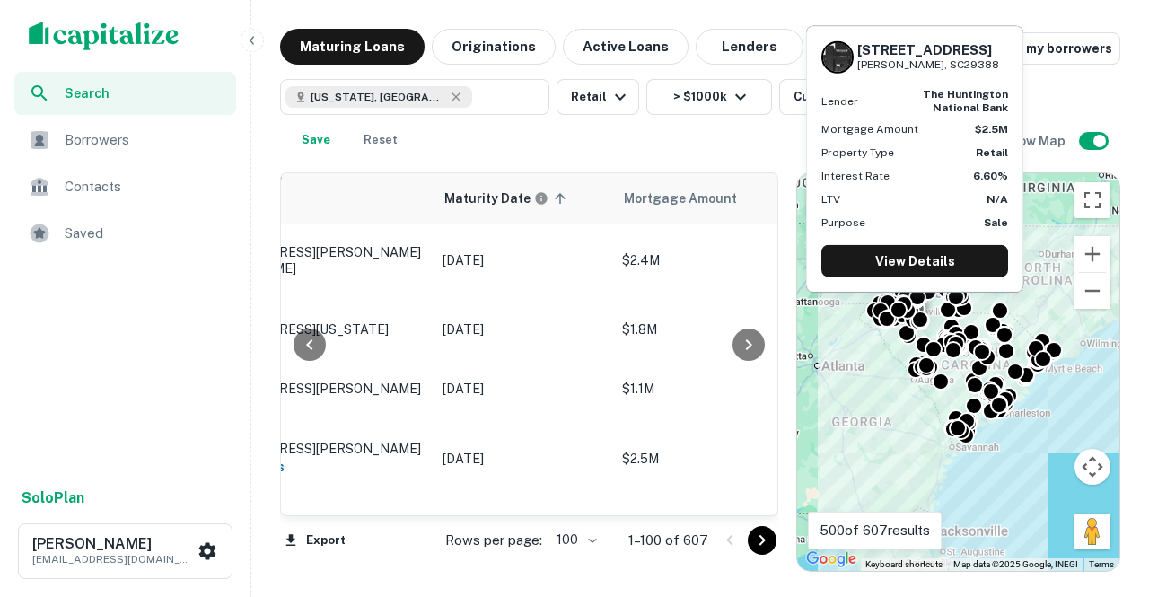
scroll to position [6045, 105]
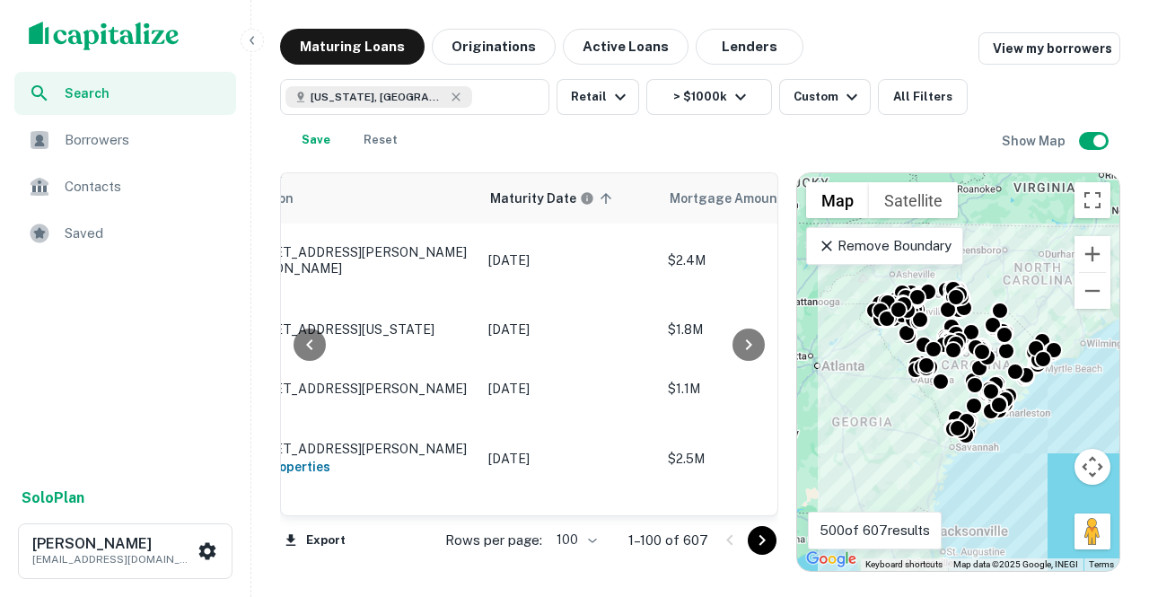
click at [766, 545] on icon "Go to next page" at bounding box center [762, 541] width 22 height 22
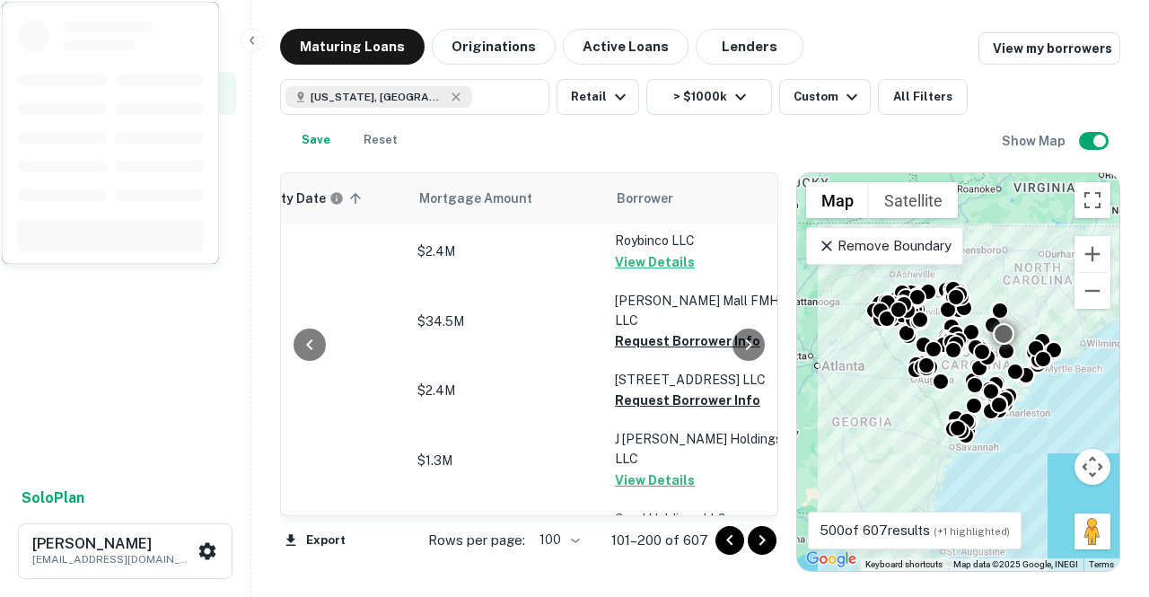
scroll to position [445, 355]
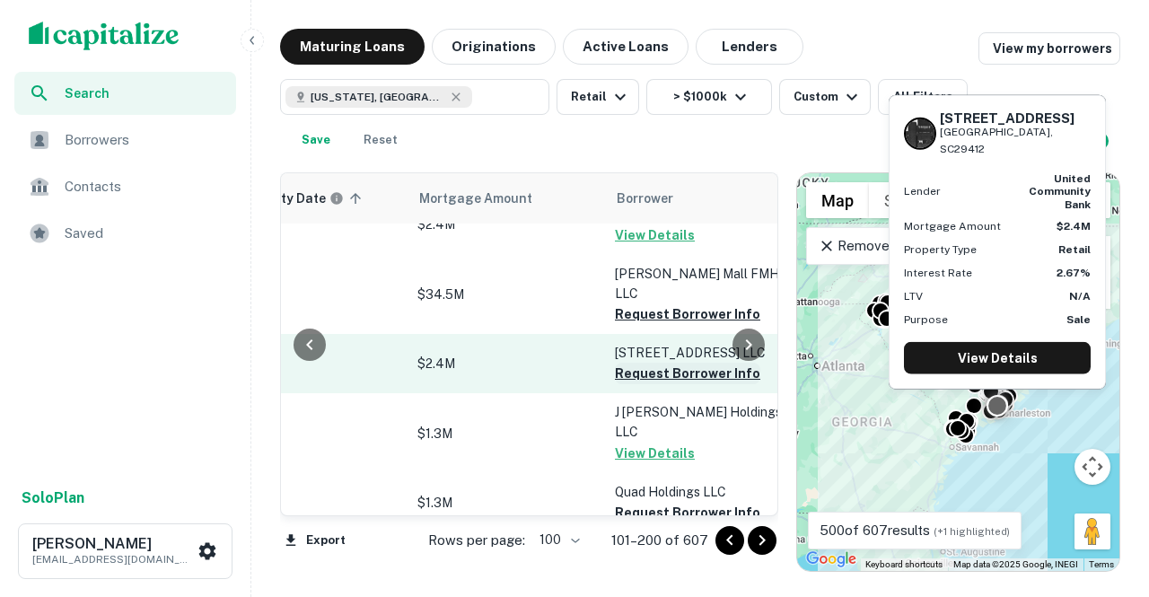
click at [662, 372] on button "Request Borrower Info" at bounding box center [687, 374] width 145 height 22
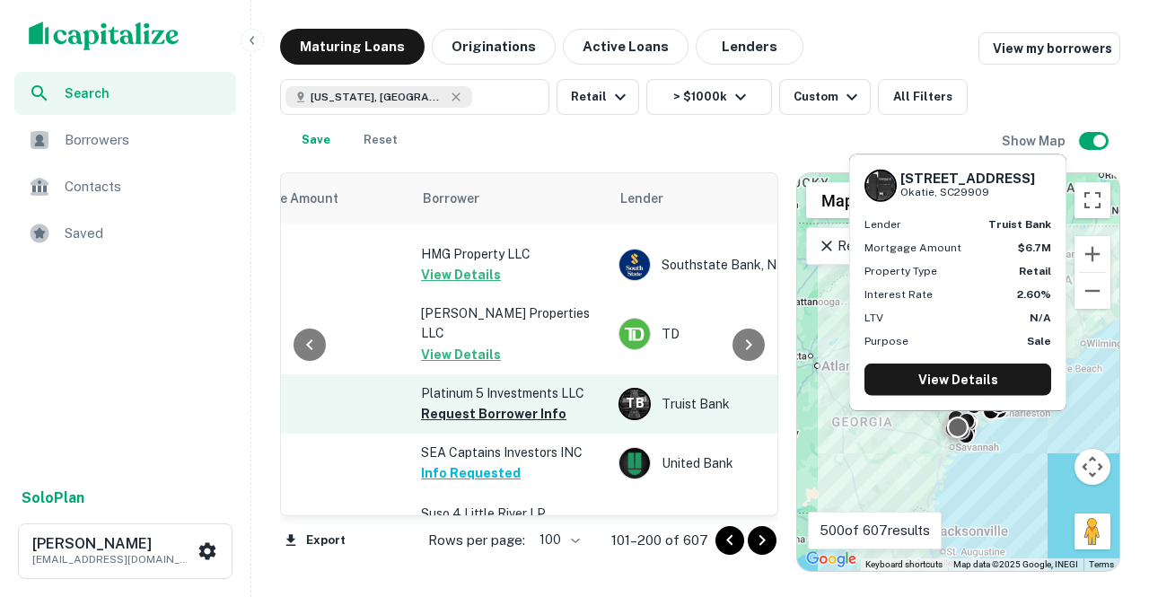
scroll to position [881, 546]
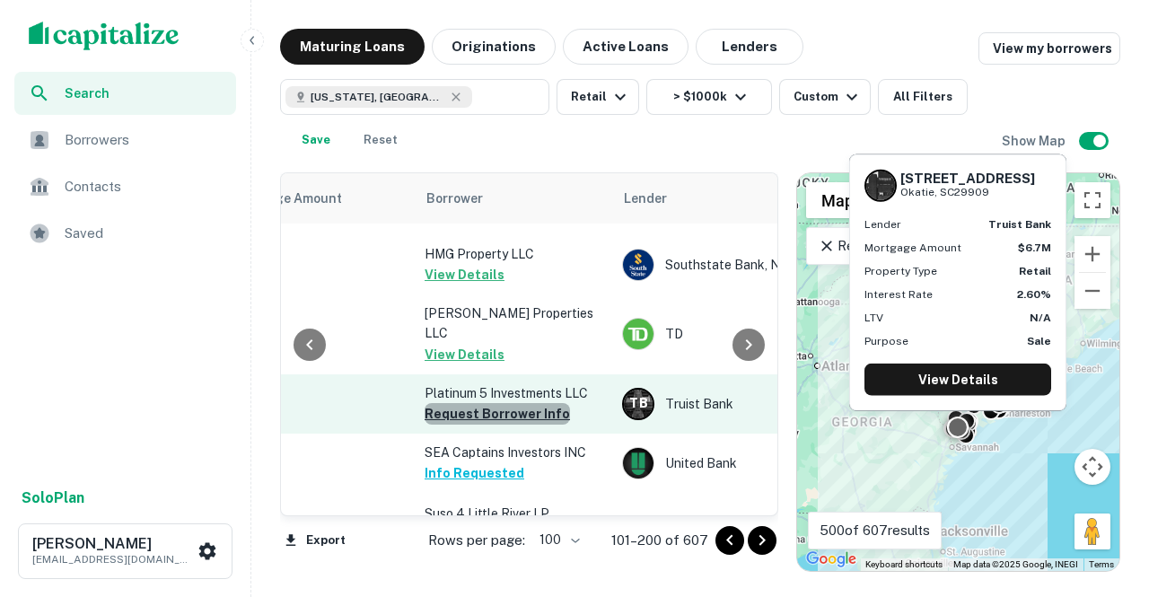
click at [512, 403] on button "Request Borrower Info" at bounding box center [497, 414] width 145 height 22
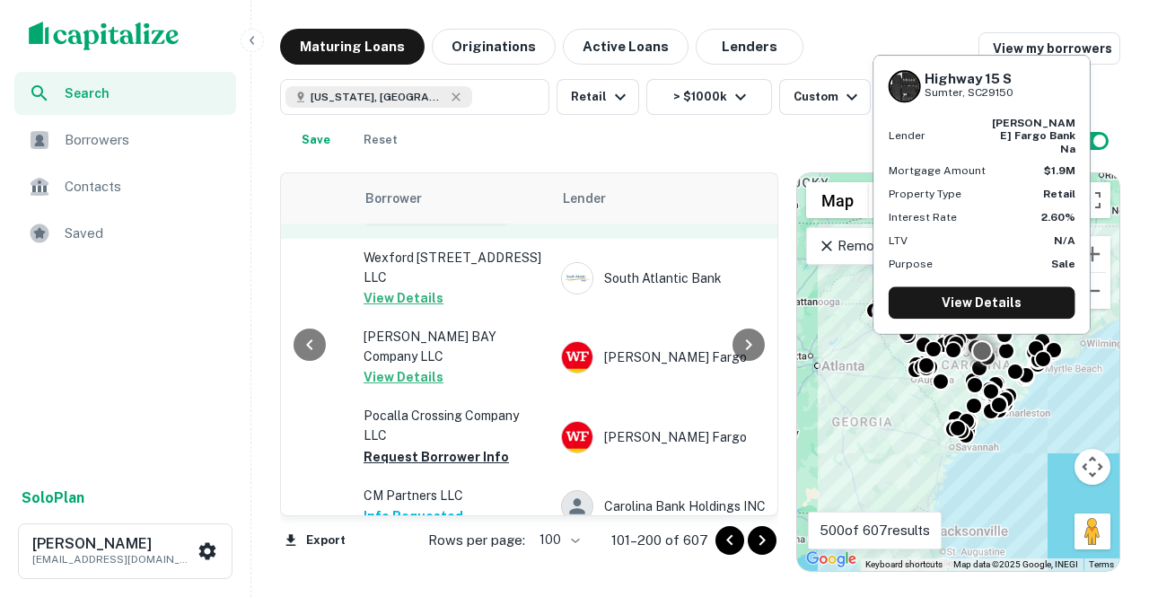
scroll to position [1386, 607]
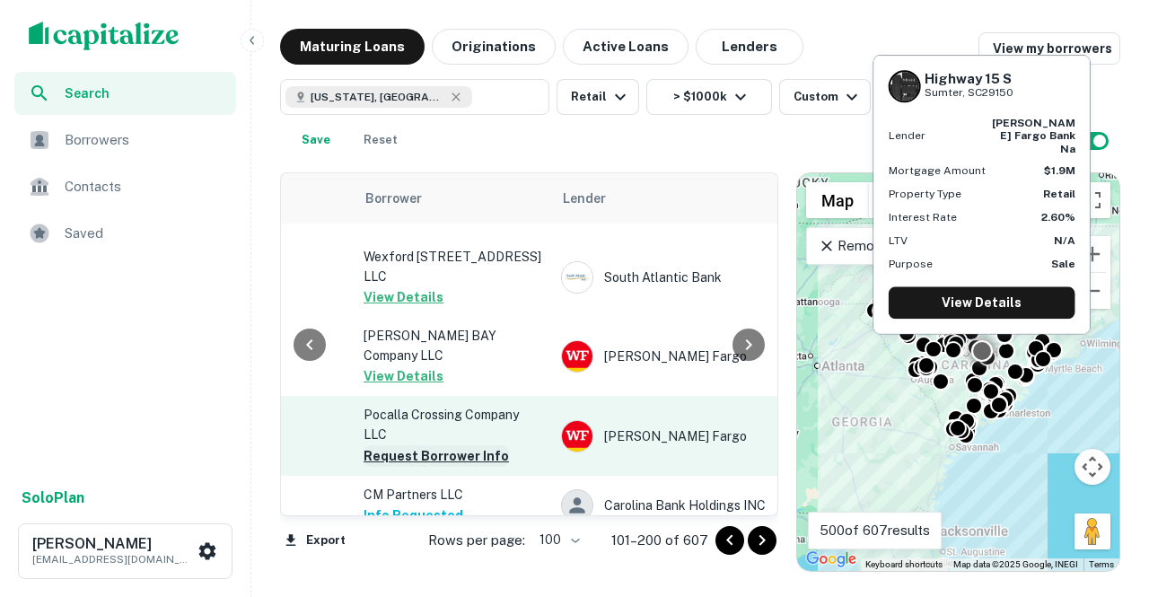
click at [465, 445] on button "Request Borrower Info" at bounding box center [435, 456] width 145 height 22
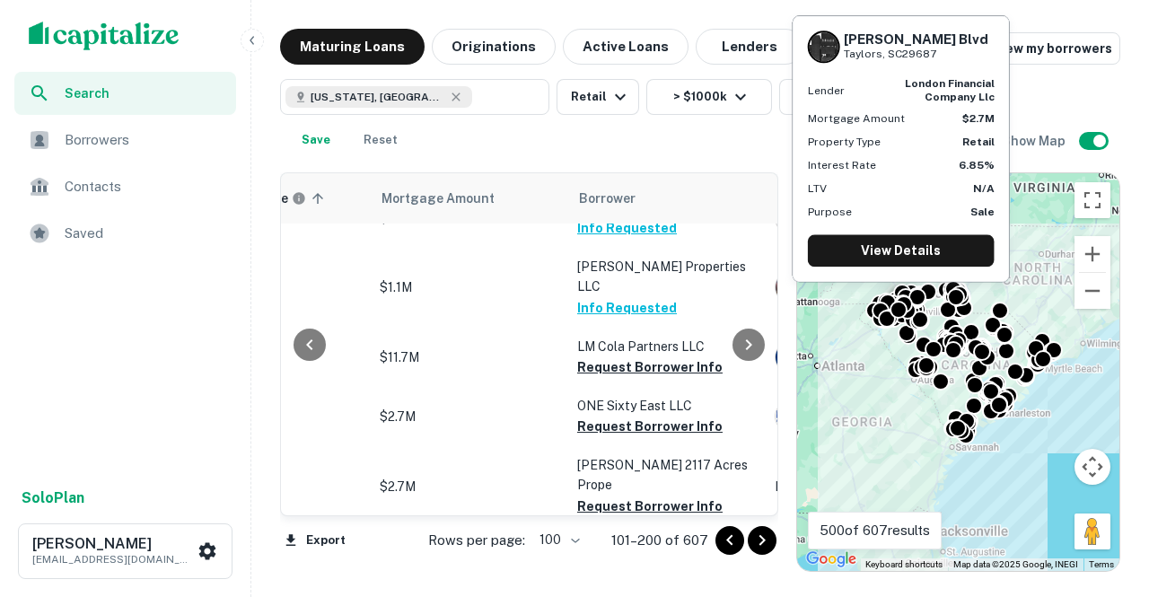
scroll to position [1673, 426]
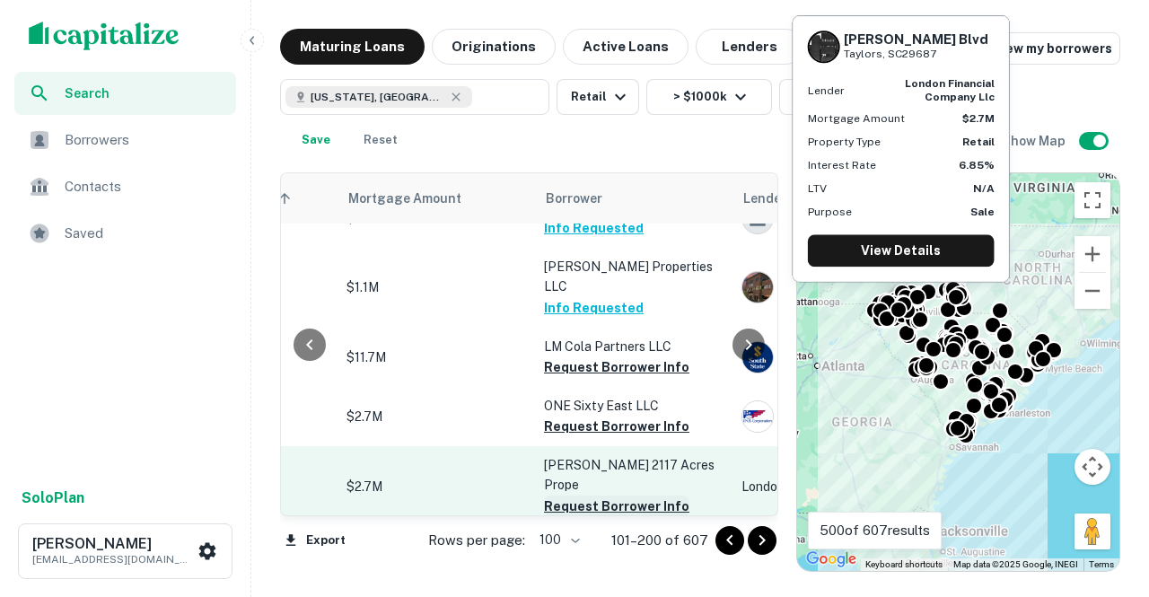
click at [610, 495] on button "Request Borrower Info" at bounding box center [616, 506] width 145 height 22
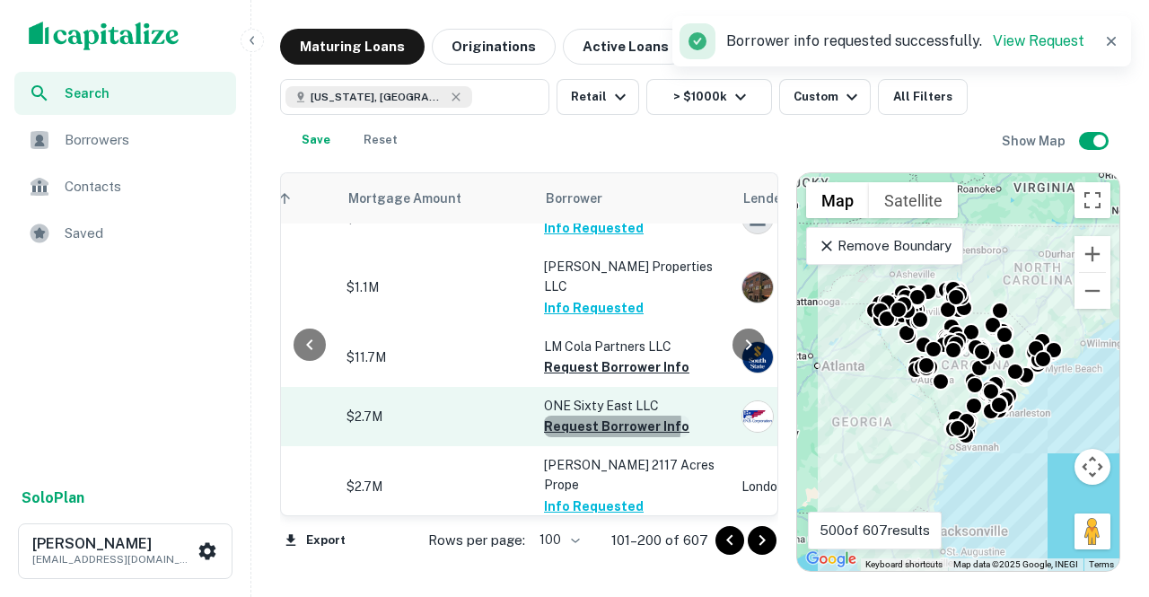
click at [602, 416] on button "Request Borrower Info" at bounding box center [616, 427] width 145 height 22
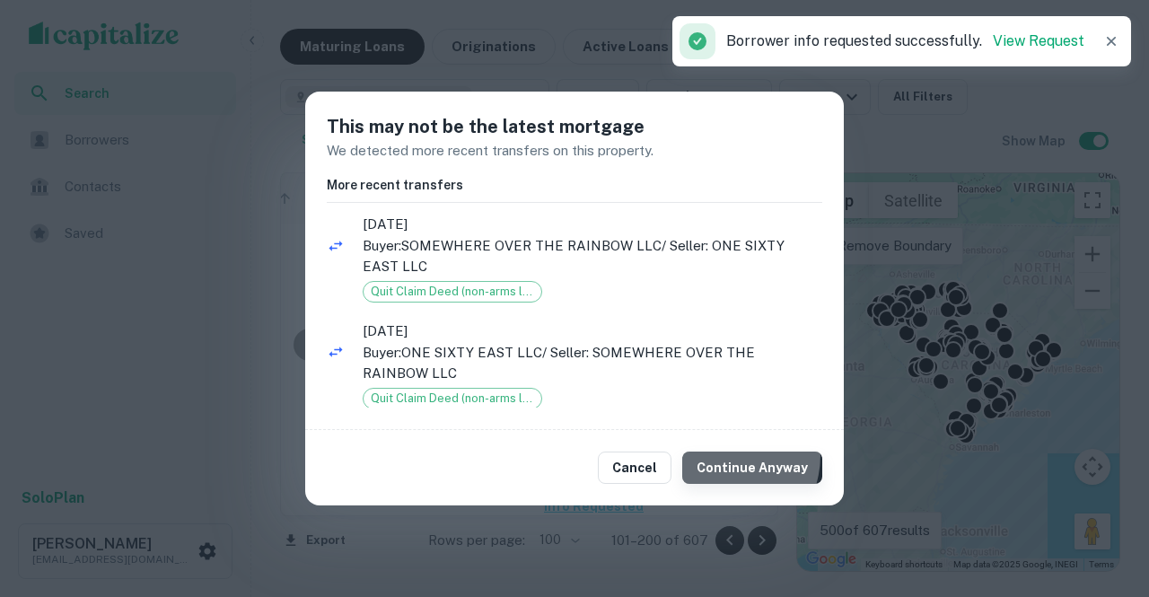
click at [725, 455] on button "Continue Anyway" at bounding box center [752, 467] width 140 height 32
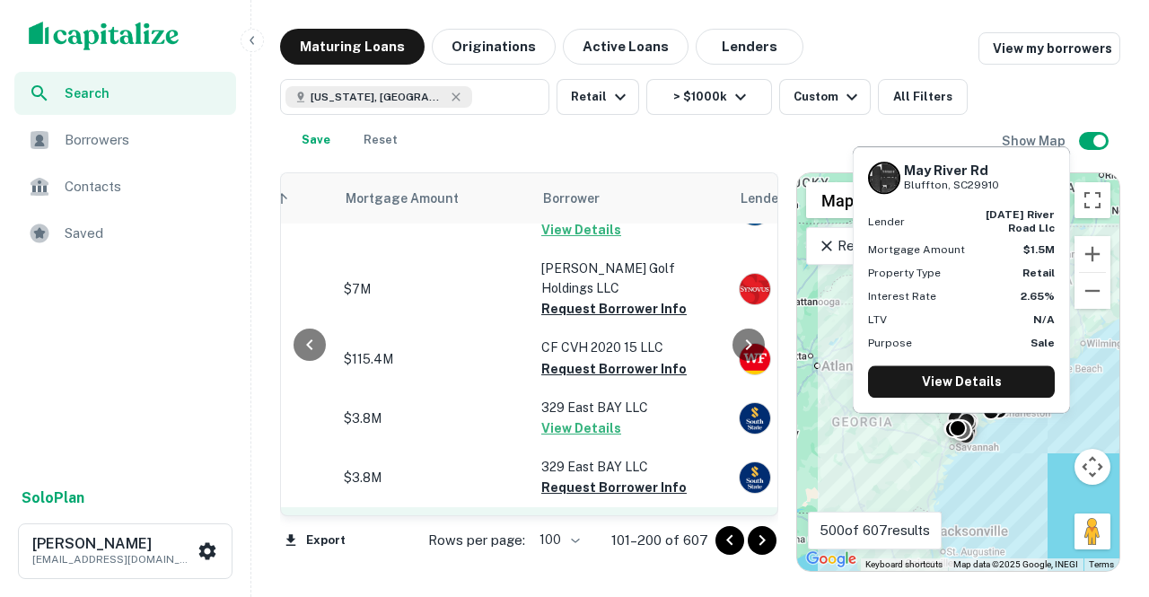
scroll to position [2326, 430]
click at [573, 538] on button "Request Borrower Info" at bounding box center [612, 549] width 145 height 22
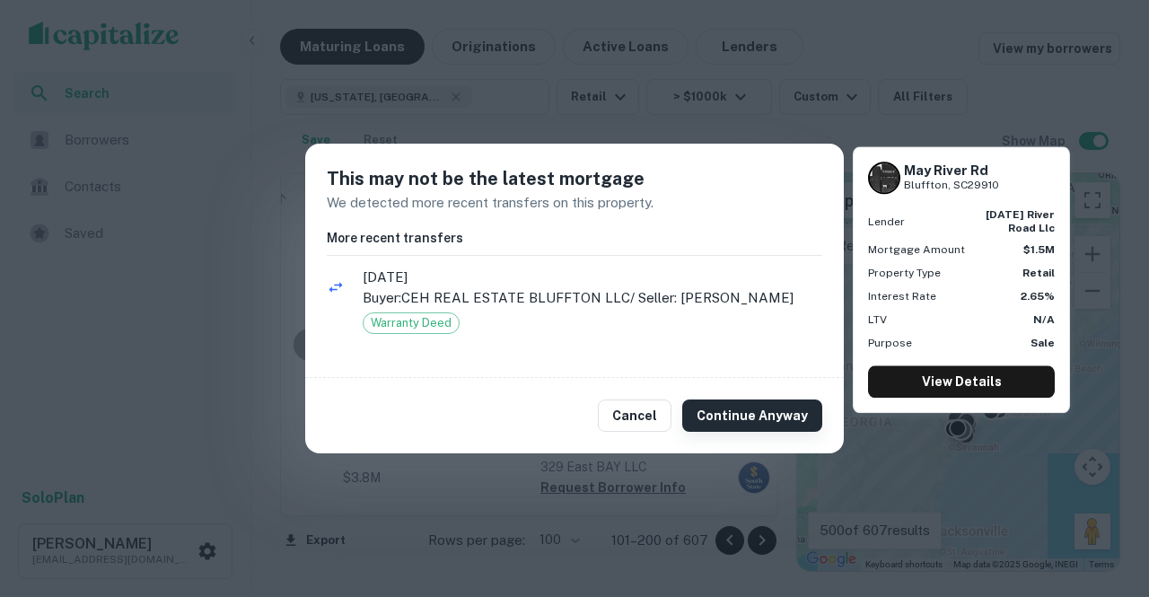
click at [736, 409] on button "Continue Anyway" at bounding box center [752, 415] width 140 height 32
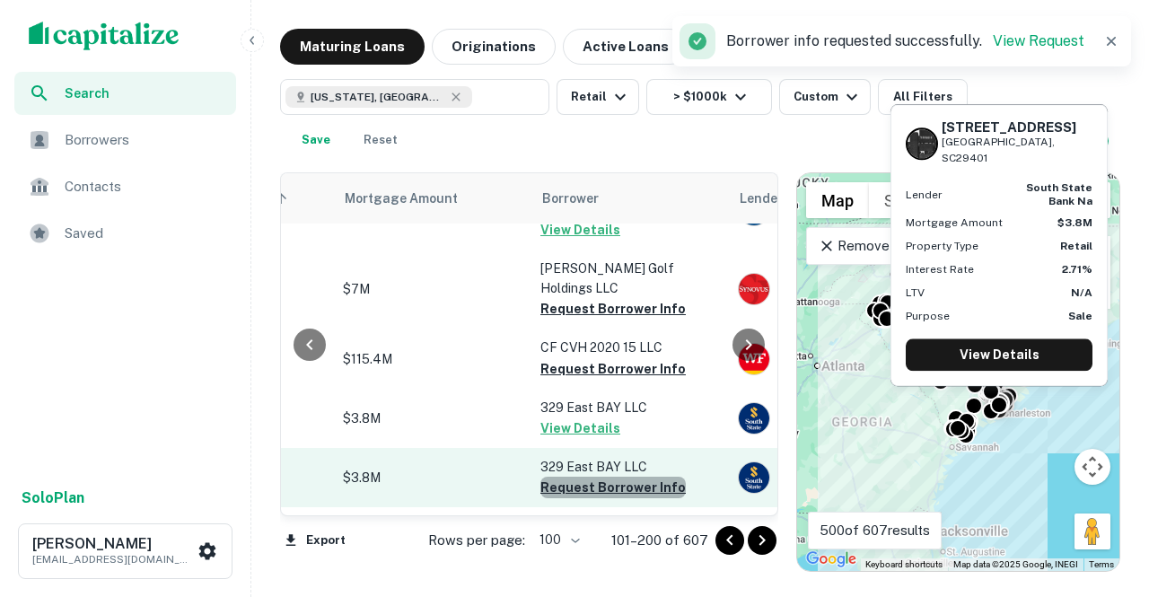
click at [612, 477] on button "Request Borrower Info" at bounding box center [612, 488] width 145 height 22
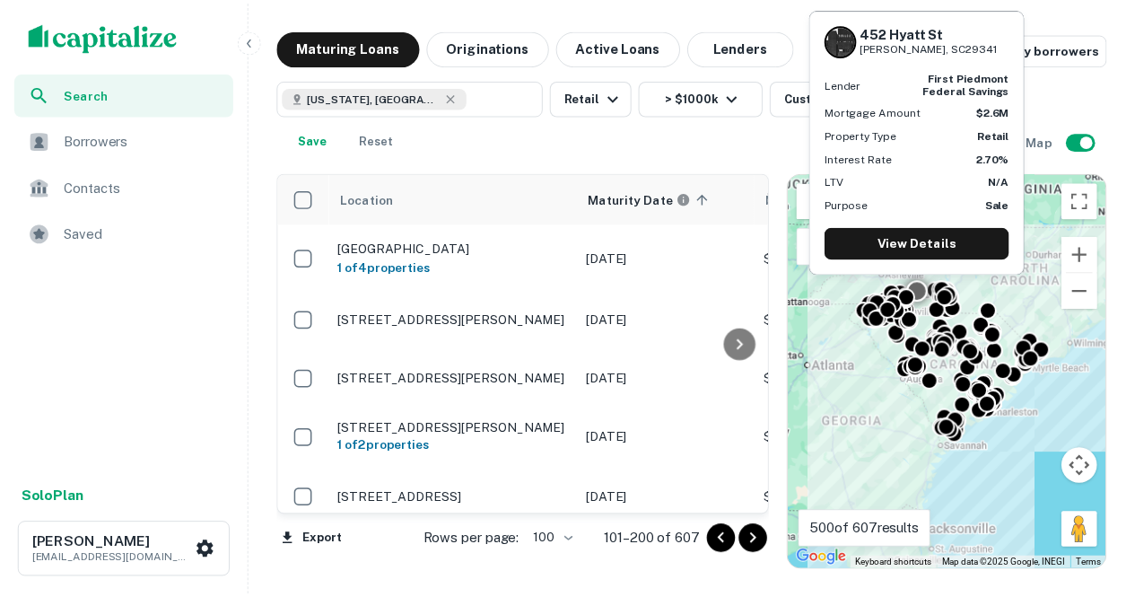
scroll to position [2607, 4]
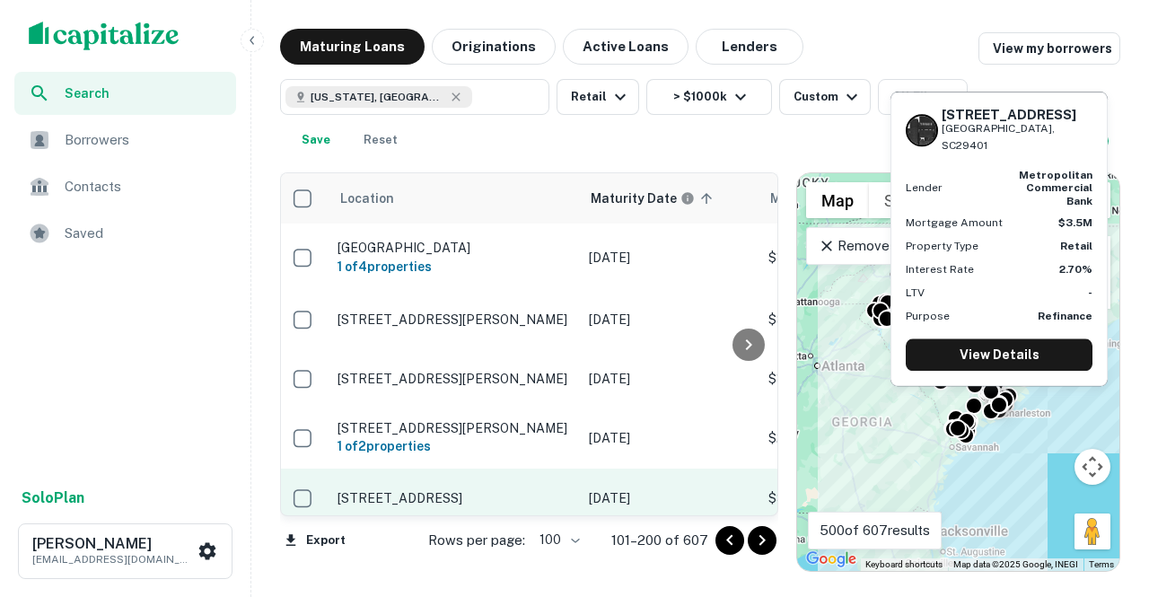
click at [452, 490] on p "276 King St Charleston, SC29401" at bounding box center [453, 498] width 233 height 16
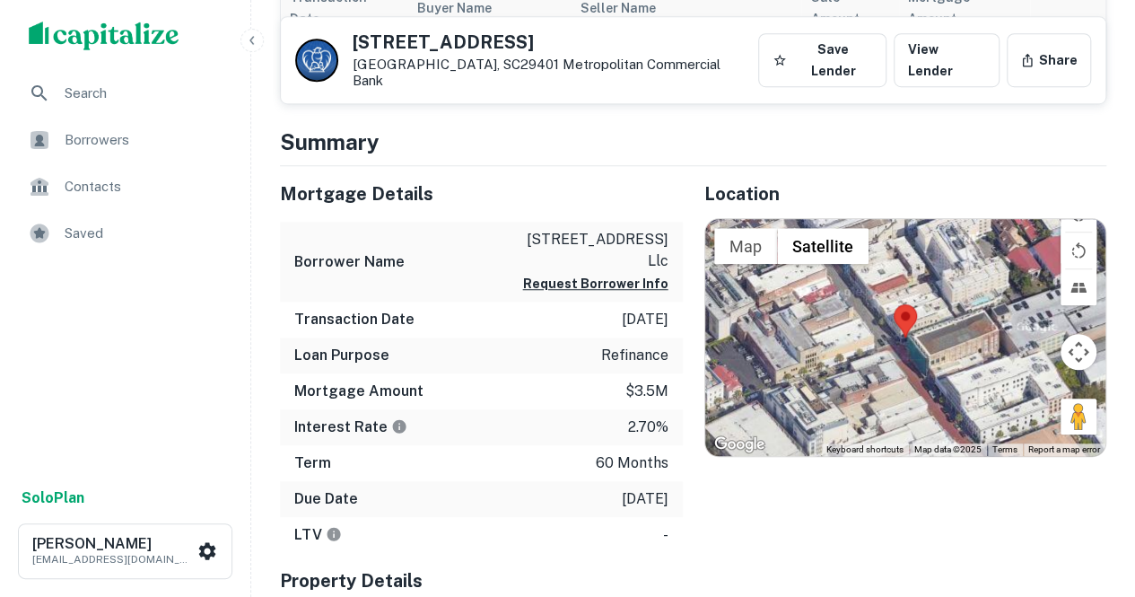
scroll to position [728, 0]
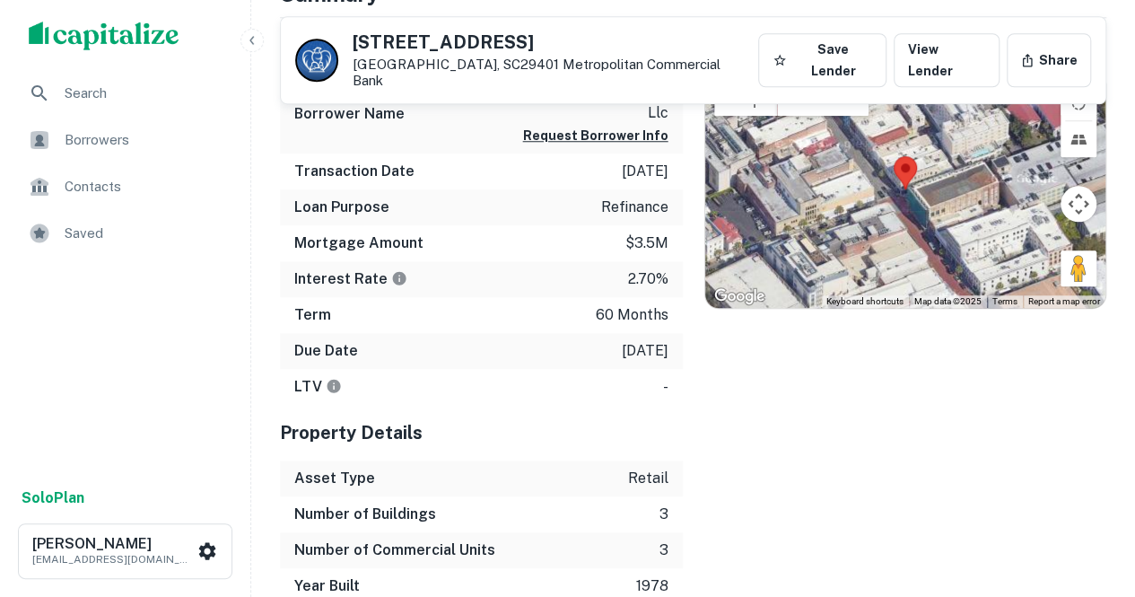
drag, startPoint x: 1071, startPoint y: 227, endPoint x: 881, endPoint y: 140, distance: 208.4
click at [881, 140] on div "Map Terrain Satellite Labels Keyboard shortcuts Map Data Map data ©2025 Map dat…" at bounding box center [905, 189] width 401 height 237
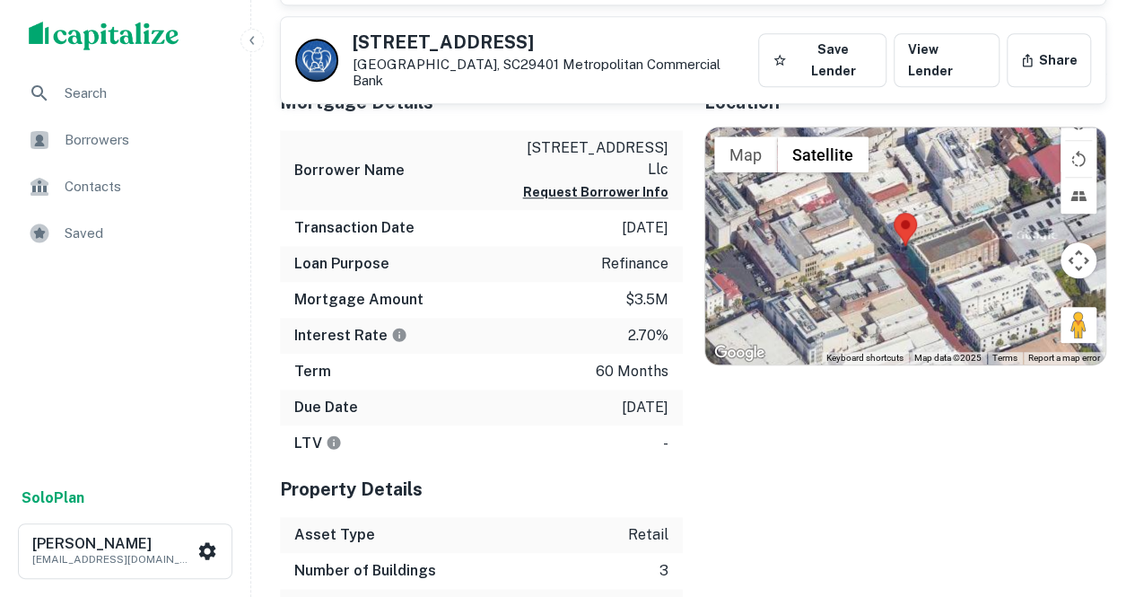
drag, startPoint x: 1069, startPoint y: 270, endPoint x: 939, endPoint y: 216, distance: 140.8
click at [939, 216] on div "Use ctrl + scroll to zoom the map Map Terrain Satellite Labels Keyboard shortcu…" at bounding box center [905, 245] width 401 height 237
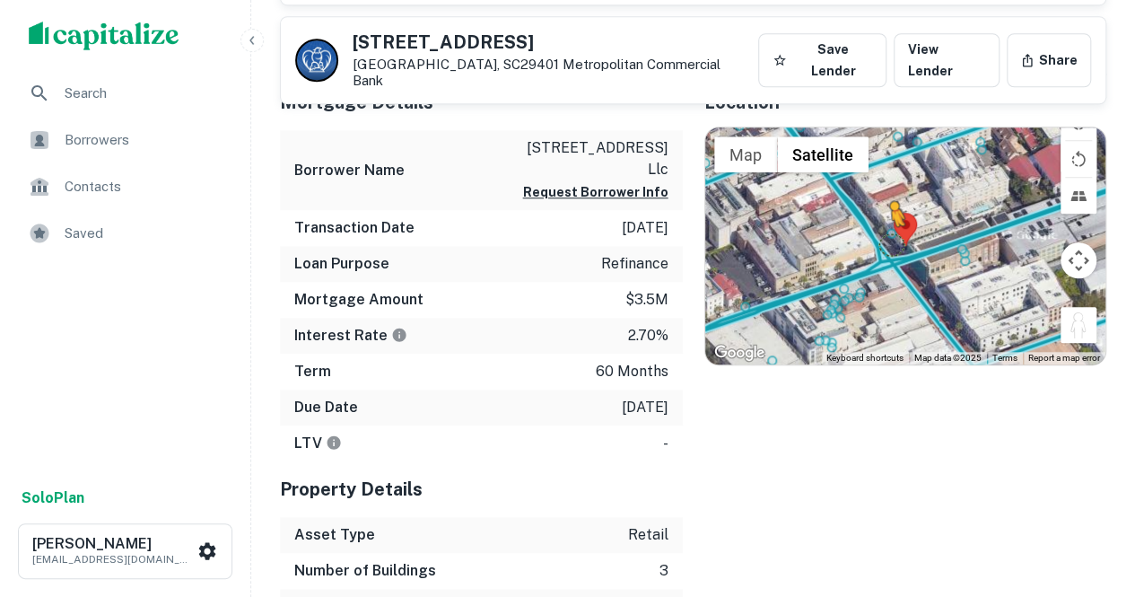
drag, startPoint x: 1082, startPoint y: 271, endPoint x: 879, endPoint y: 194, distance: 217.9
click at [879, 194] on div "To activate drag with keyboard, press Alt + Enter. Once in keyboard drag state,…" at bounding box center [905, 245] width 401 height 237
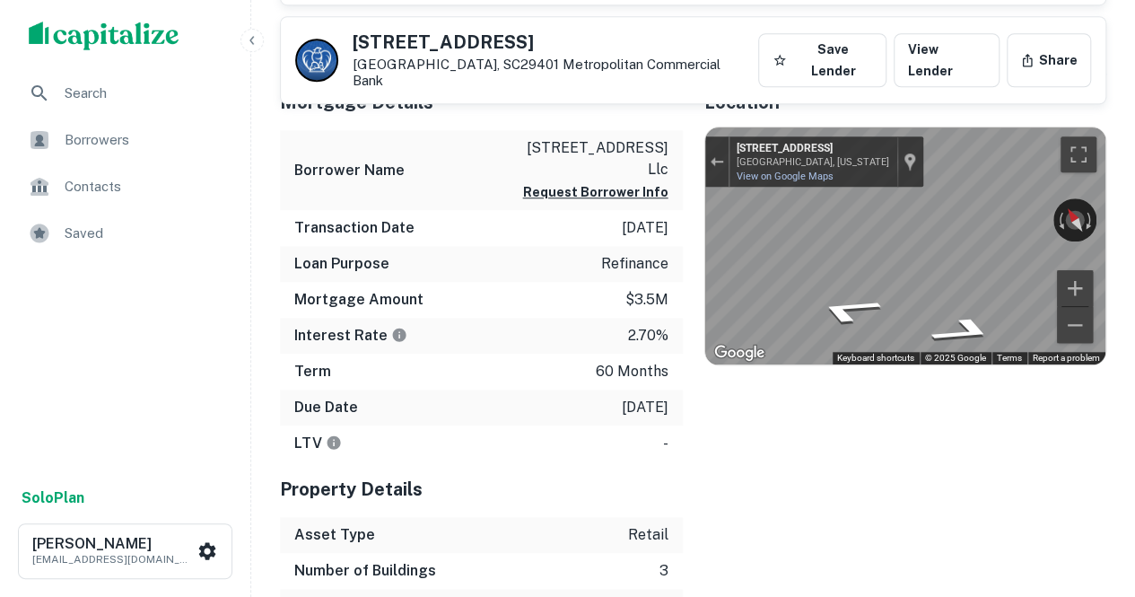
click at [648, 174] on div "Mortgage Details Borrower Name 276 king street llc Request Borrower Info Transa…" at bounding box center [682, 367] width 848 height 586
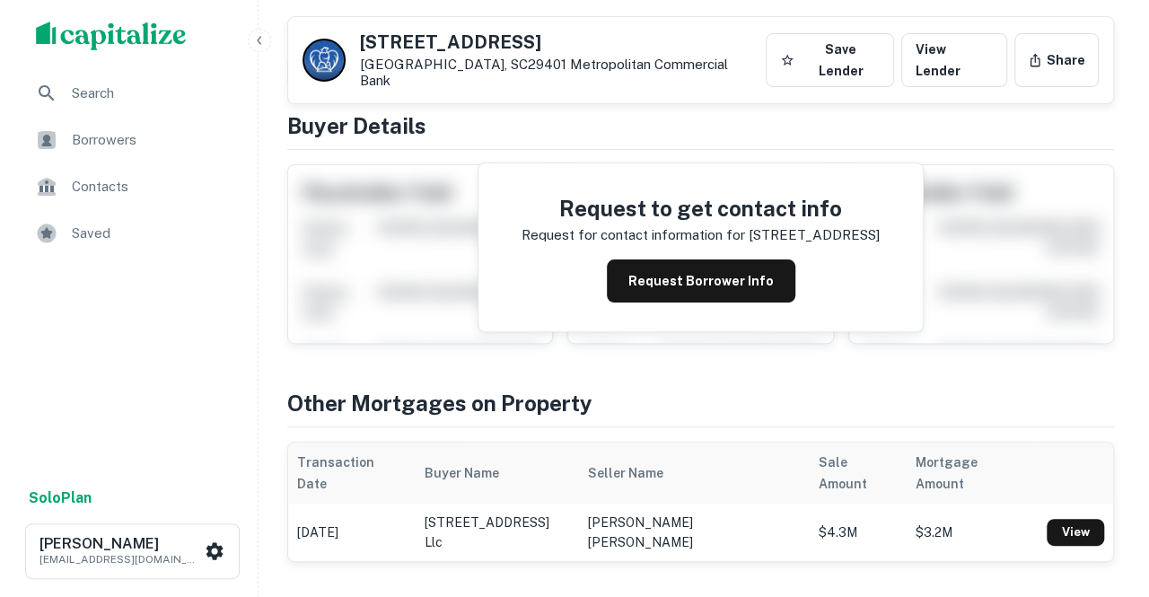
scroll to position [0, 0]
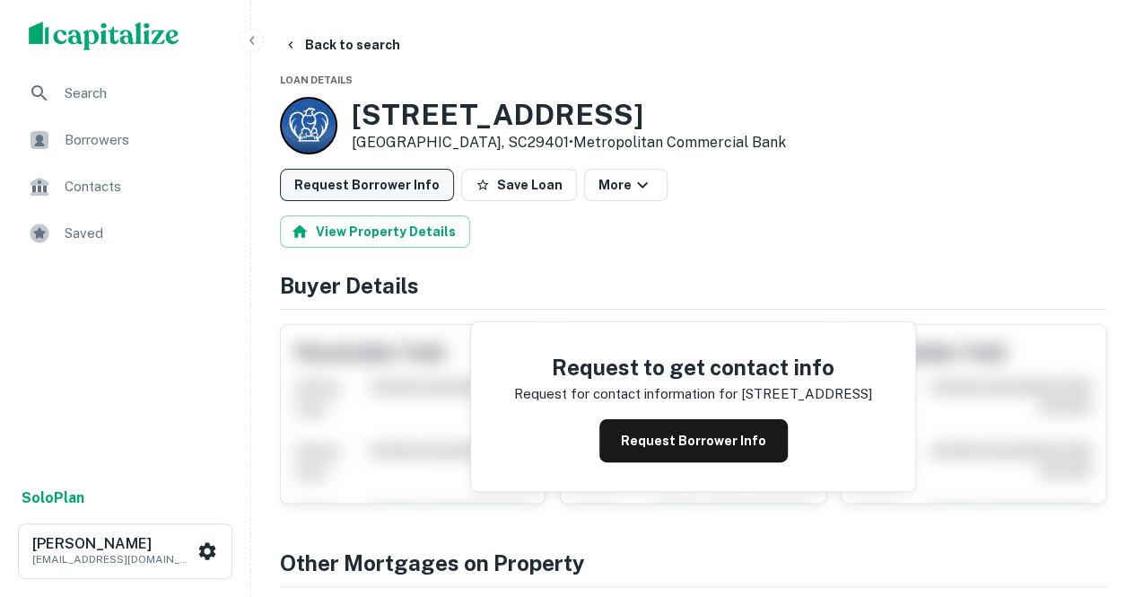
click at [407, 181] on button "Request Borrower Info" at bounding box center [367, 185] width 174 height 32
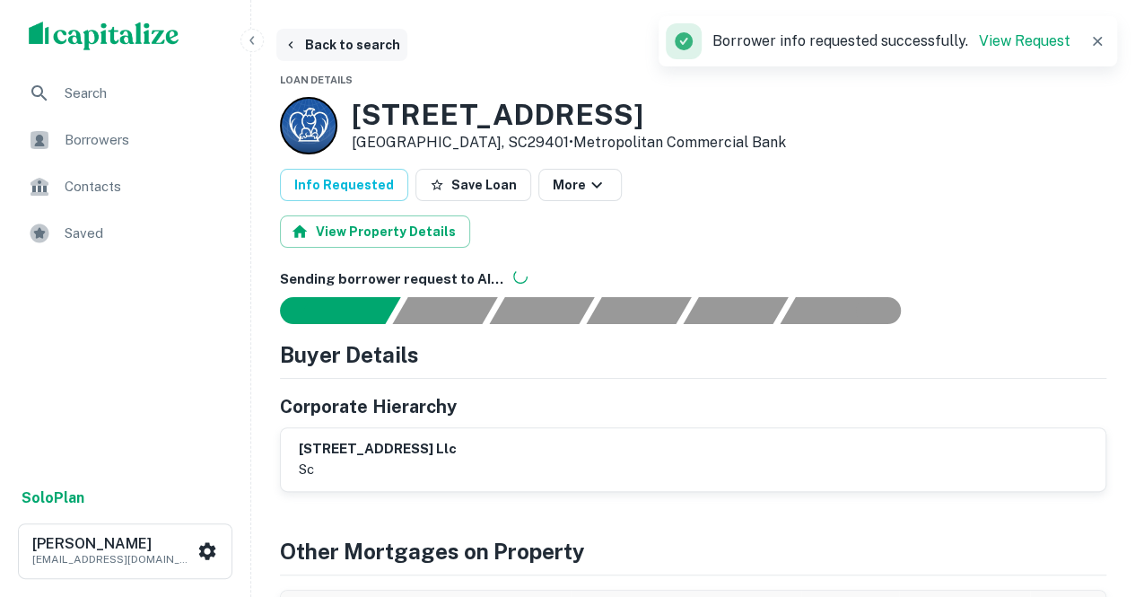
click at [357, 42] on button "Back to search" at bounding box center [341, 45] width 131 height 32
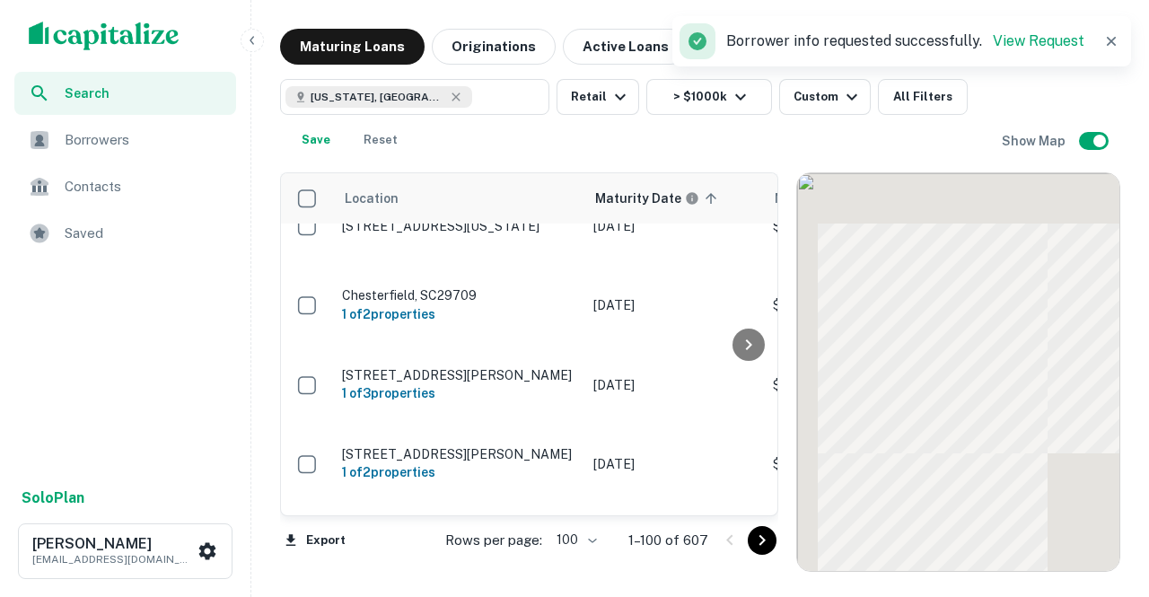
scroll to position [503, 0]
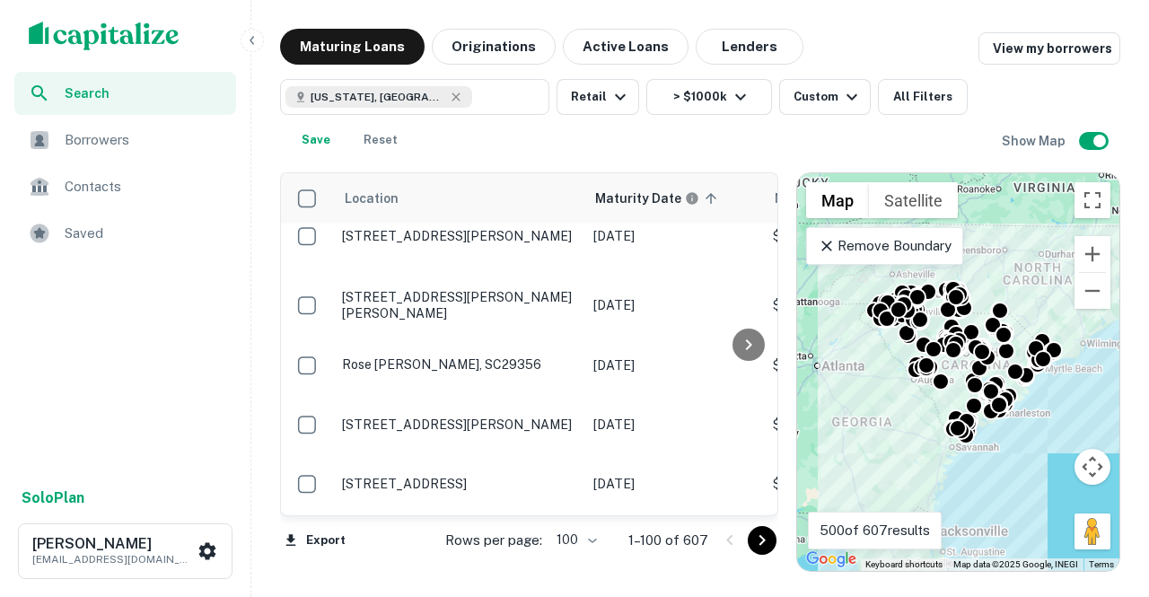
click at [122, 146] on span "Borrowers" at bounding box center [145, 140] width 161 height 22
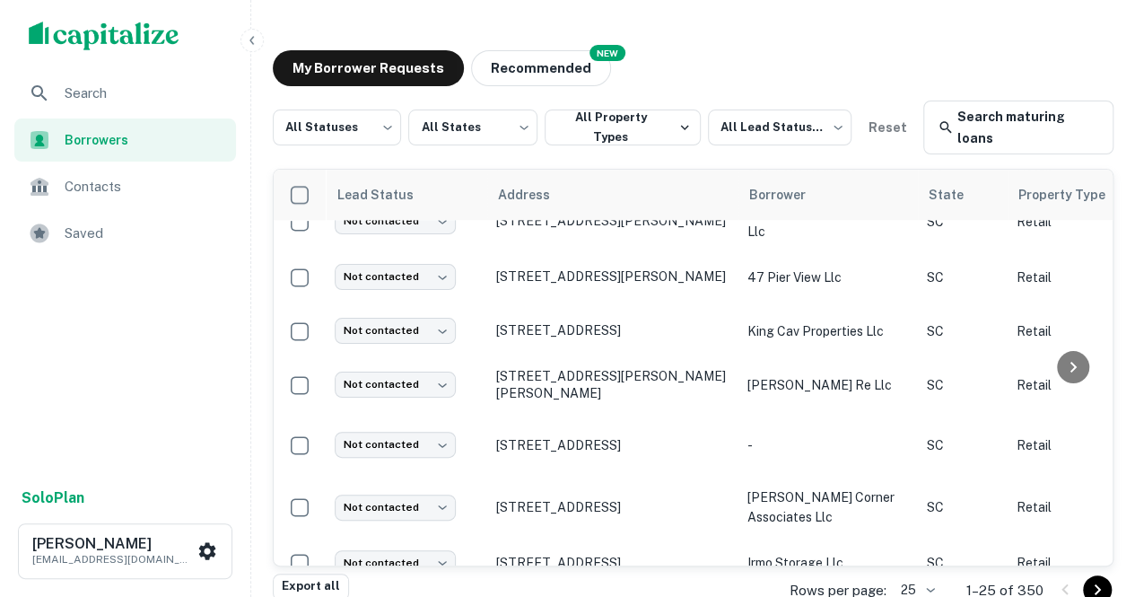
scroll to position [482, 0]
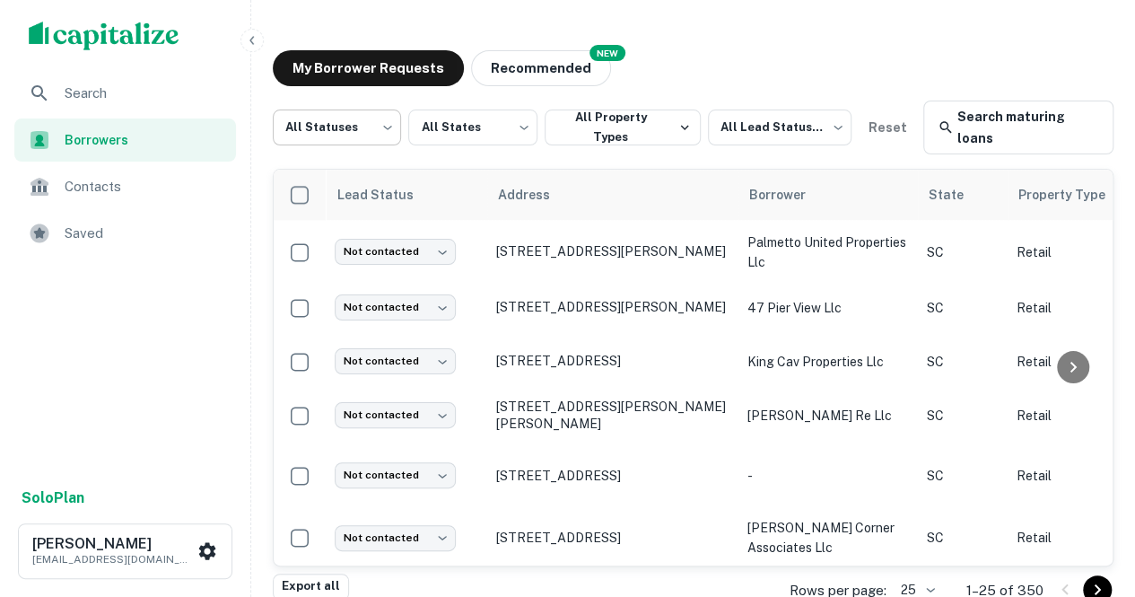
click at [344, 121] on body "Search Borrowers Contacts Saved Solo Plan Thomas Solano tsolano@surmount.com My…" at bounding box center [567, 298] width 1135 height 597
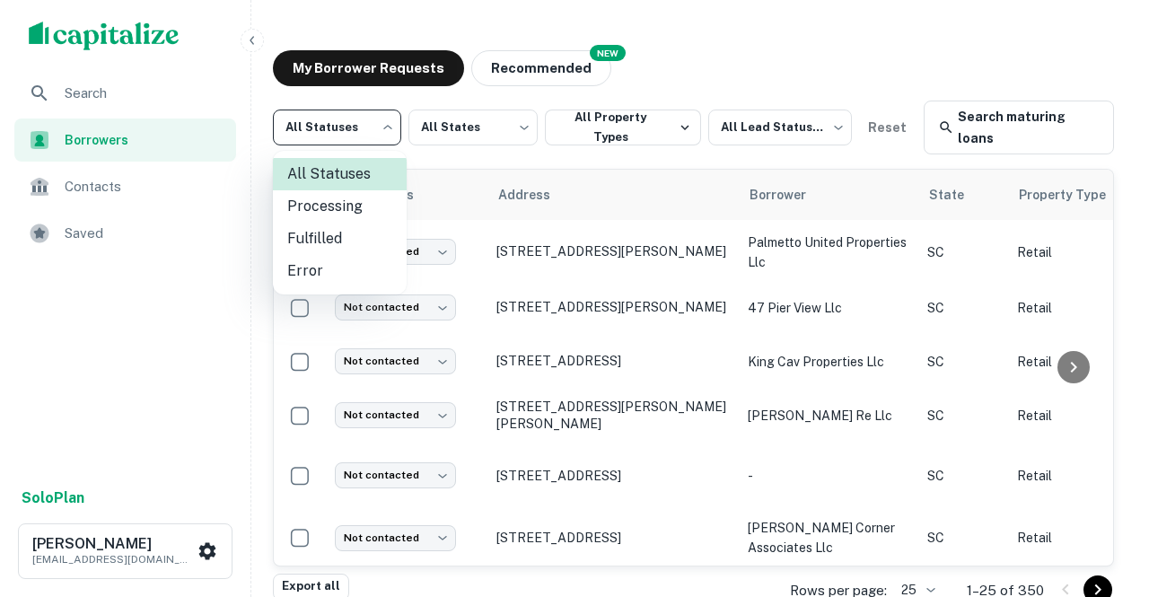
click at [343, 227] on li "Fulfilled" at bounding box center [340, 239] width 134 height 32
type input "*********"
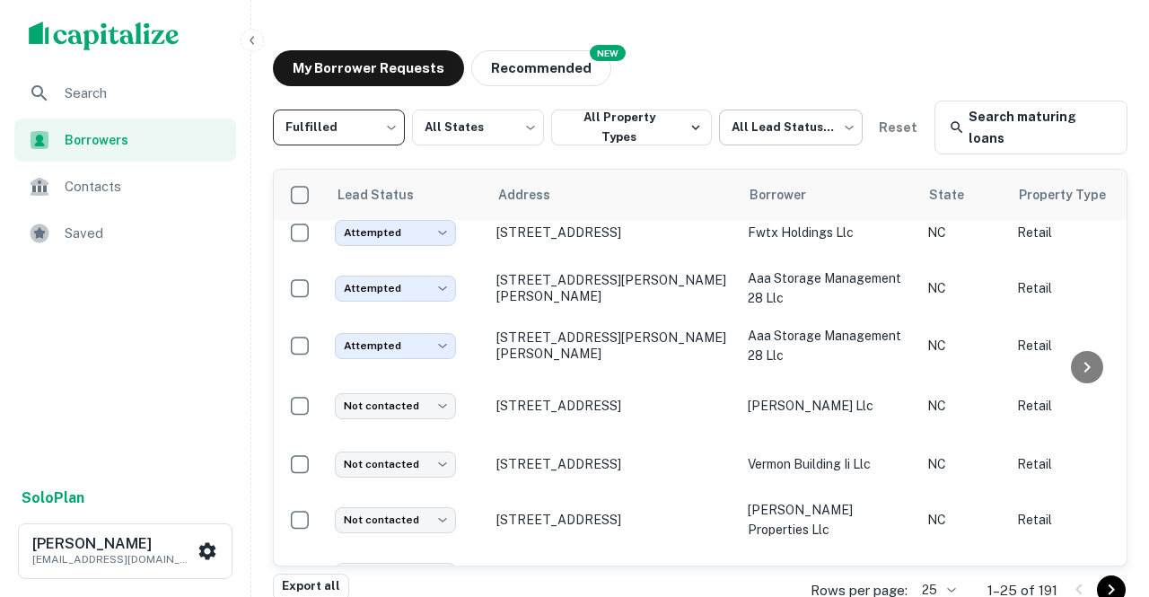
click at [759, 122] on body "Search Borrowers Contacts Saved Solo Plan Thomas Solano tsolano@surmount.com My…" at bounding box center [574, 298] width 1149 height 597
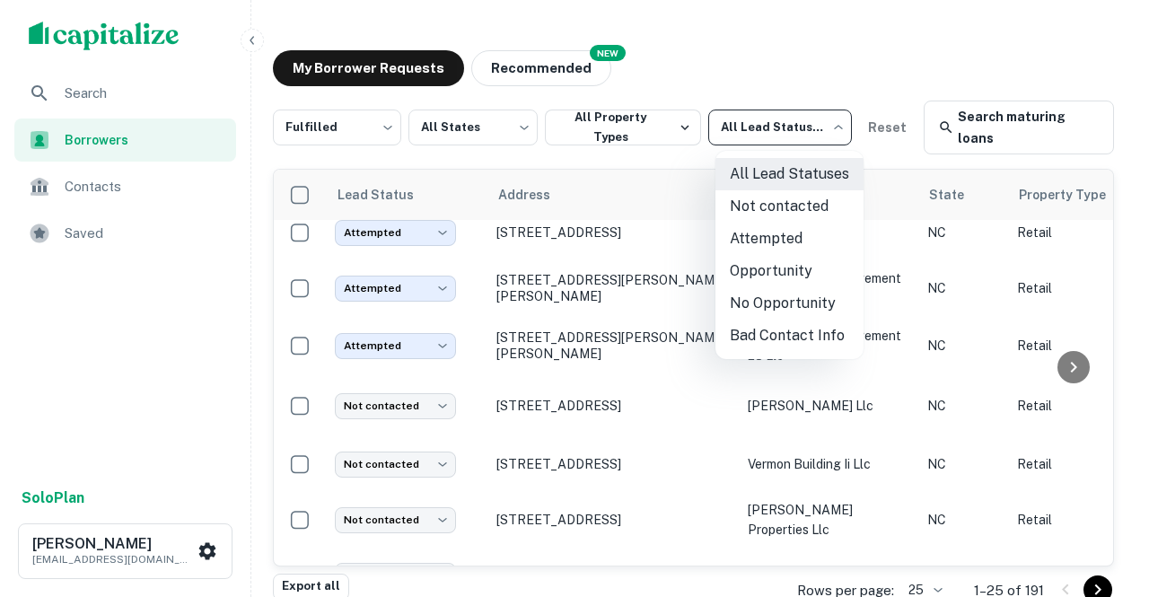
click at [790, 215] on li "Not contacted" at bounding box center [789, 206] width 148 height 32
type input "****"
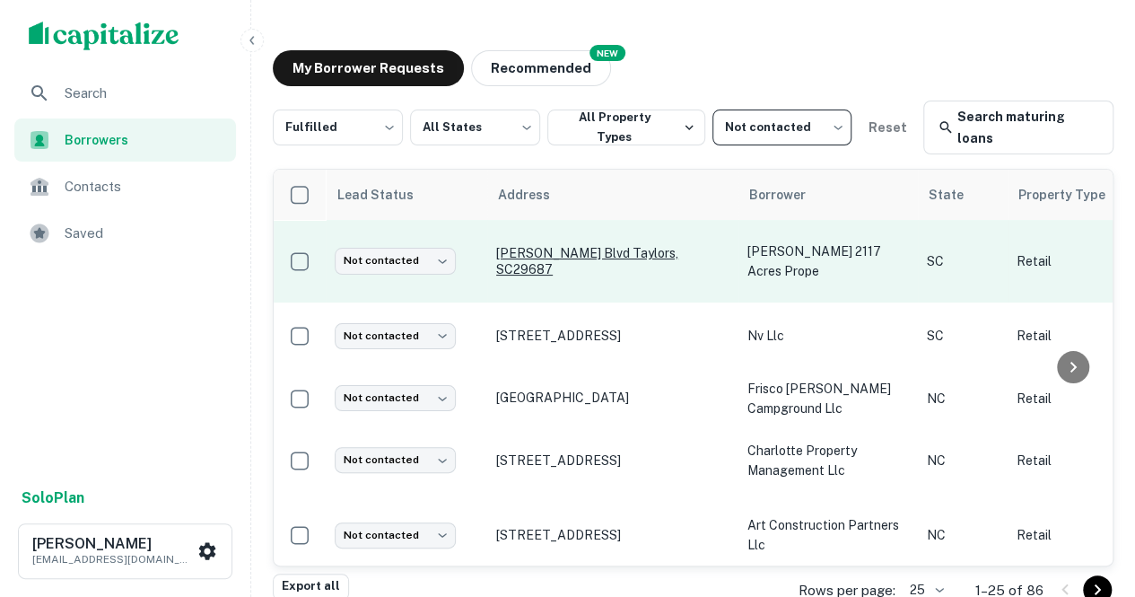
click at [567, 265] on p "Wade Hampton Blvd Taylors, SC29687" at bounding box center [612, 261] width 233 height 32
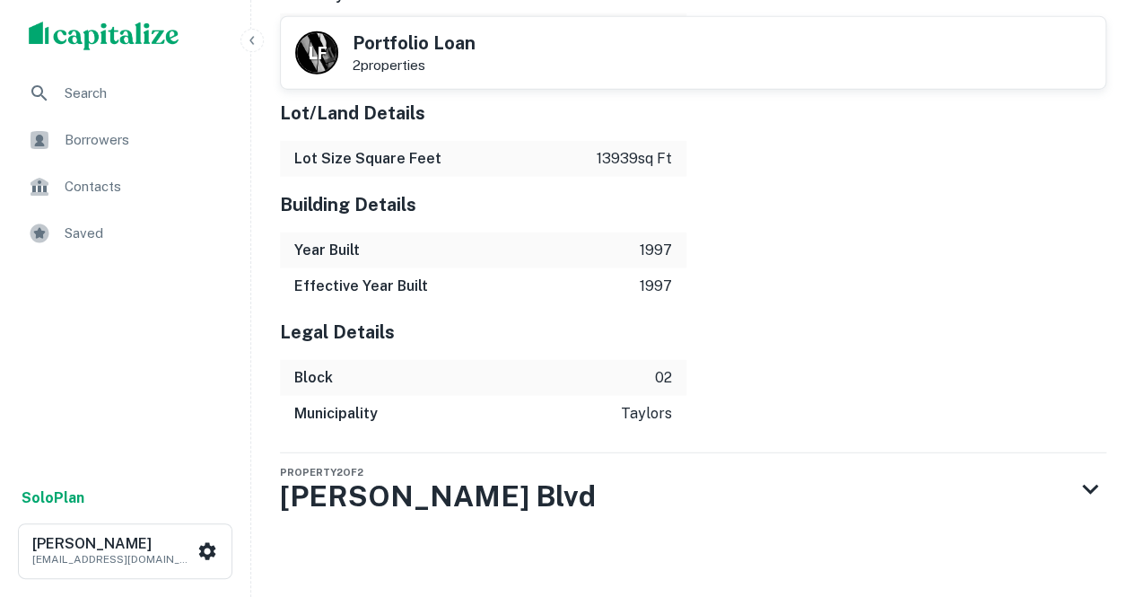
scroll to position [2275, 0]
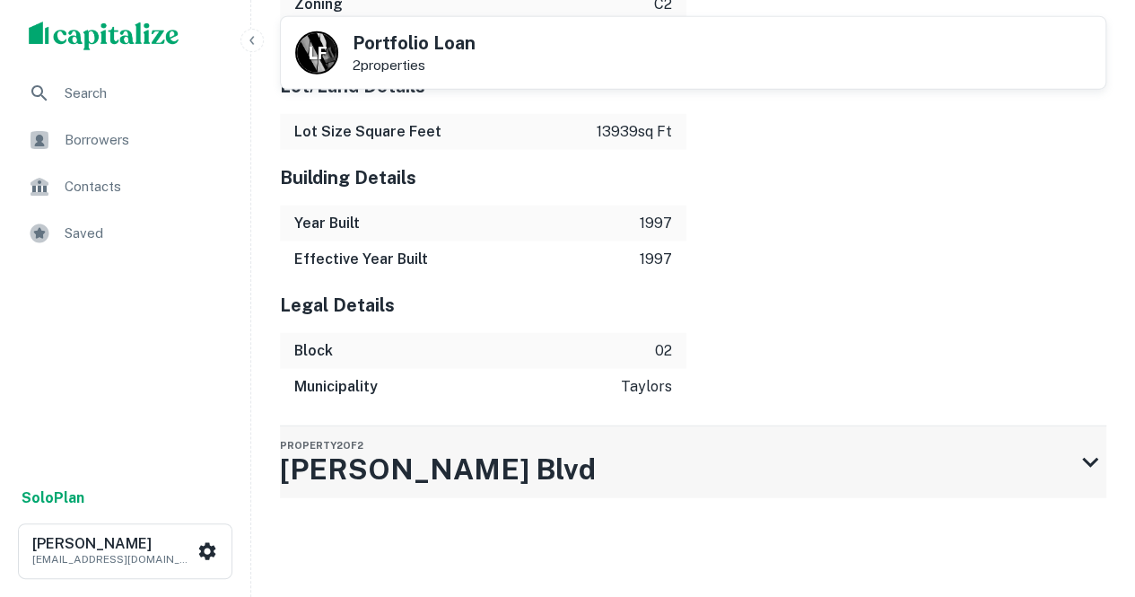
click at [587, 487] on div "Property 2 of 2 Wade Hampton Blvd" at bounding box center [677, 462] width 794 height 72
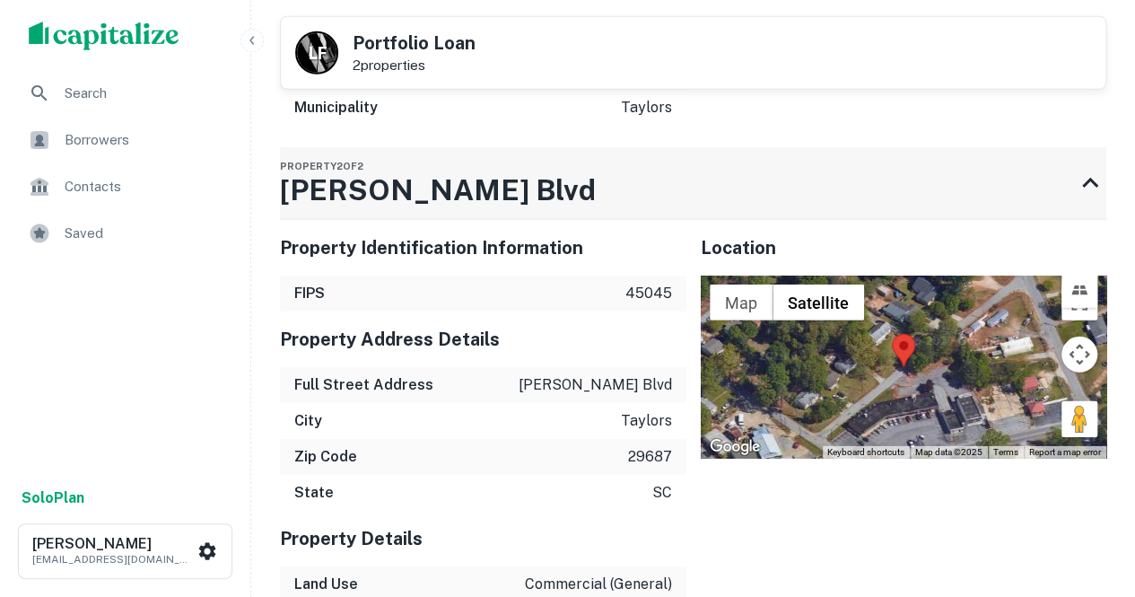
scroll to position [2555, 0]
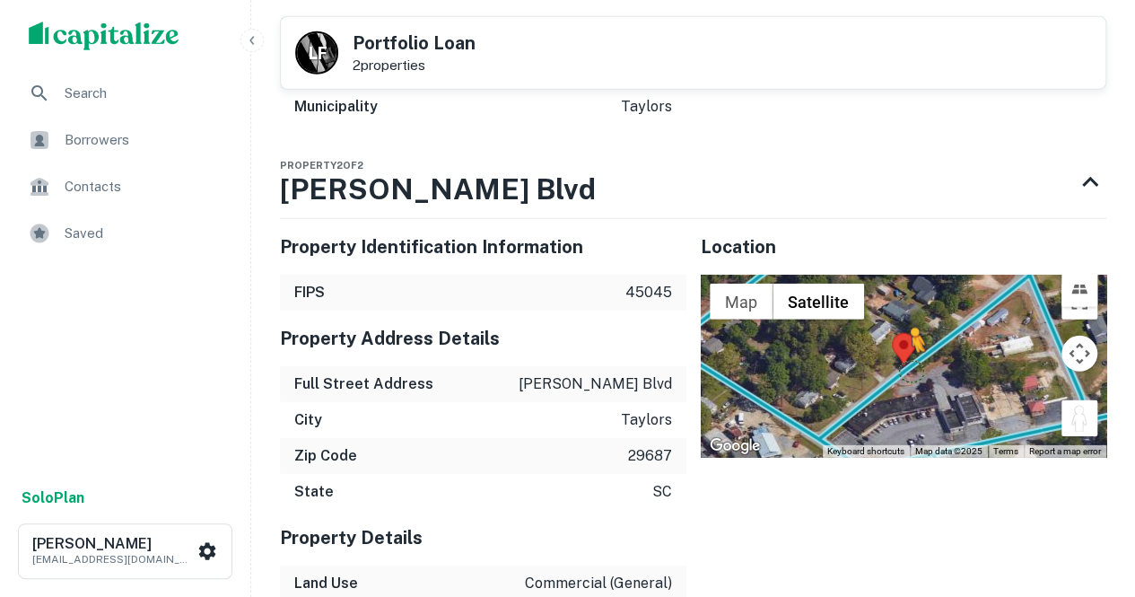
drag, startPoint x: 1084, startPoint y: 419, endPoint x: 898, endPoint y: 365, distance: 193.4
click at [898, 365] on div "To activate drag with keyboard, press Alt + Enter. Once in keyboard drag state,…" at bounding box center [904, 366] width 407 height 183
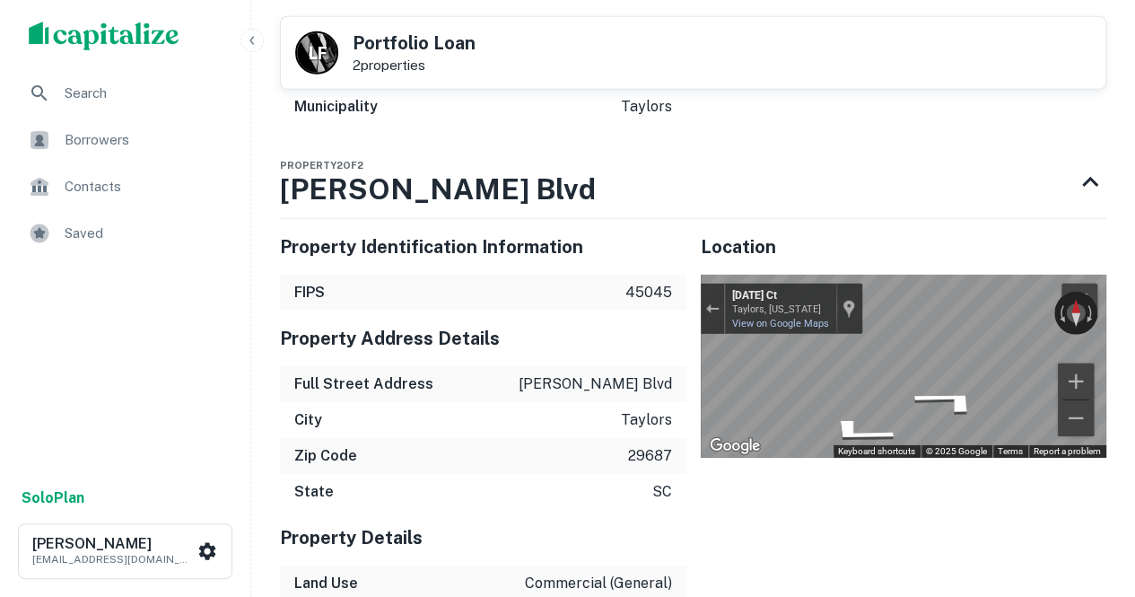
click at [687, 388] on div "Location ← Move left → Move right ↑ Move up ↓ Move down + Zoom in - Zoom out Ho…" at bounding box center [897, 595] width 421 height 781
click at [564, 380] on div "Property Identification Information FIPS 45045 Property Address Details Full St…" at bounding box center [686, 595] width 841 height 781
click at [530, 265] on div "Property Identification Information FIPS 45045 Property Address Details Full St…" at bounding box center [686, 595] width 841 height 781
click at [481, 311] on div "Property Identification Information FIPS 45045 Property Address Details Full St…" at bounding box center [686, 595] width 841 height 781
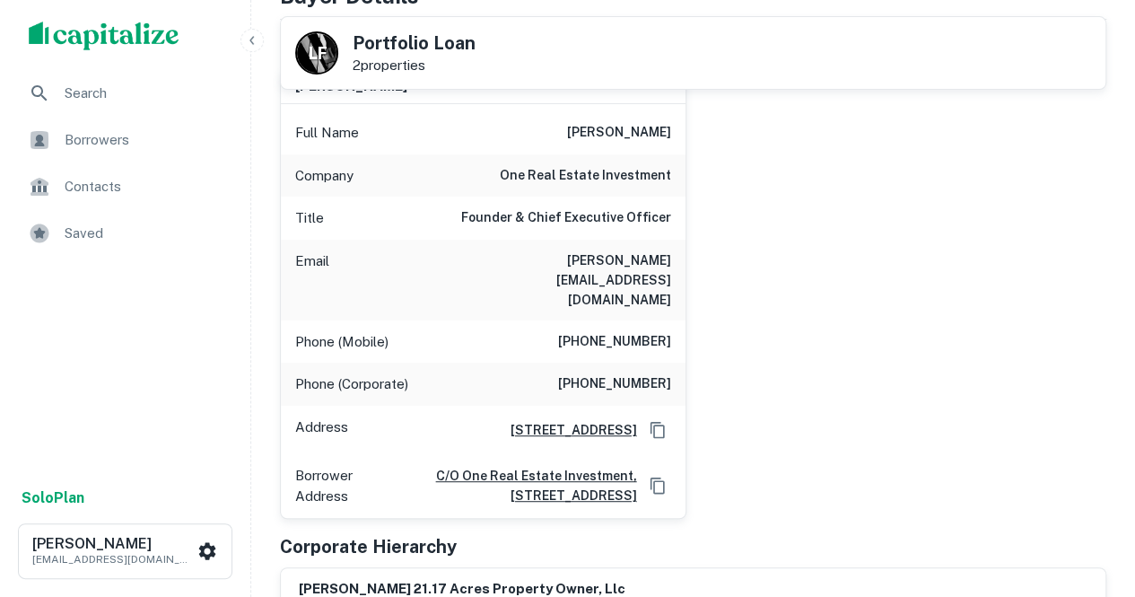
scroll to position [0, 0]
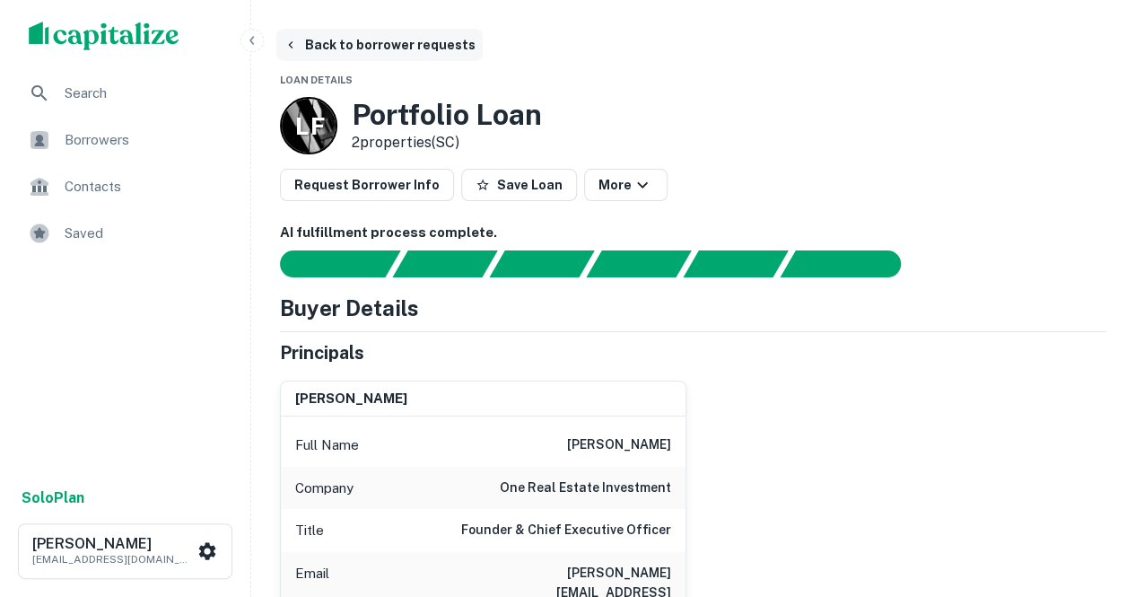
click at [323, 39] on button "Back to borrower requests" at bounding box center [379, 45] width 206 height 32
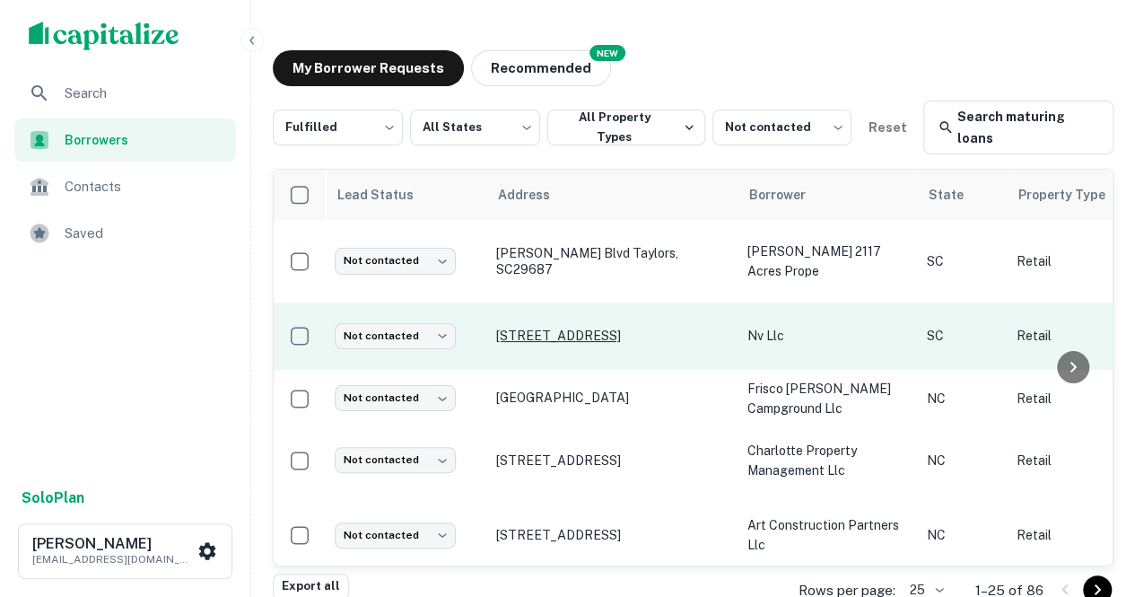
click at [521, 341] on p "28966 Highway 76 E Clinton, SC29325" at bounding box center [612, 336] width 233 height 16
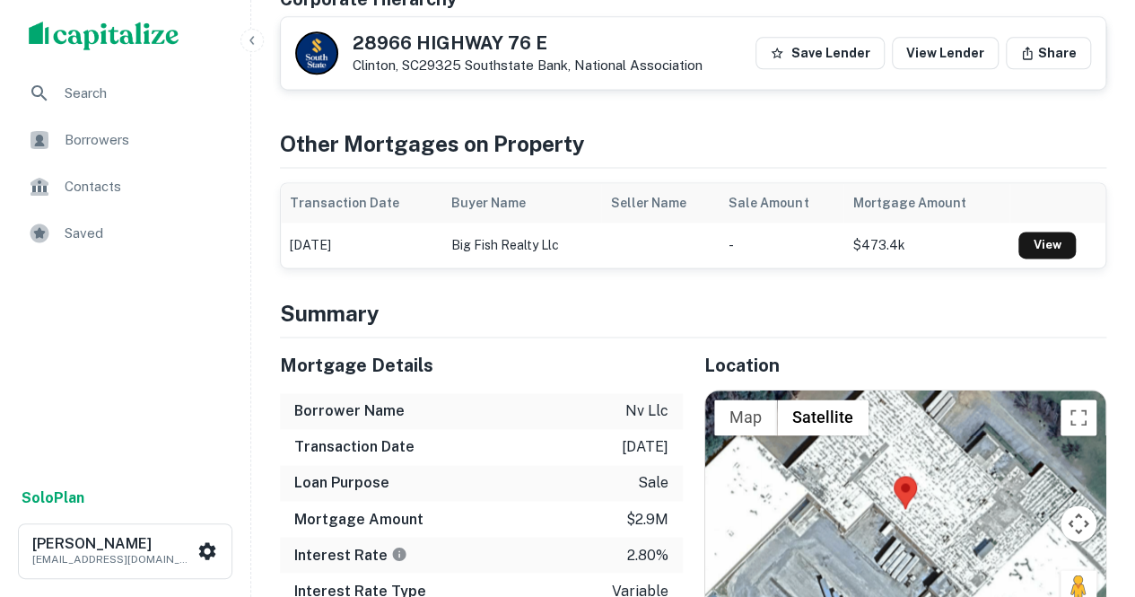
scroll to position [1316, 0]
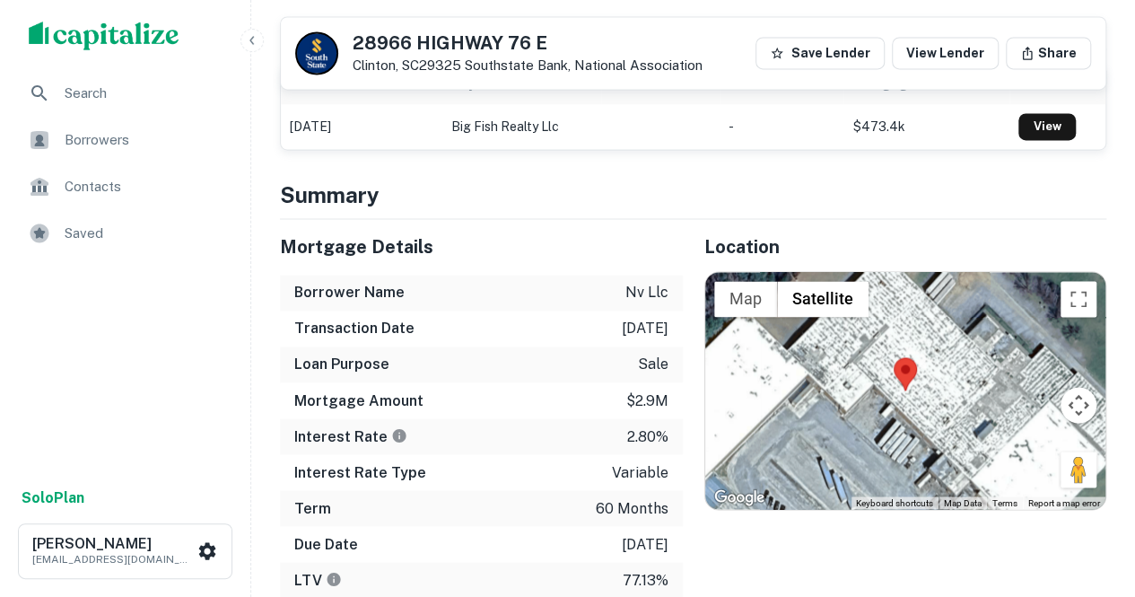
drag, startPoint x: 1082, startPoint y: 420, endPoint x: 915, endPoint y: 381, distance: 172.4
click at [915, 381] on div "Use ctrl + scroll to zoom the map Map Terrain Satellite Labels Keyboard shortcu…" at bounding box center [905, 390] width 401 height 237
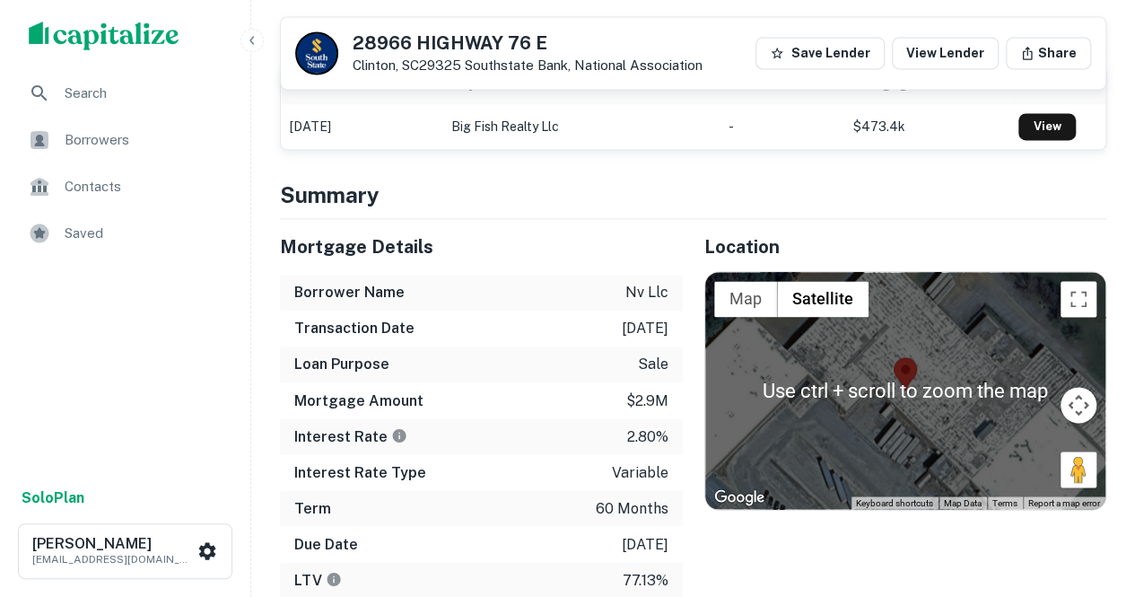
scroll to position [1411, 0]
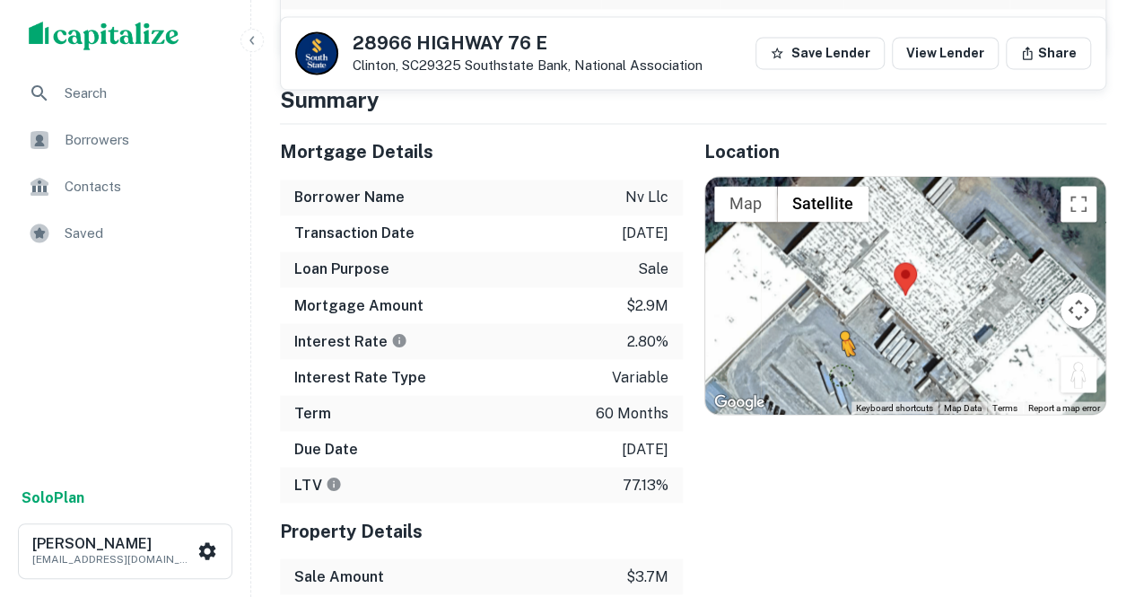
drag, startPoint x: 1077, startPoint y: 322, endPoint x: 835, endPoint y: 320, distance: 242.3
click at [835, 320] on div "To activate drag with keyboard, press Alt + Enter. Once in keyboard drag state,…" at bounding box center [905, 295] width 401 height 237
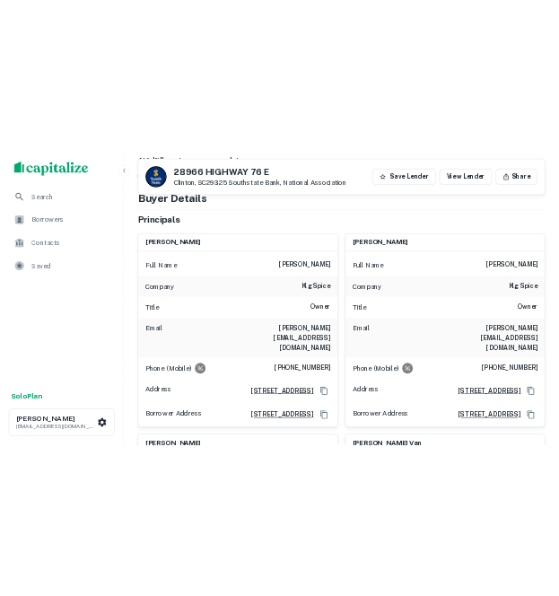
scroll to position [174, 0]
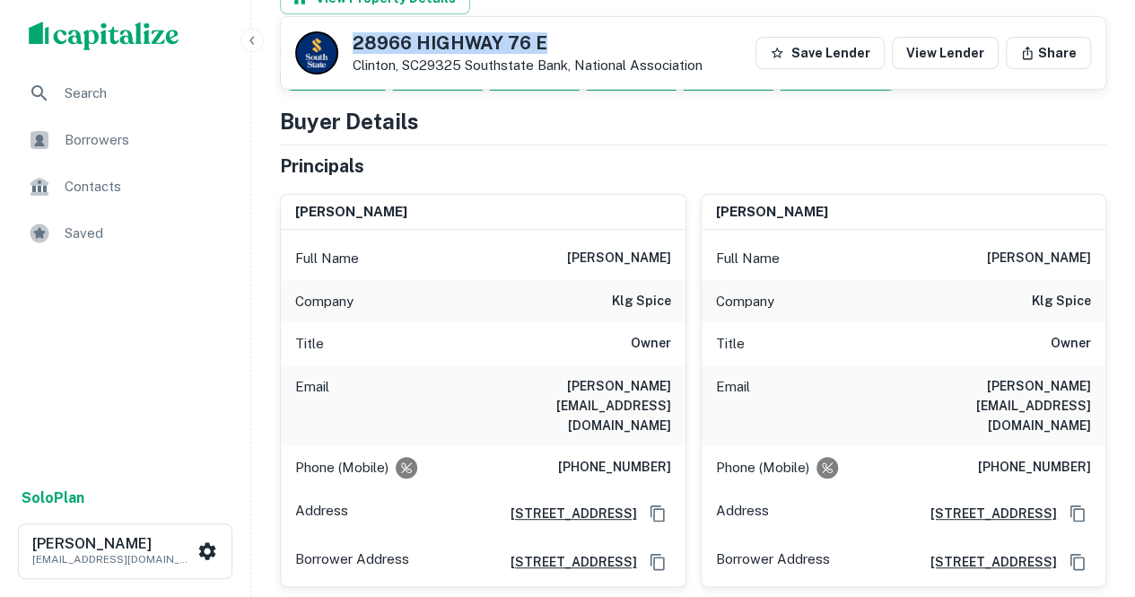
drag, startPoint x: 354, startPoint y: 40, endPoint x: 590, endPoint y: 39, distance: 236.0
click at [590, 39] on h5 "28966 HIGHWAY 76 E" at bounding box center [528, 43] width 350 height 18
copy h5 "28966 HIGHWAY 76 E"
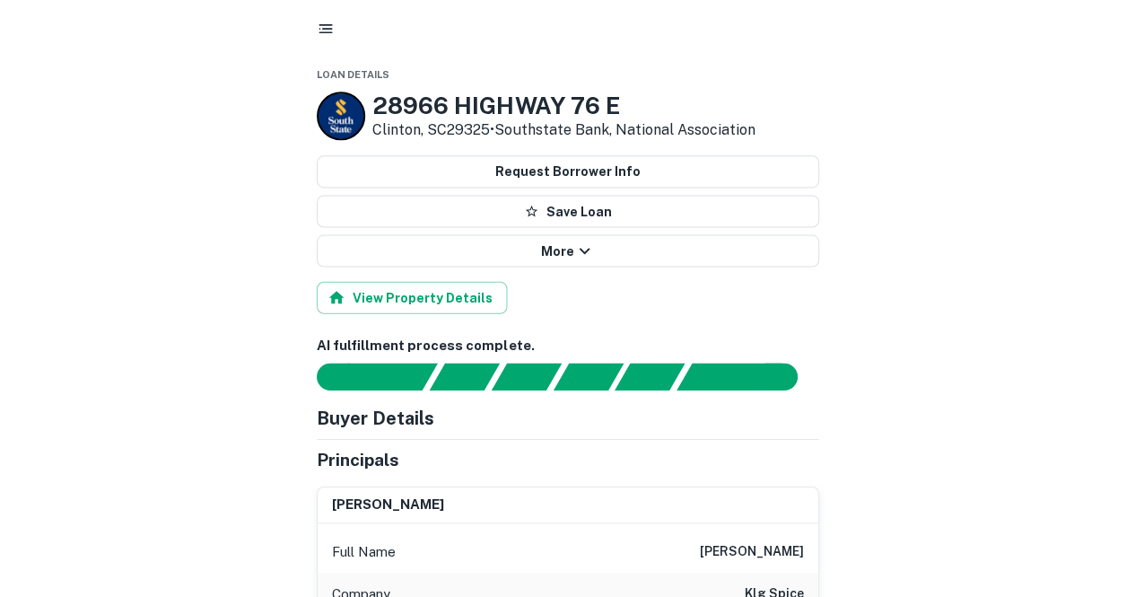
scroll to position [0, 0]
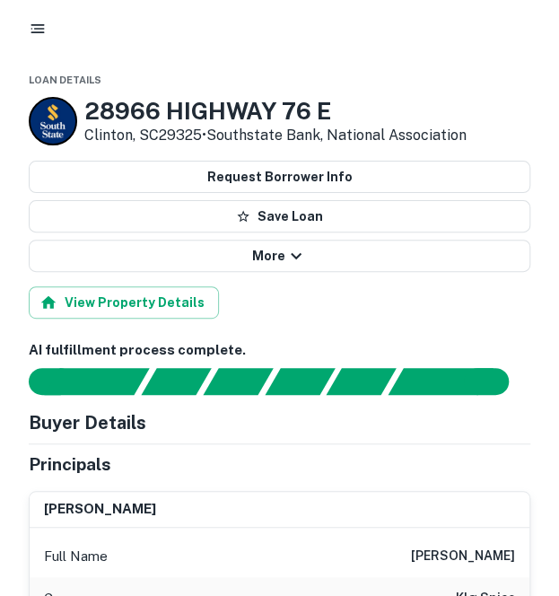
click at [34, 23] on icon "button" at bounding box center [38, 29] width 18 height 18
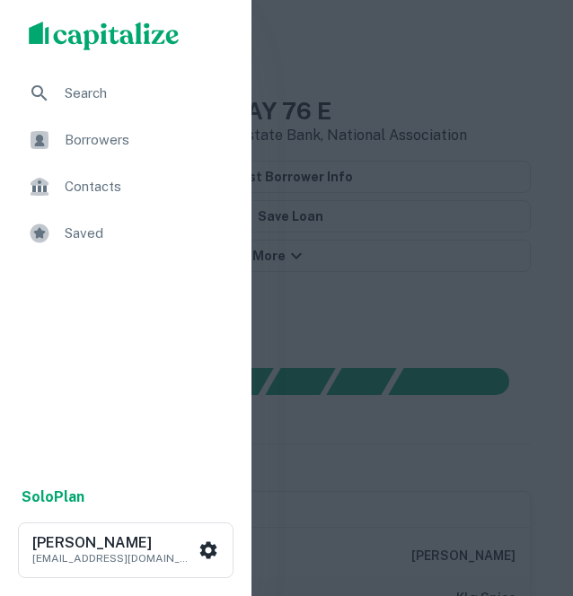
click at [364, 83] on div at bounding box center [286, 298] width 573 height 596
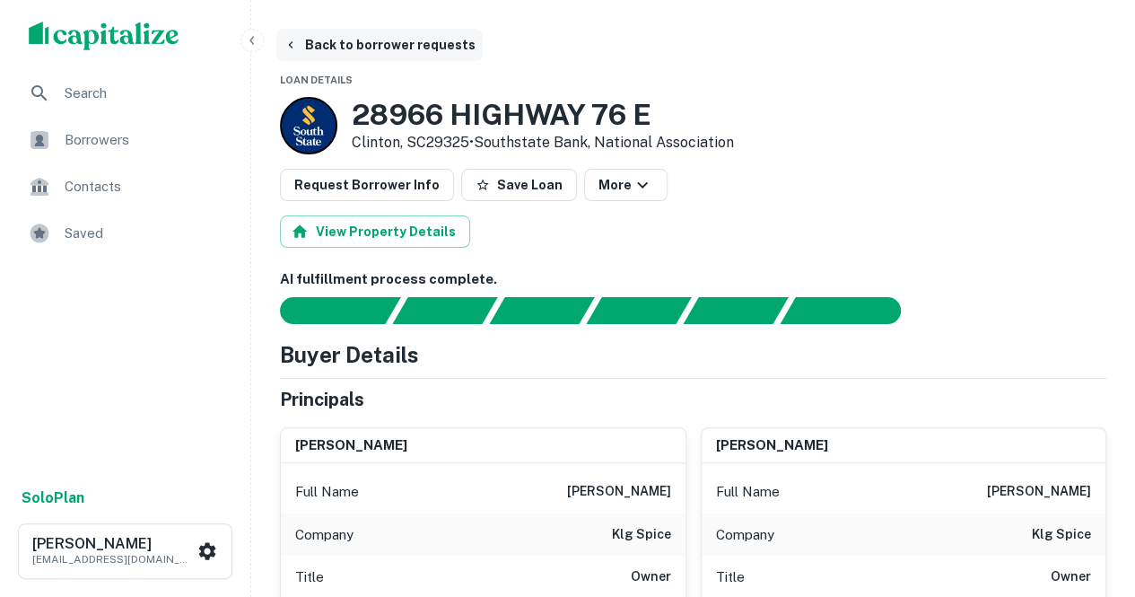
click at [343, 41] on button "Back to borrower requests" at bounding box center [379, 45] width 206 height 32
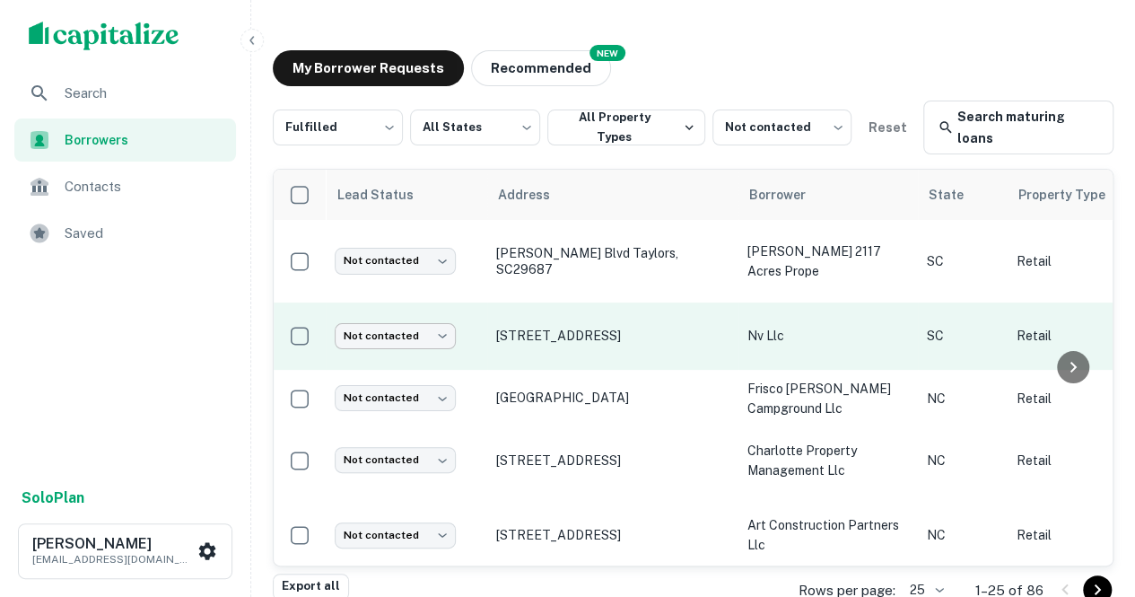
click at [398, 340] on body "Search Borrowers Contacts Saved Solo Plan Thomas Solano tsolano@surmount.com My…" at bounding box center [567, 298] width 1135 height 597
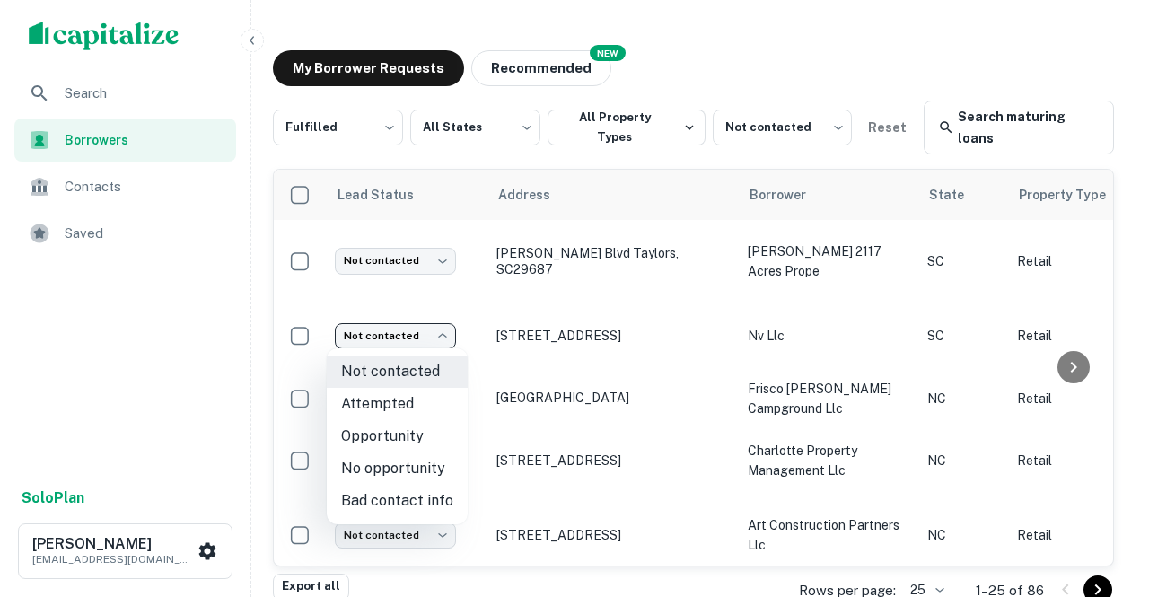
click at [388, 404] on li "Attempted" at bounding box center [397, 404] width 141 height 32
type input "*********"
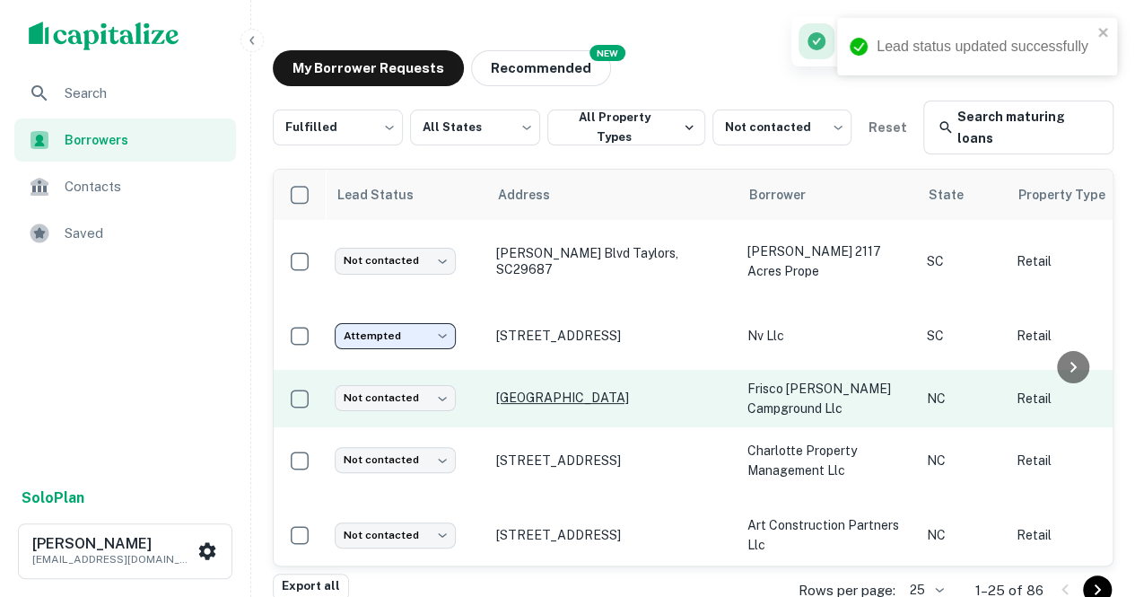
click at [544, 400] on p "Bayou Rd Frisco, NC27936" at bounding box center [612, 398] width 233 height 16
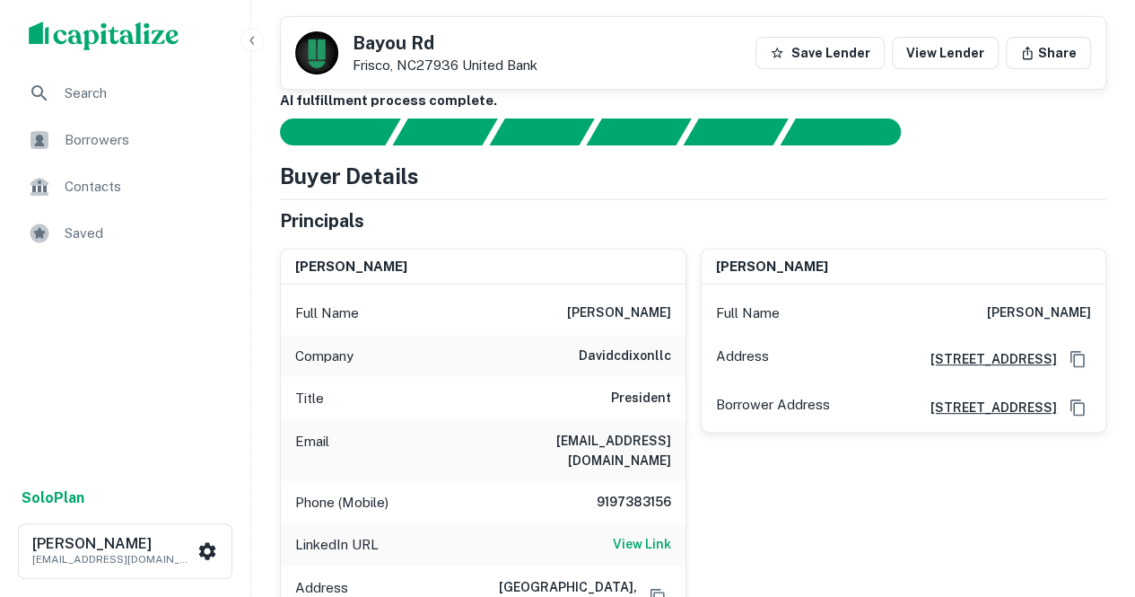
scroll to position [28, 0]
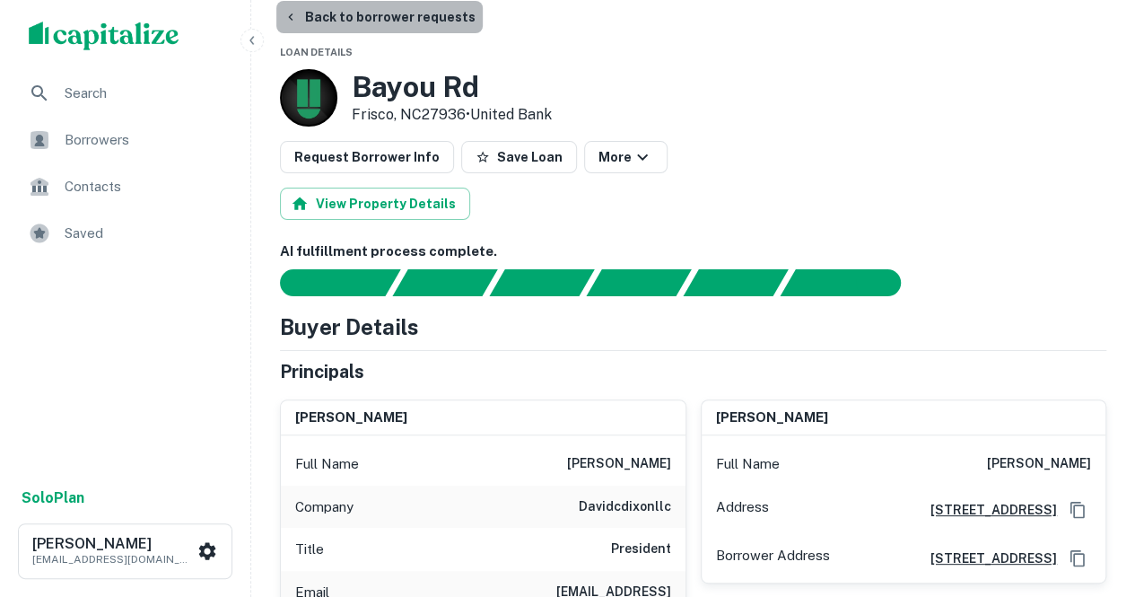
click at [390, 31] on button "Back to borrower requests" at bounding box center [379, 17] width 206 height 32
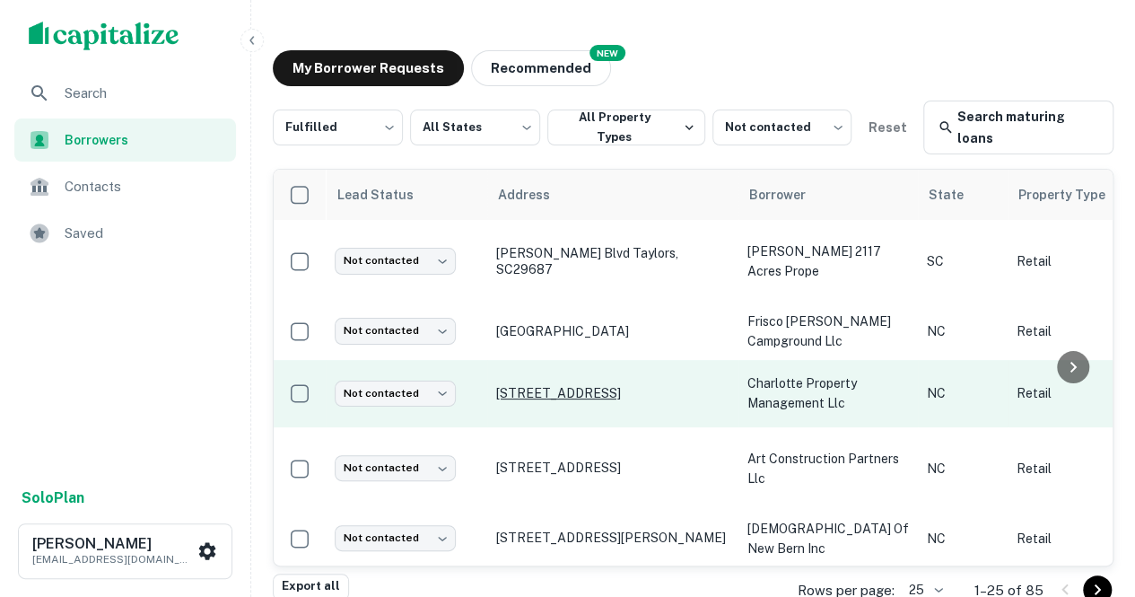
scroll to position [81, 0]
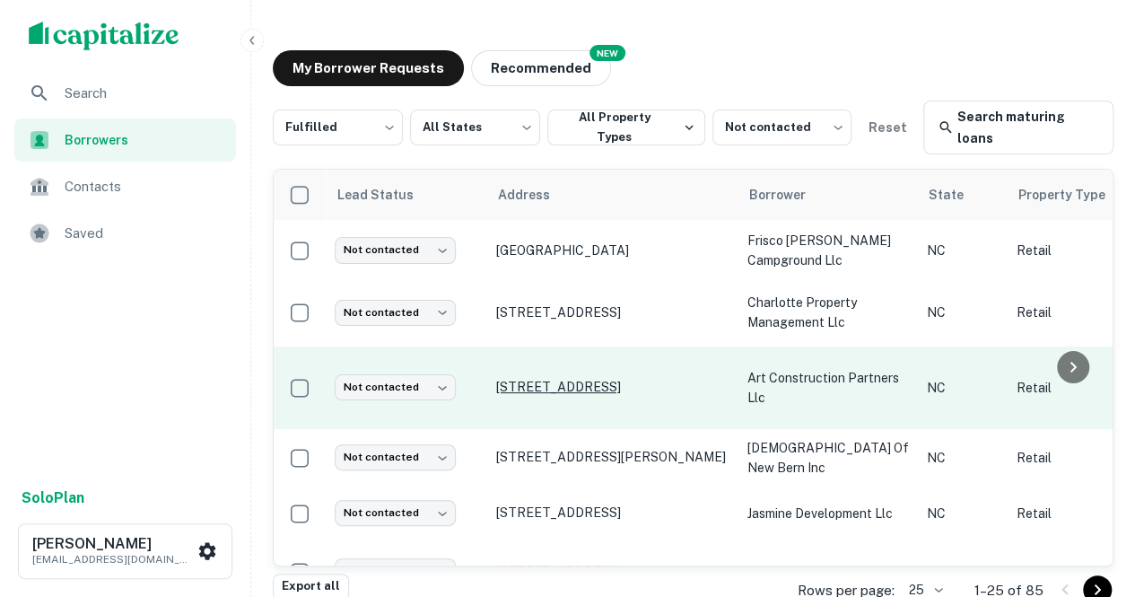
click at [558, 379] on p "35 W Main St Hamlet, NC28345" at bounding box center [612, 387] width 233 height 16
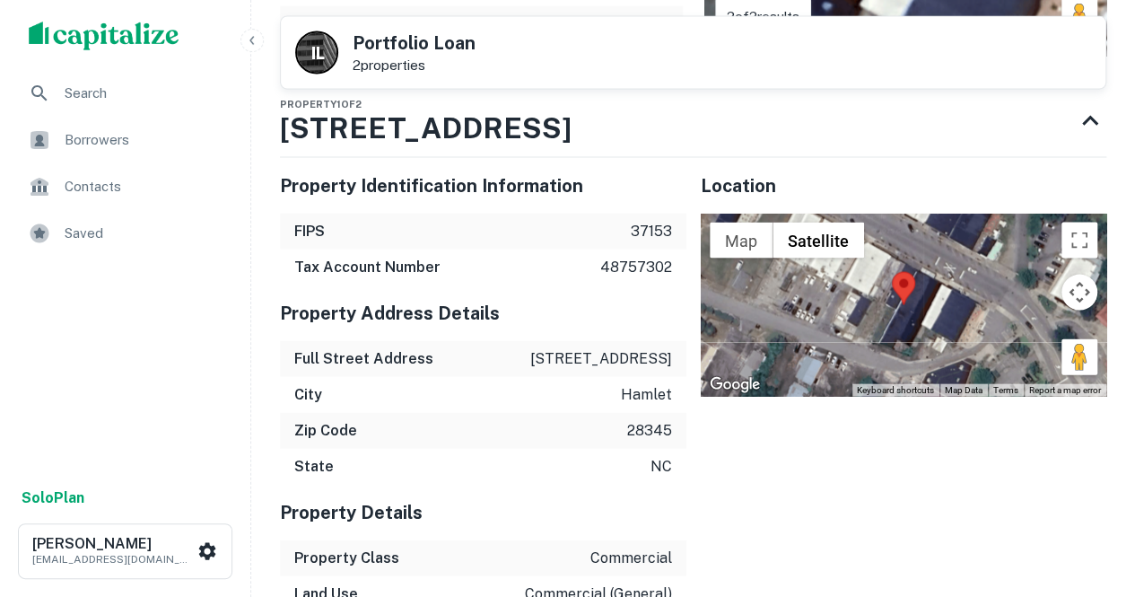
scroll to position [1791, 0]
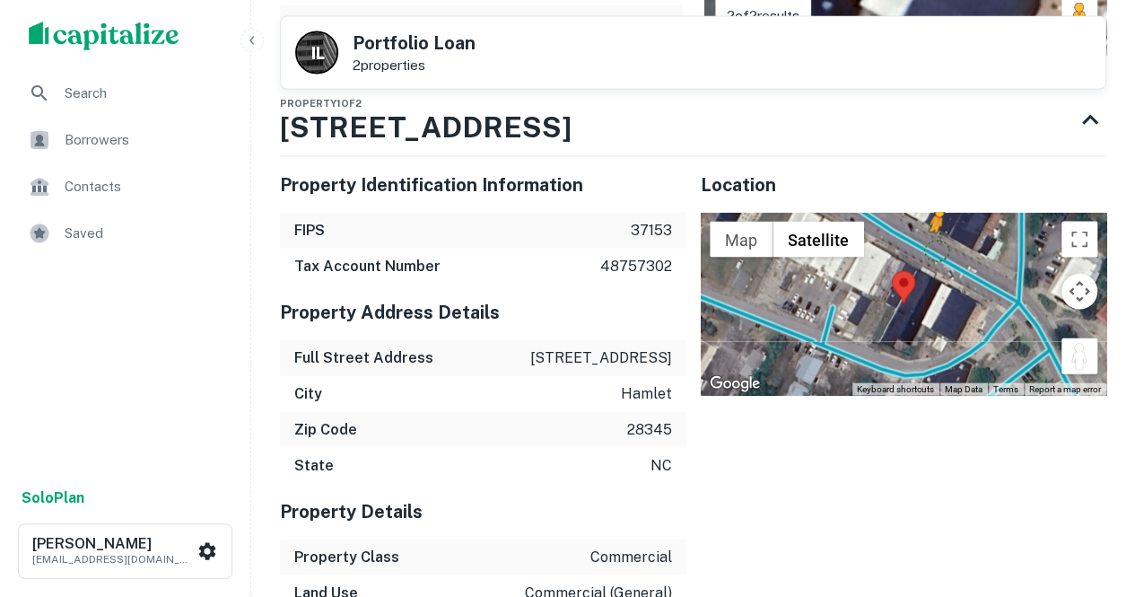
drag, startPoint x: 1083, startPoint y: 338, endPoint x: 933, endPoint y: 231, distance: 184.6
click at [933, 231] on div "To activate drag with keyboard, press Alt + Enter. Once in keyboard drag state,…" at bounding box center [904, 304] width 407 height 183
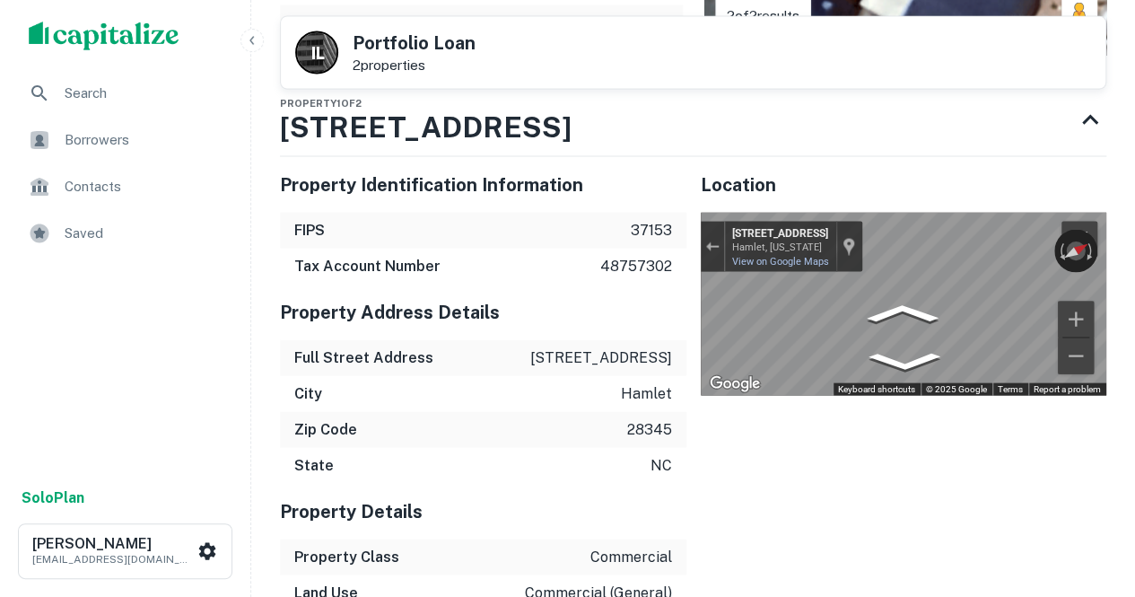
click at [1079, 322] on div "← Move left → Move right ↑ Move up ↓ Move down + Zoom in - Zoom out 35 State Rd…" at bounding box center [904, 304] width 407 height 183
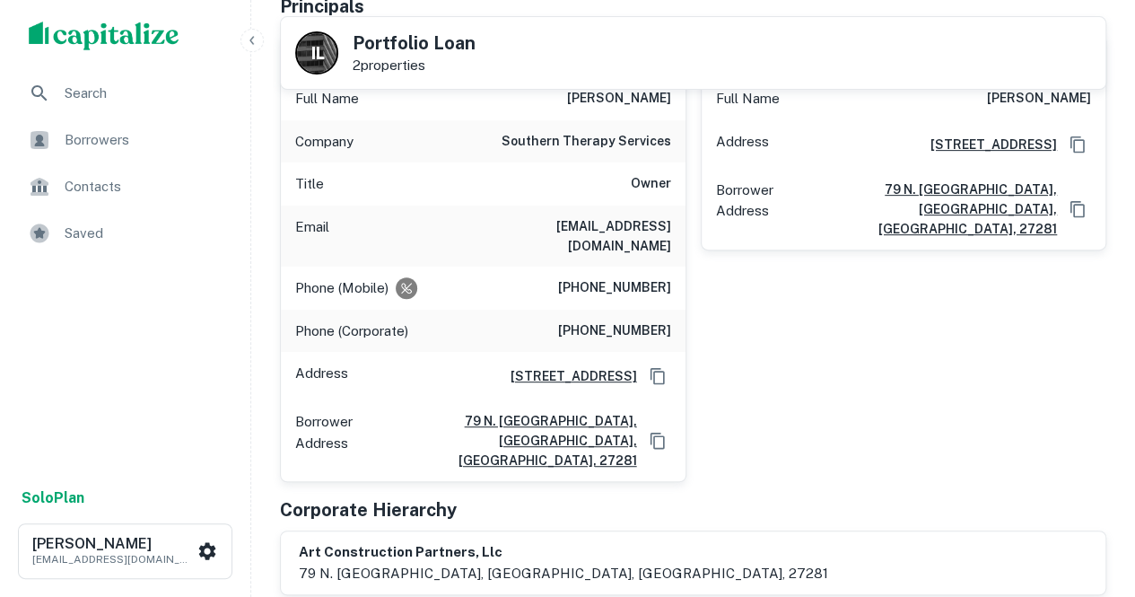
scroll to position [183, 0]
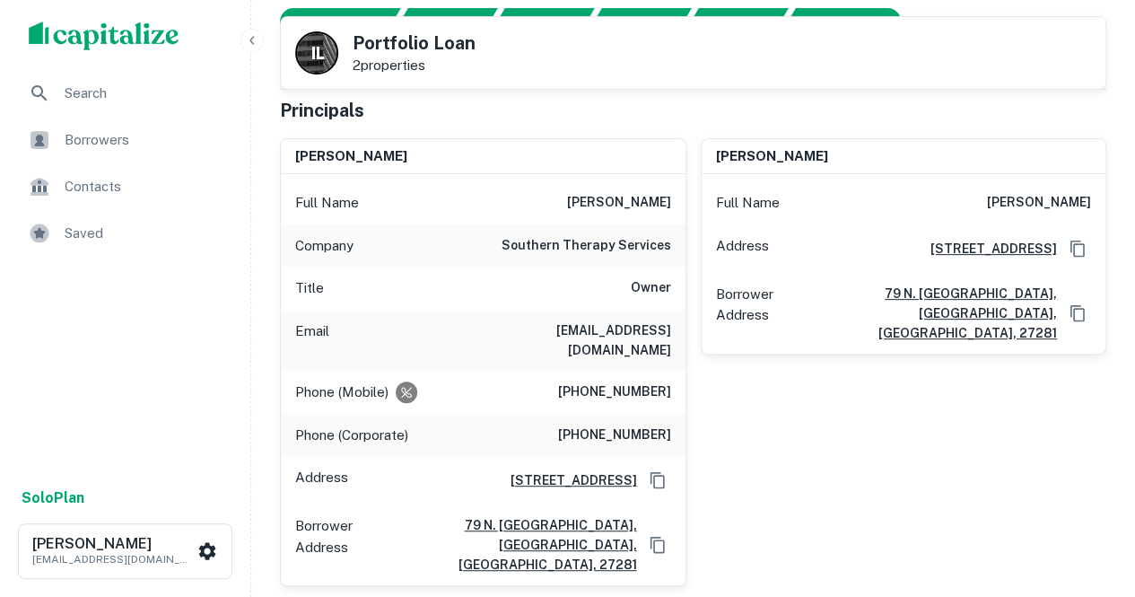
click at [965, 400] on div "walton b. james, jr. Full Name walton b. james, jr. Address 79 N. Shamrock Driv…" at bounding box center [897, 355] width 421 height 463
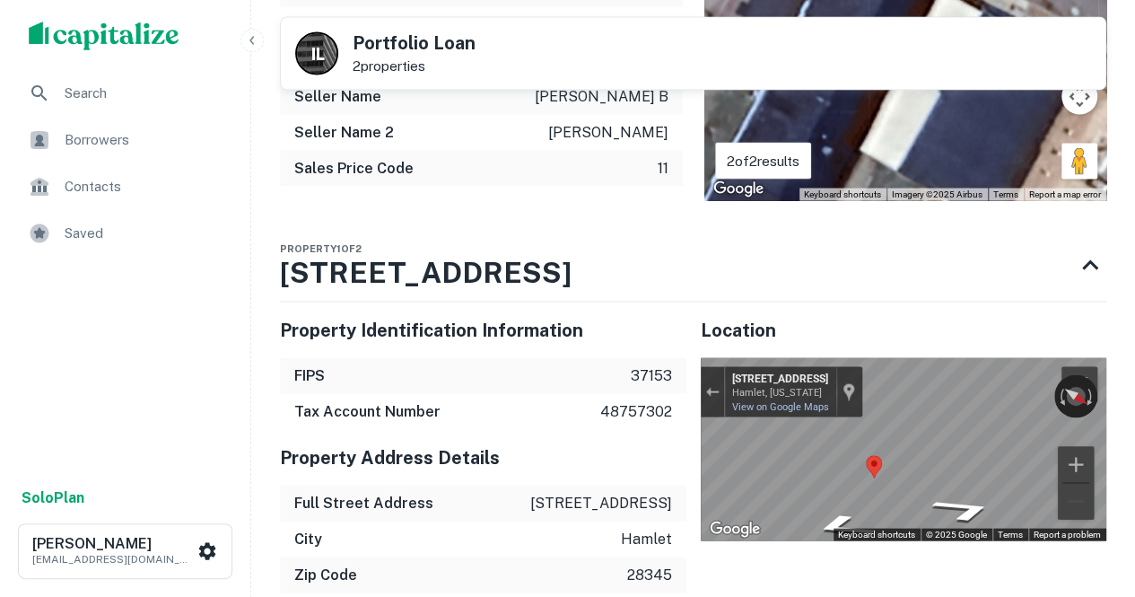
scroll to position [1557, 0]
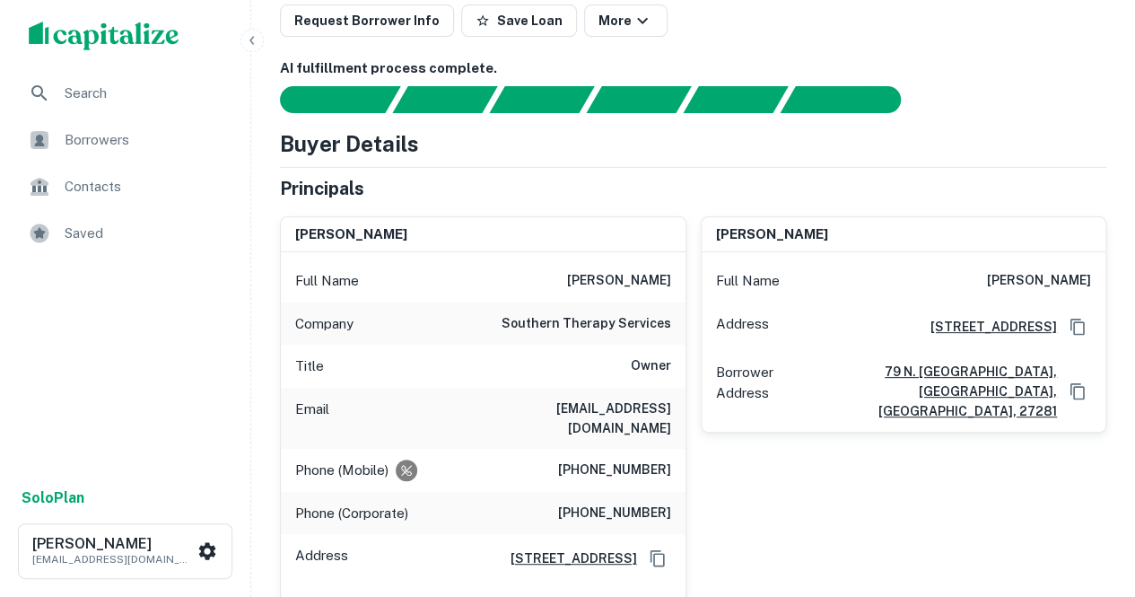
scroll to position [165, 0]
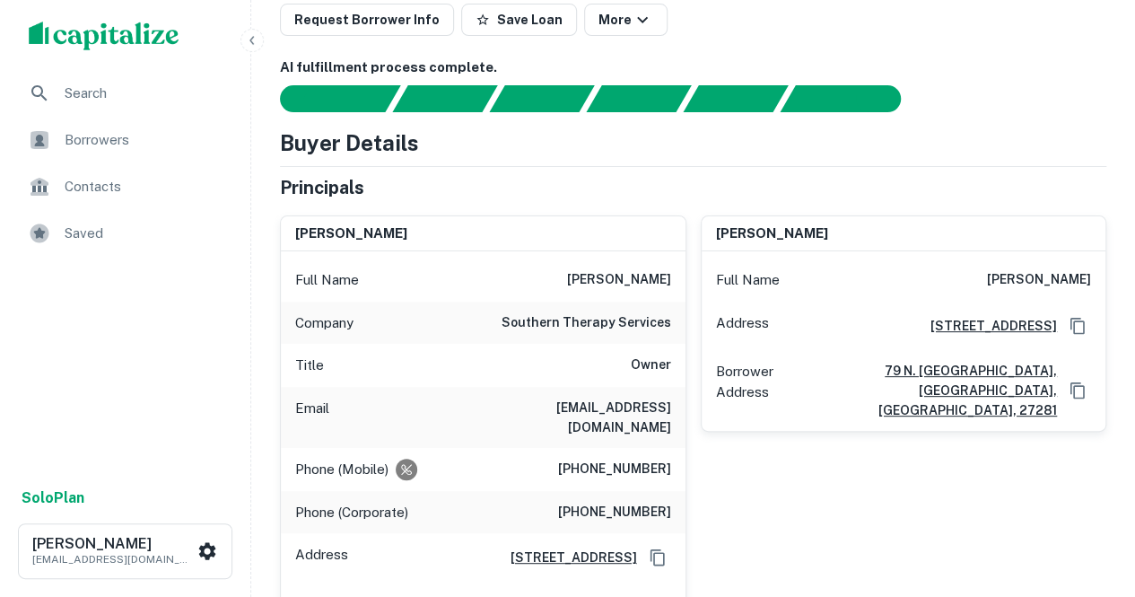
drag, startPoint x: 448, startPoint y: 404, endPoint x: 677, endPoint y: 433, distance: 230.7
click at [677, 433] on div "Email dcjames@mysoutherntherapyservices.com" at bounding box center [483, 417] width 405 height 61
copy h6 "dcjames@mysoutherntherapyservices.com"
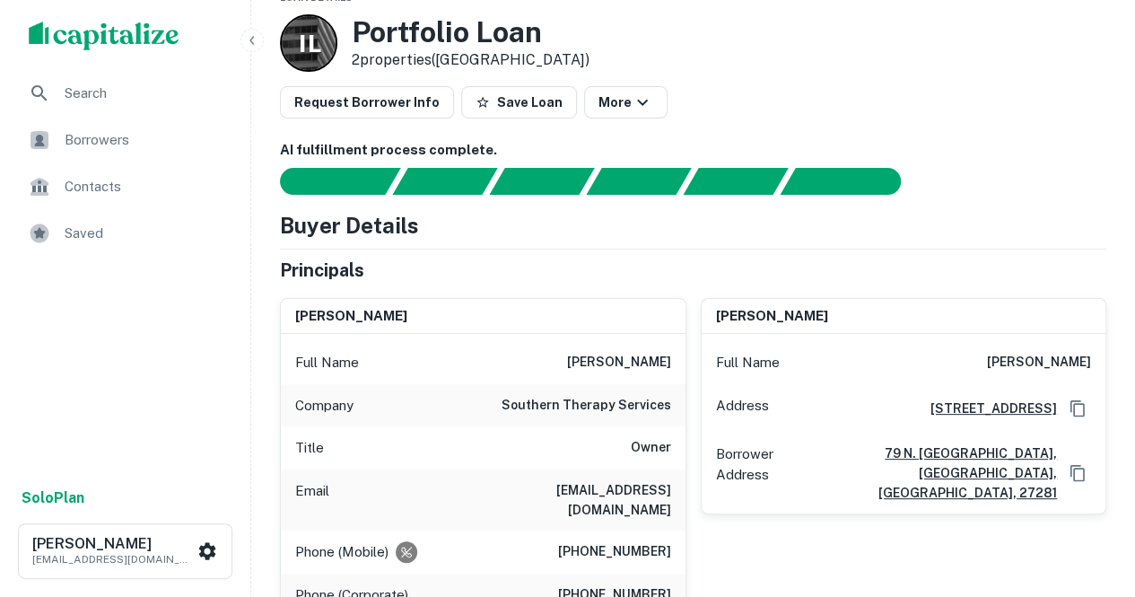
scroll to position [85, 0]
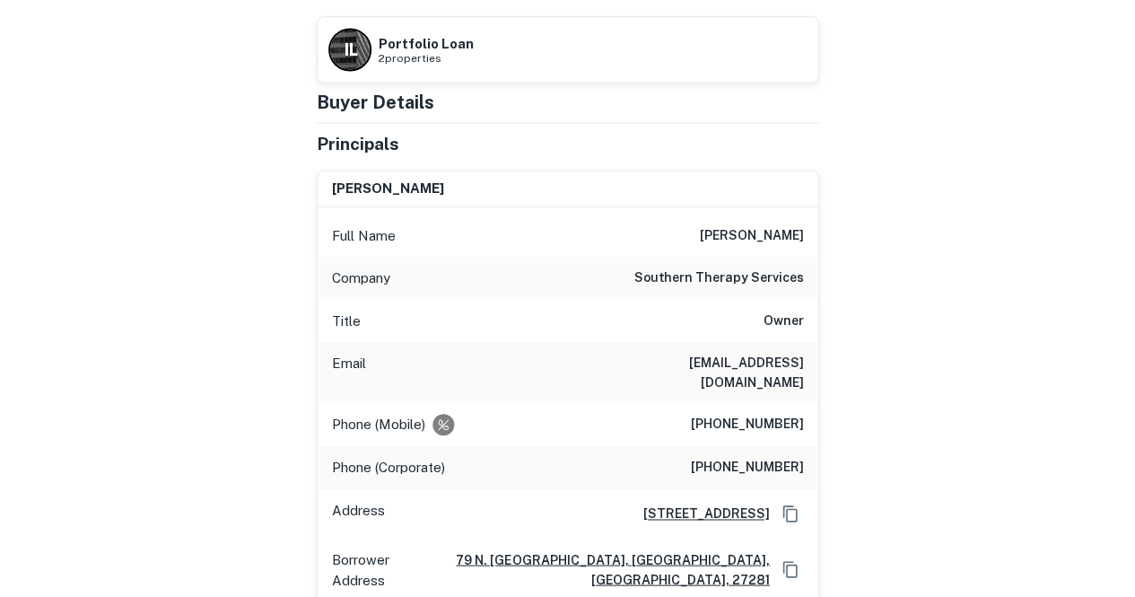
scroll to position [116, 0]
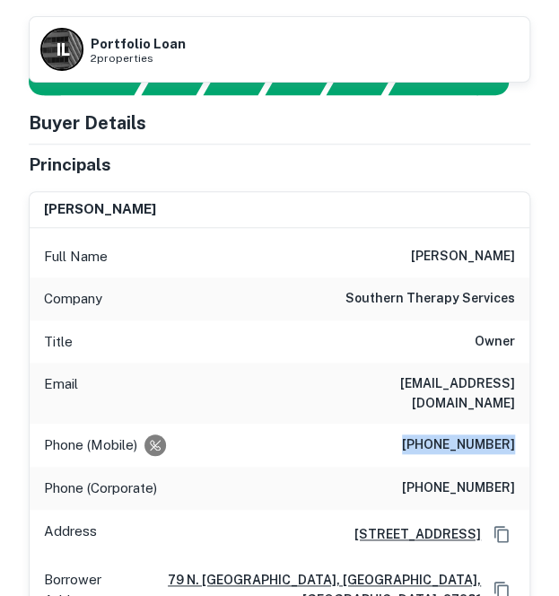
drag, startPoint x: 401, startPoint y: 440, endPoint x: 596, endPoint y: 428, distance: 195.1
click at [559, 428] on html "Back to borrower requests I L Portfolio Loan 2 properties AI fulfillment proces…" at bounding box center [279, 182] width 559 height 596
copy h6 "(910) 638-1939"
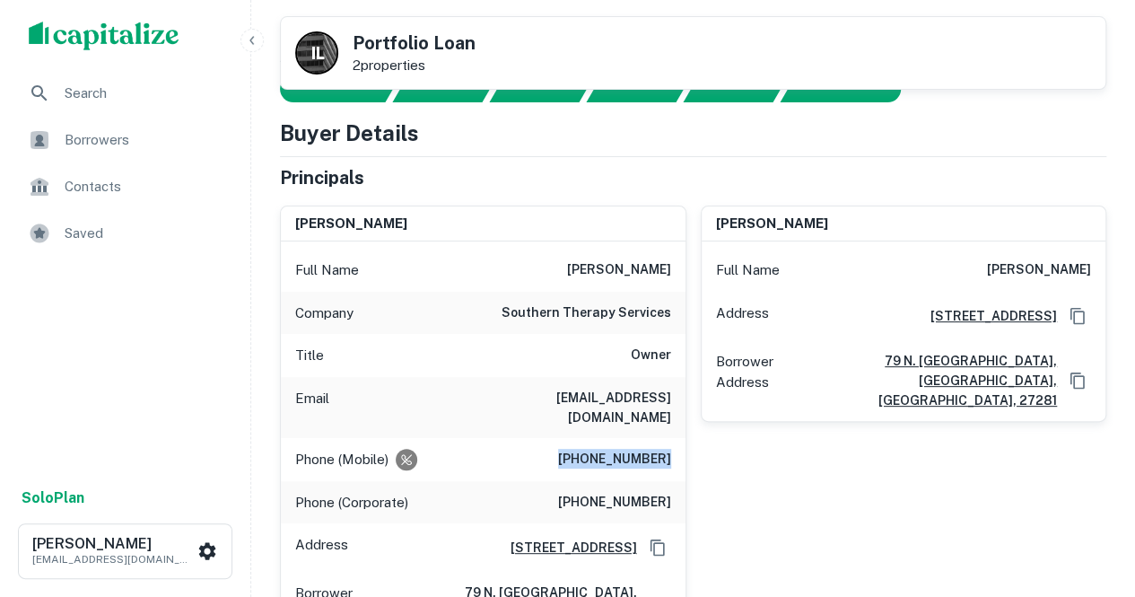
scroll to position [0, 0]
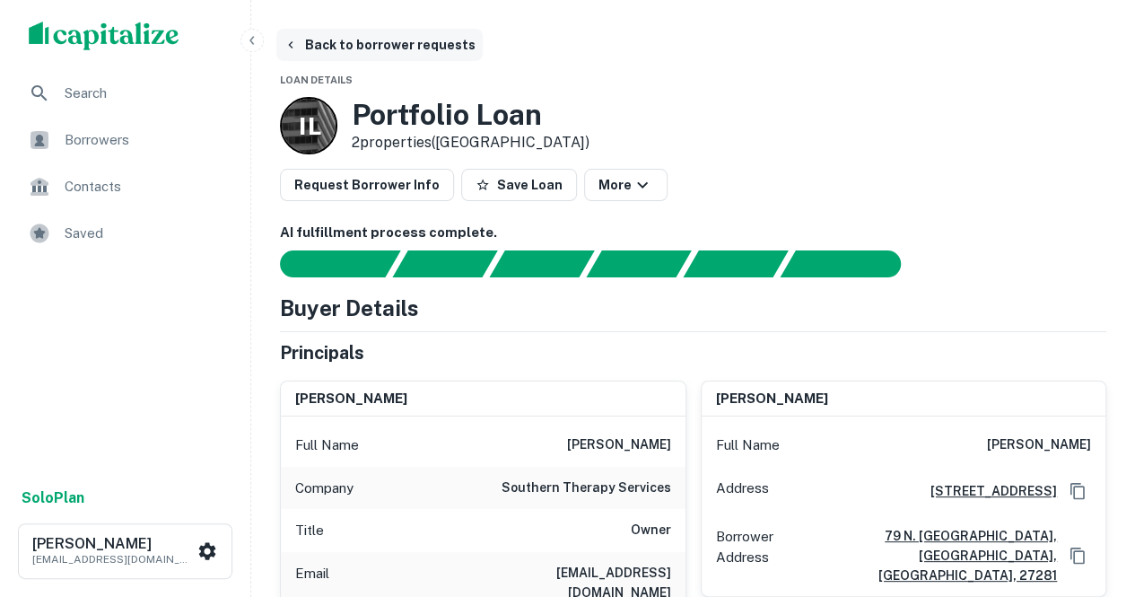
click at [337, 39] on button "Back to borrower requests" at bounding box center [379, 45] width 206 height 32
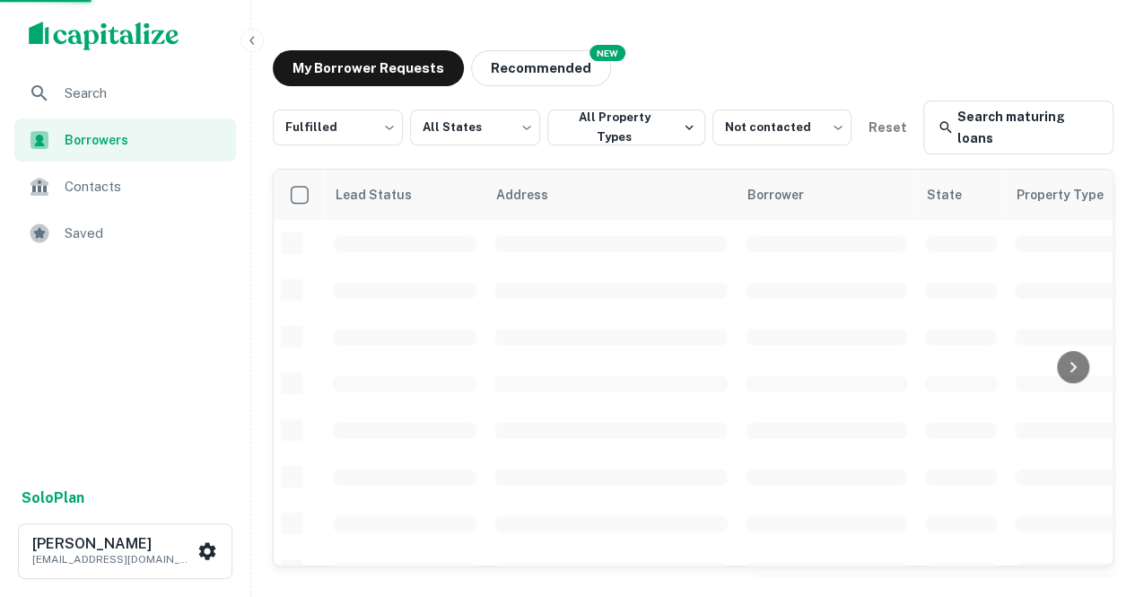
scroll to position [81, 0]
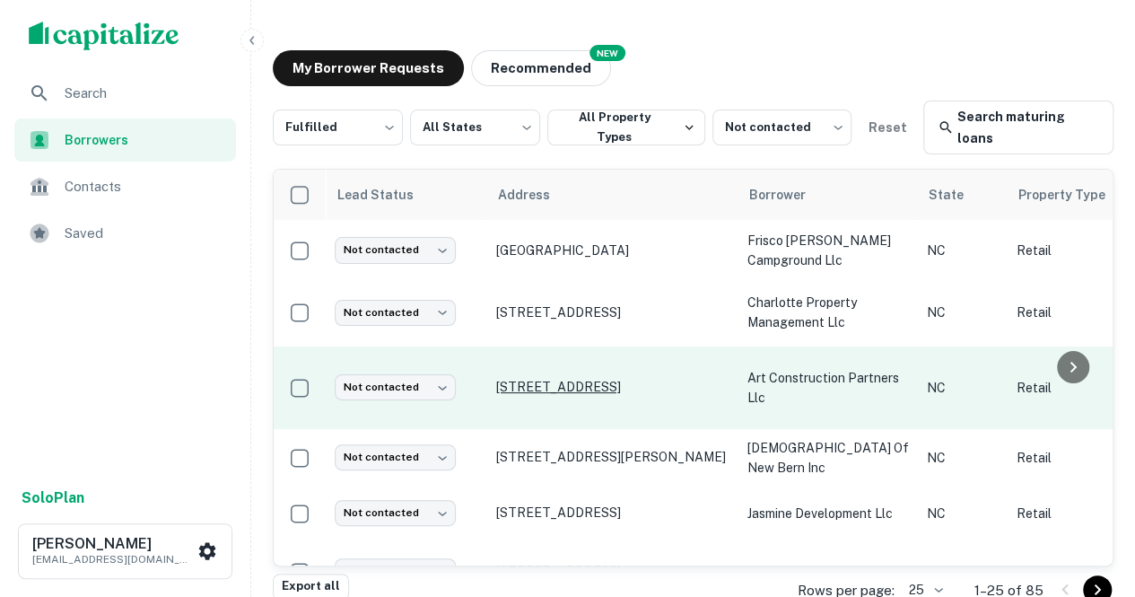
click at [526, 379] on p "35 W Main St Hamlet, NC28345" at bounding box center [612, 387] width 233 height 16
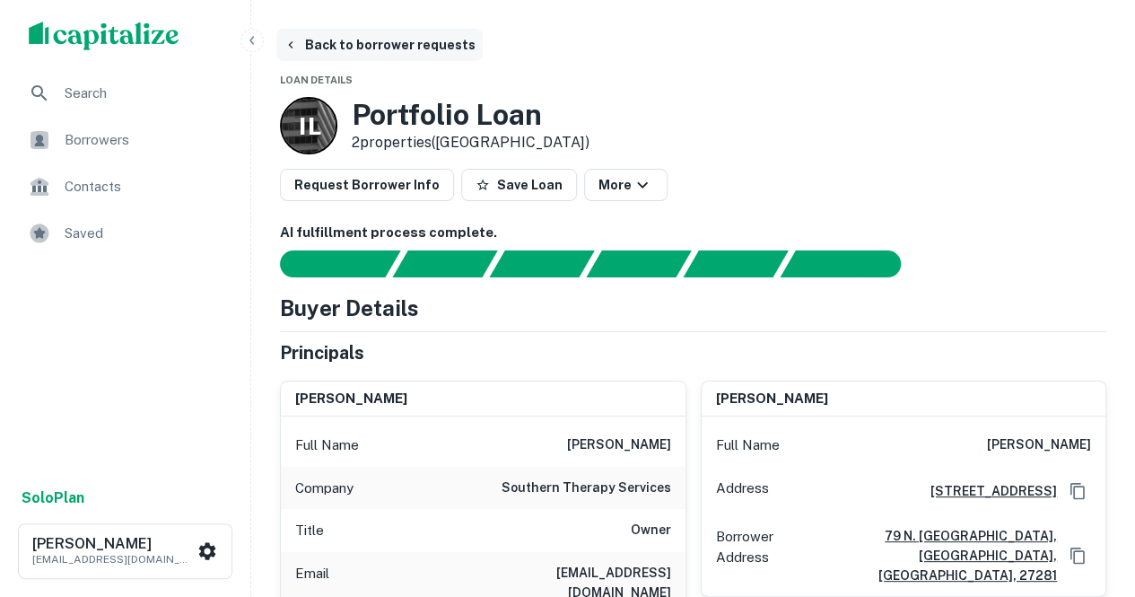
click at [373, 42] on button "Back to borrower requests" at bounding box center [379, 45] width 206 height 32
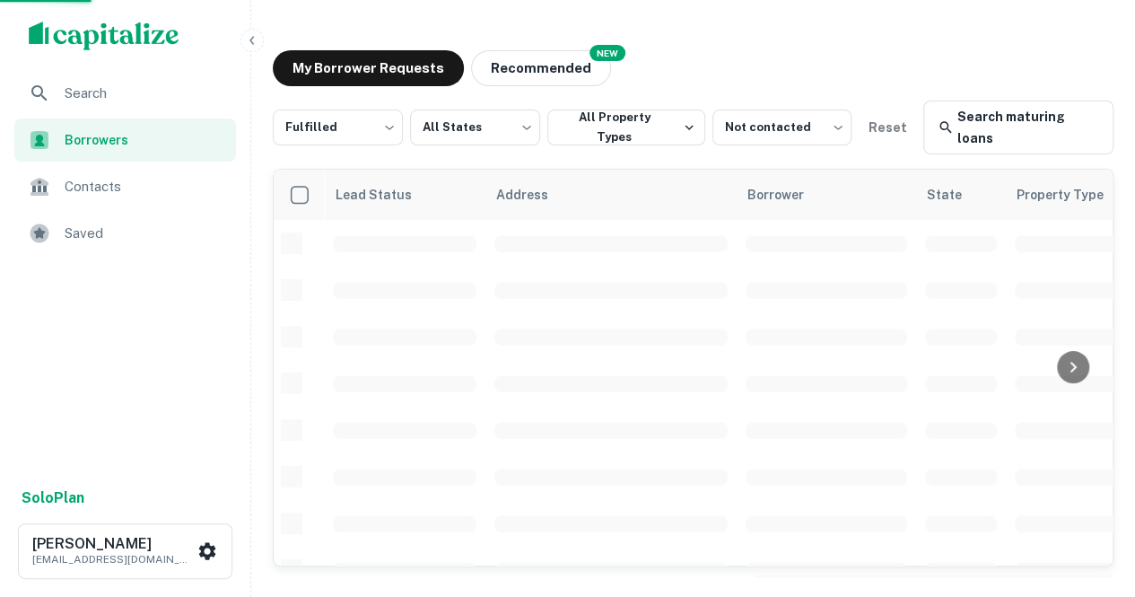
scroll to position [81, 0]
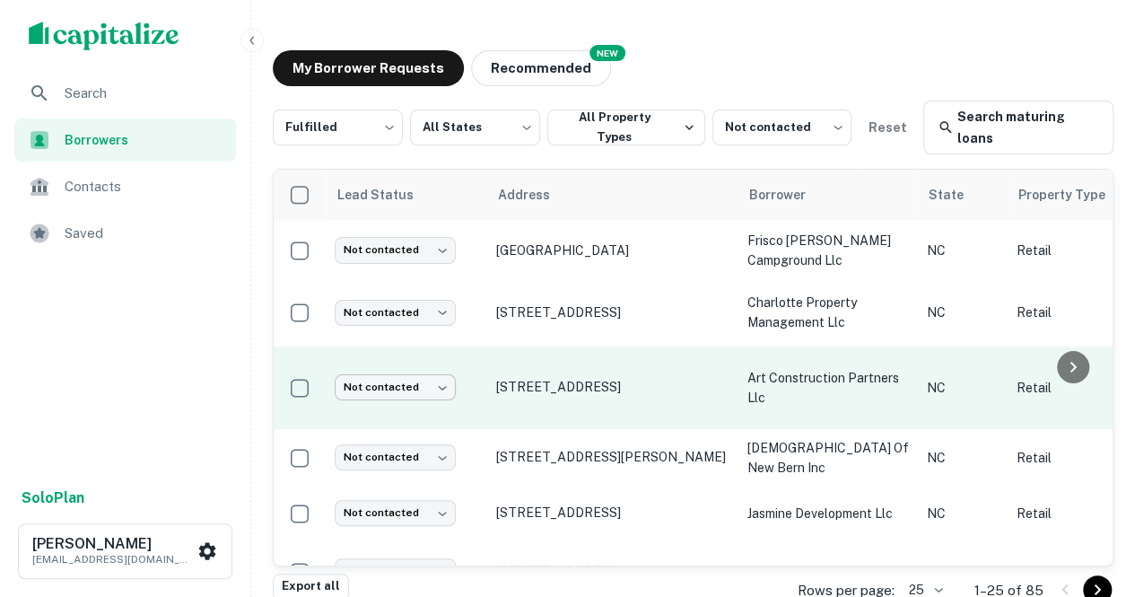
click at [421, 368] on body "Search Borrowers Contacts Saved Solo Plan Thomas Solano tsolano@surmount.com My…" at bounding box center [567, 298] width 1135 height 597
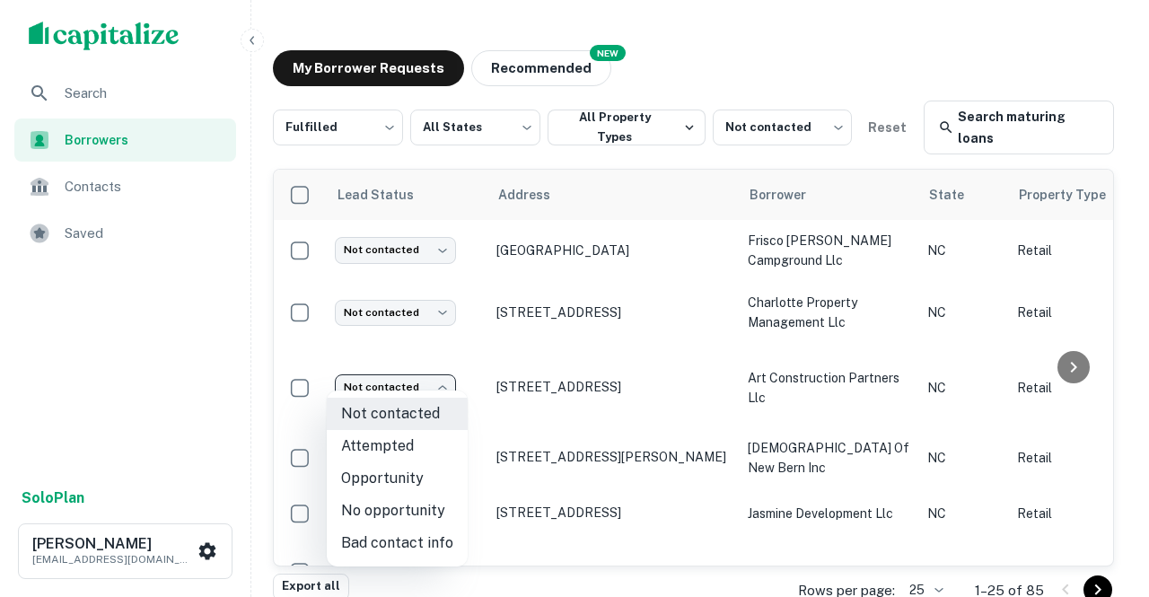
click at [386, 444] on li "Attempted" at bounding box center [397, 446] width 141 height 32
type input "*********"
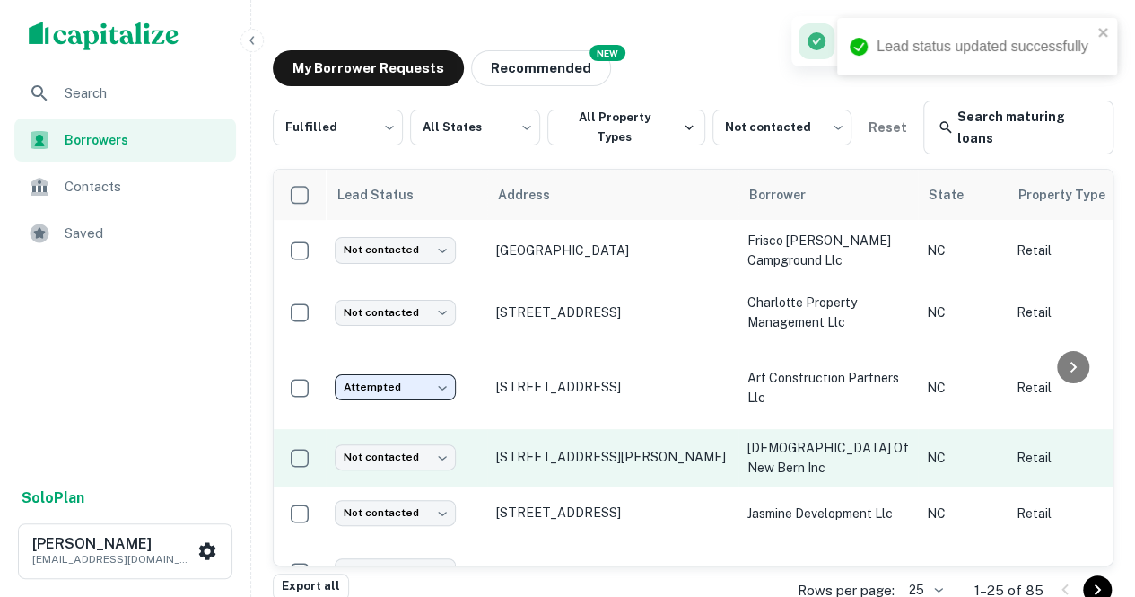
scroll to position [194, 0]
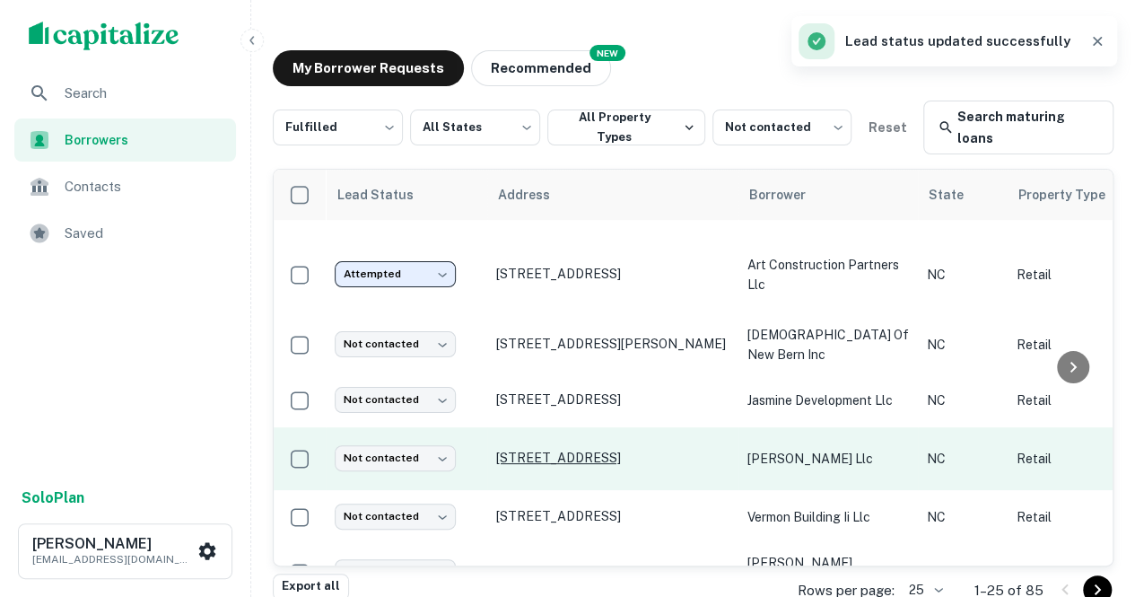
click at [548, 450] on p "1295 Concord Pkwy N Concord, NC28025" at bounding box center [612, 458] width 233 height 16
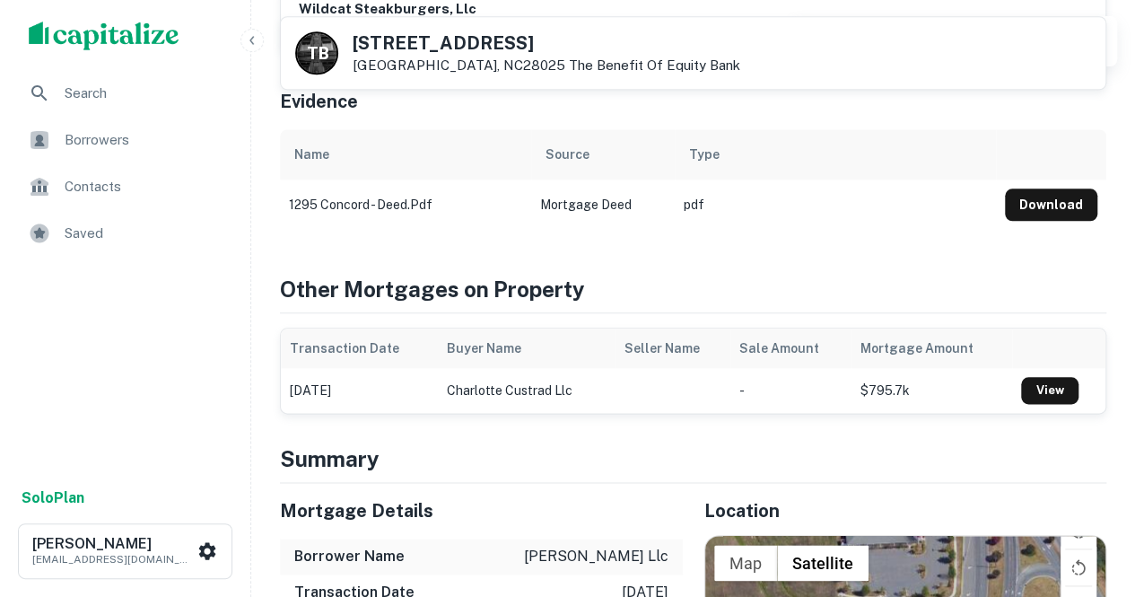
scroll to position [1143, 0]
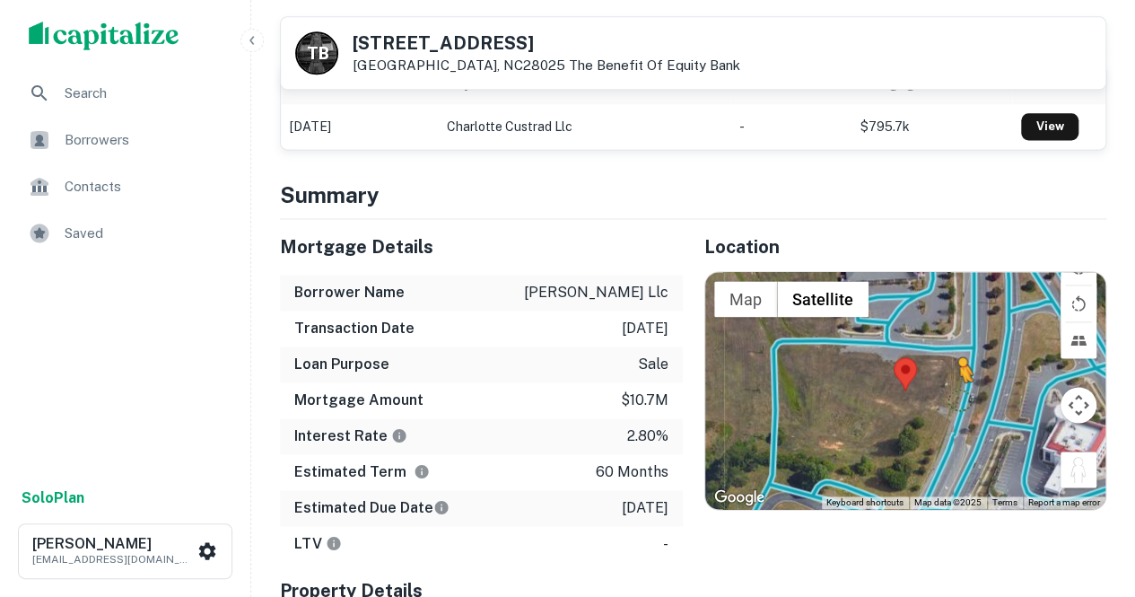
drag, startPoint x: 1074, startPoint y: 429, endPoint x: 957, endPoint y: 355, distance: 139.2
click at [957, 355] on div "To activate drag with keyboard, press Alt + Enter. Once in keyboard drag state,…" at bounding box center [905, 390] width 401 height 237
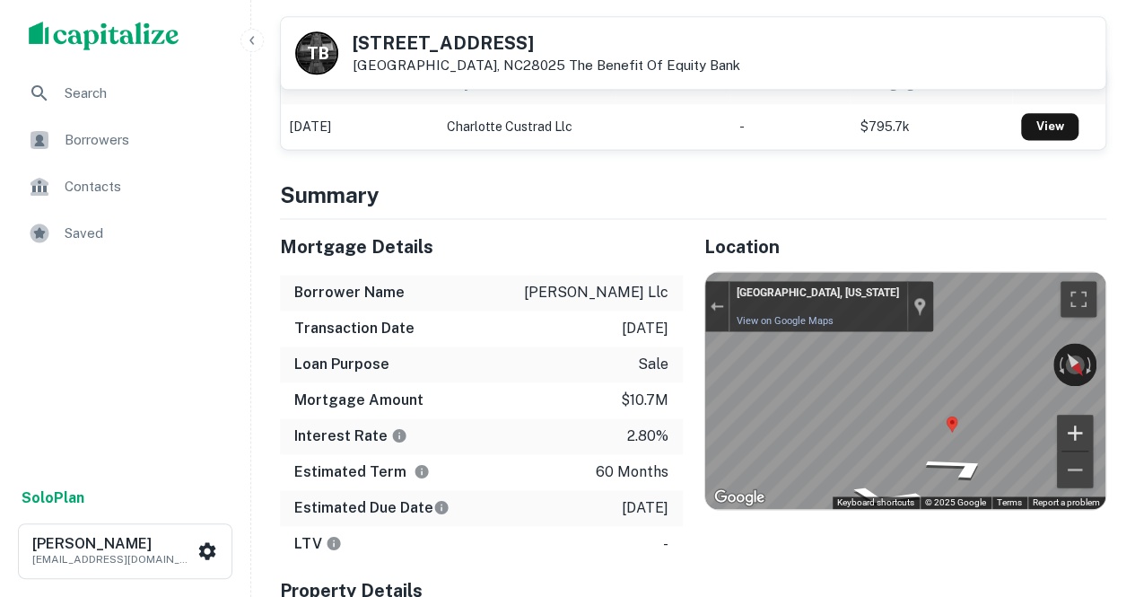
click at [1070, 415] on button "Zoom in" at bounding box center [1075, 433] width 36 height 36
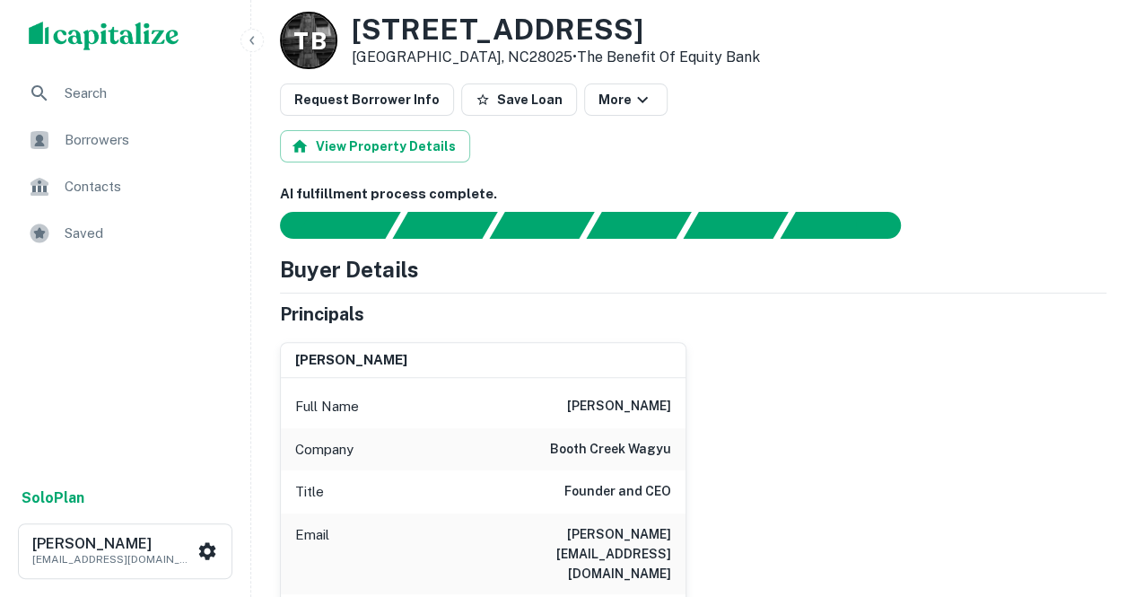
scroll to position [0, 0]
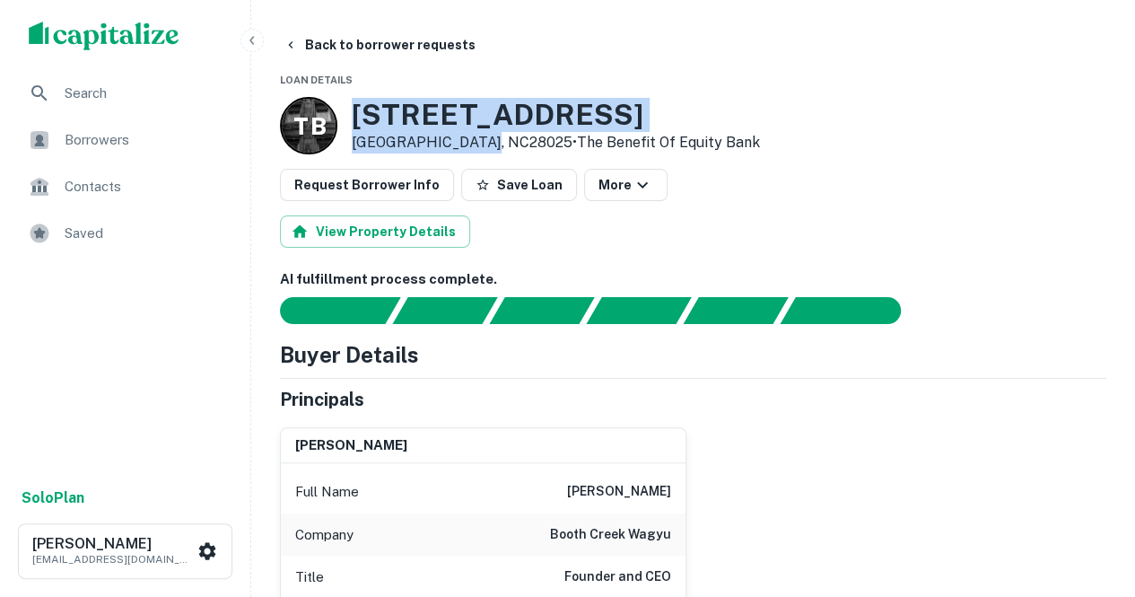
drag, startPoint x: 352, startPoint y: 107, endPoint x: 483, endPoint y: 144, distance: 136.3
click at [483, 144] on div "1295 Concord Pkwy N Concord, NC28025 • The Benefit Of Equity Bank" at bounding box center [556, 126] width 408 height 56
copy div "1295 Concord Pkwy N Concord, NC28025"
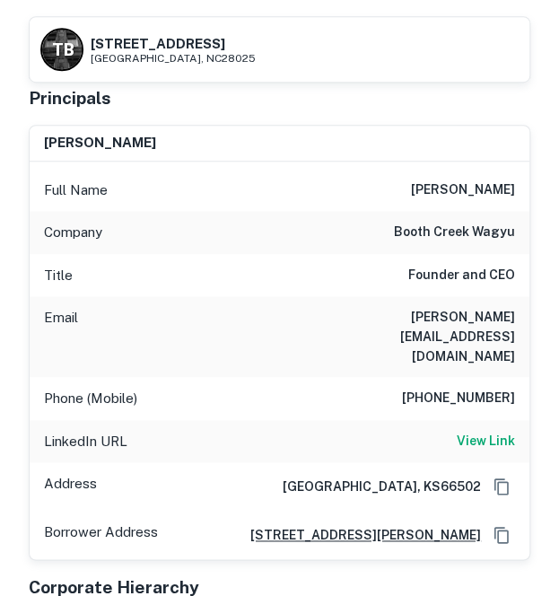
scroll to position [224, 0]
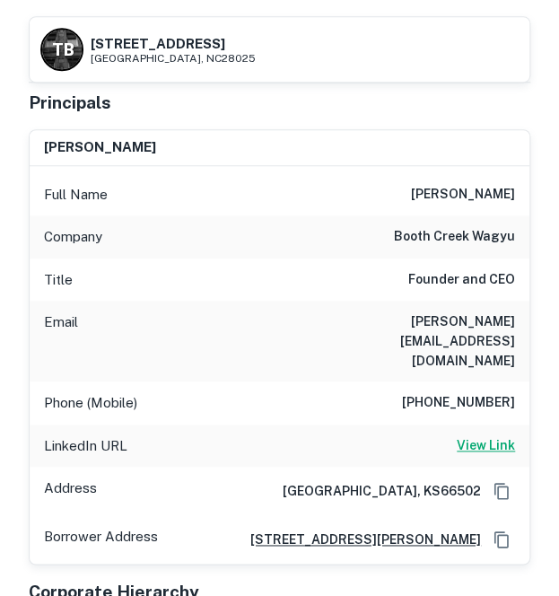
click at [478, 435] on h6 "View Link" at bounding box center [486, 445] width 58 height 20
drag, startPoint x: 425, startPoint y: 181, endPoint x: 522, endPoint y: 196, distance: 98.0
click at [522, 196] on div "Full Name dave dreiling" at bounding box center [280, 194] width 500 height 43
copy h6 "dave dreiling"
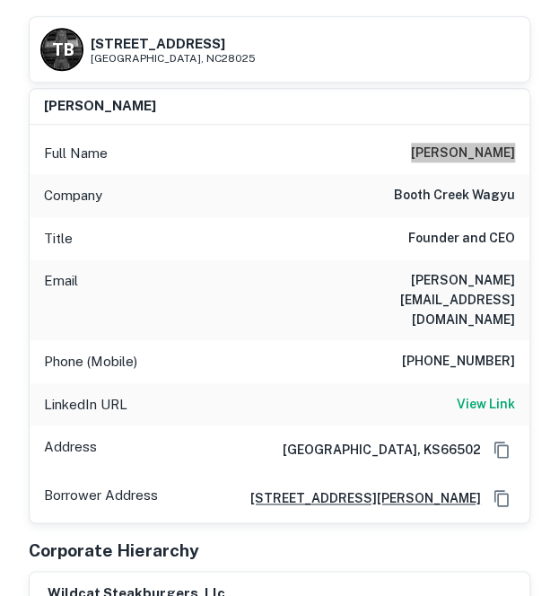
scroll to position [310, 0]
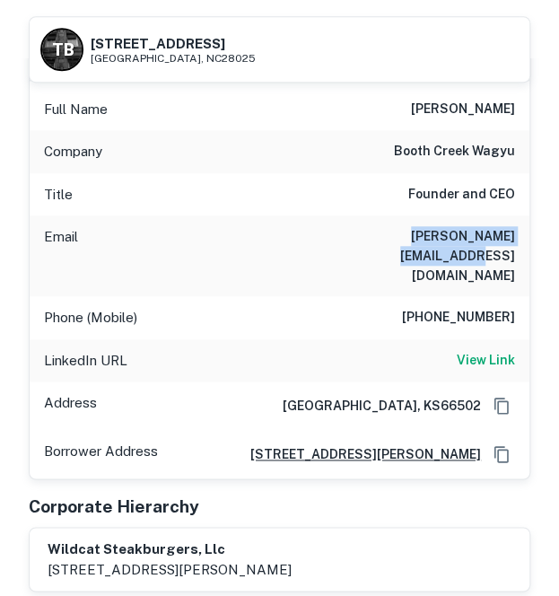
drag, startPoint x: 340, startPoint y: 235, endPoint x: 517, endPoint y: 232, distance: 176.8
click at [517, 232] on div "Email dave@boothcreekwagyu.com" at bounding box center [280, 255] width 500 height 81
copy h6 "dave@boothcreekwagyu.com"
click at [159, 40] on h6 "1295 Concord Pkwy N" at bounding box center [173, 43] width 165 height 13
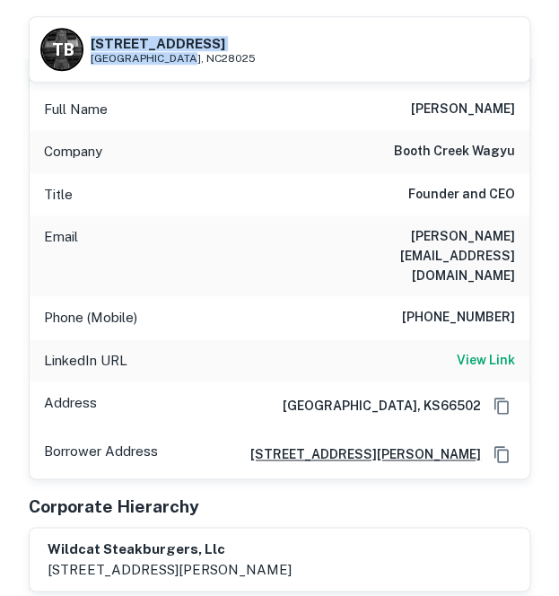
drag, startPoint x: 92, startPoint y: 41, endPoint x: 188, endPoint y: 58, distance: 97.5
click at [188, 58] on div "1295 Concord Pkwy N Concord, NC28025" at bounding box center [173, 51] width 165 height 28
copy div "1295 Concord Pkwy N Concord, NC28025"
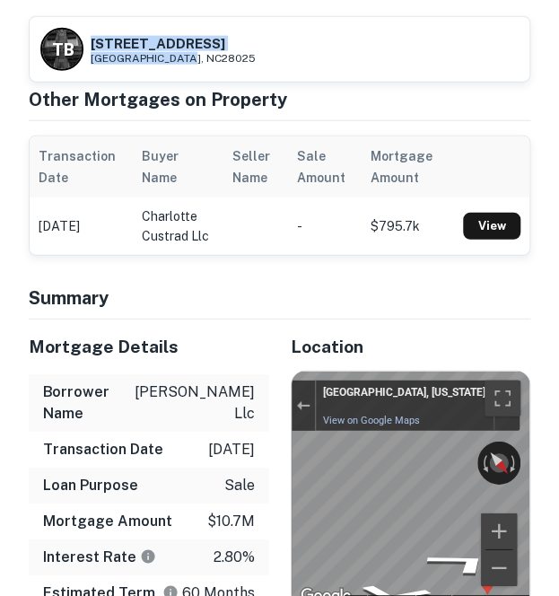
scroll to position [1239, 0]
